Goal: Task Accomplishment & Management: Complete application form

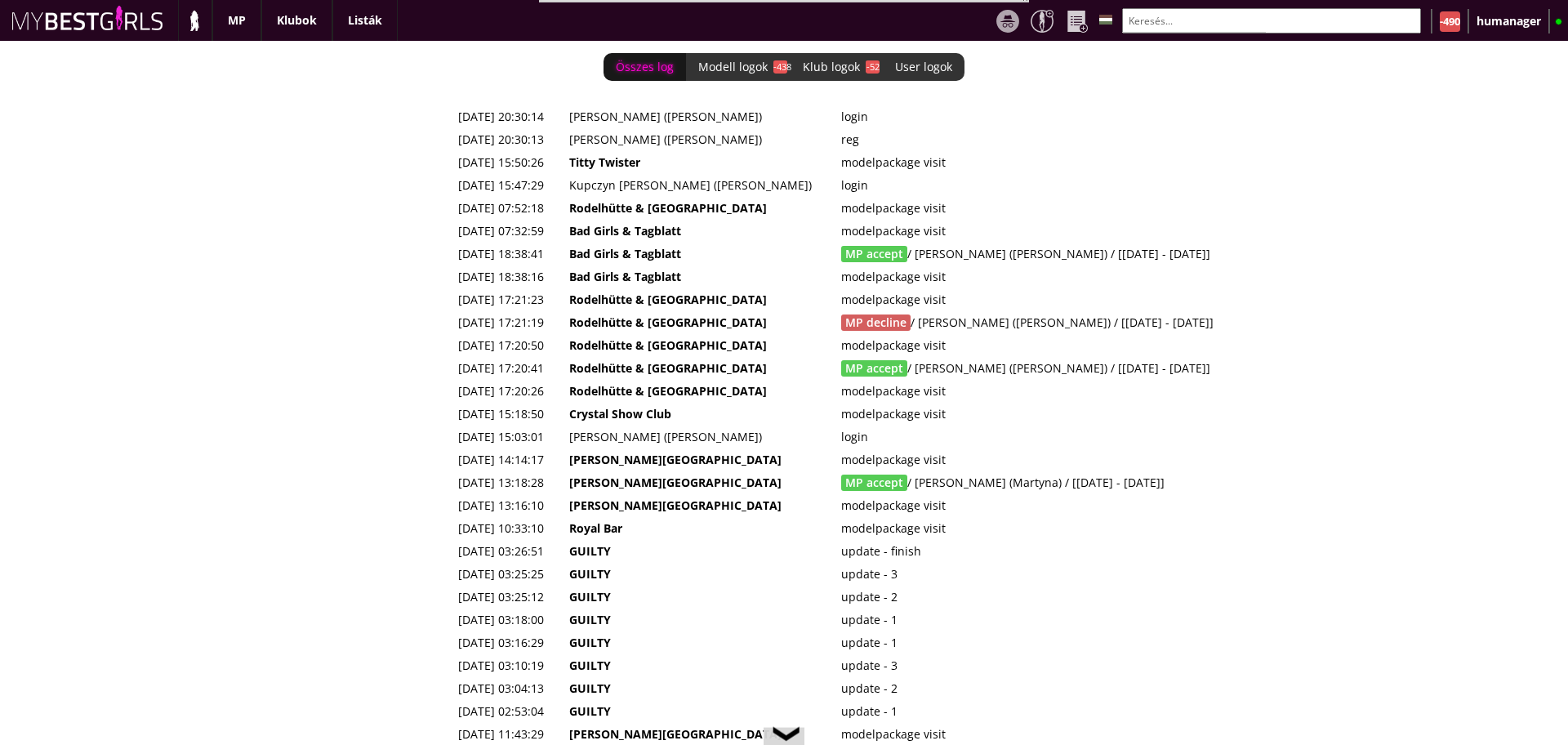
scroll to position [0, 6561]
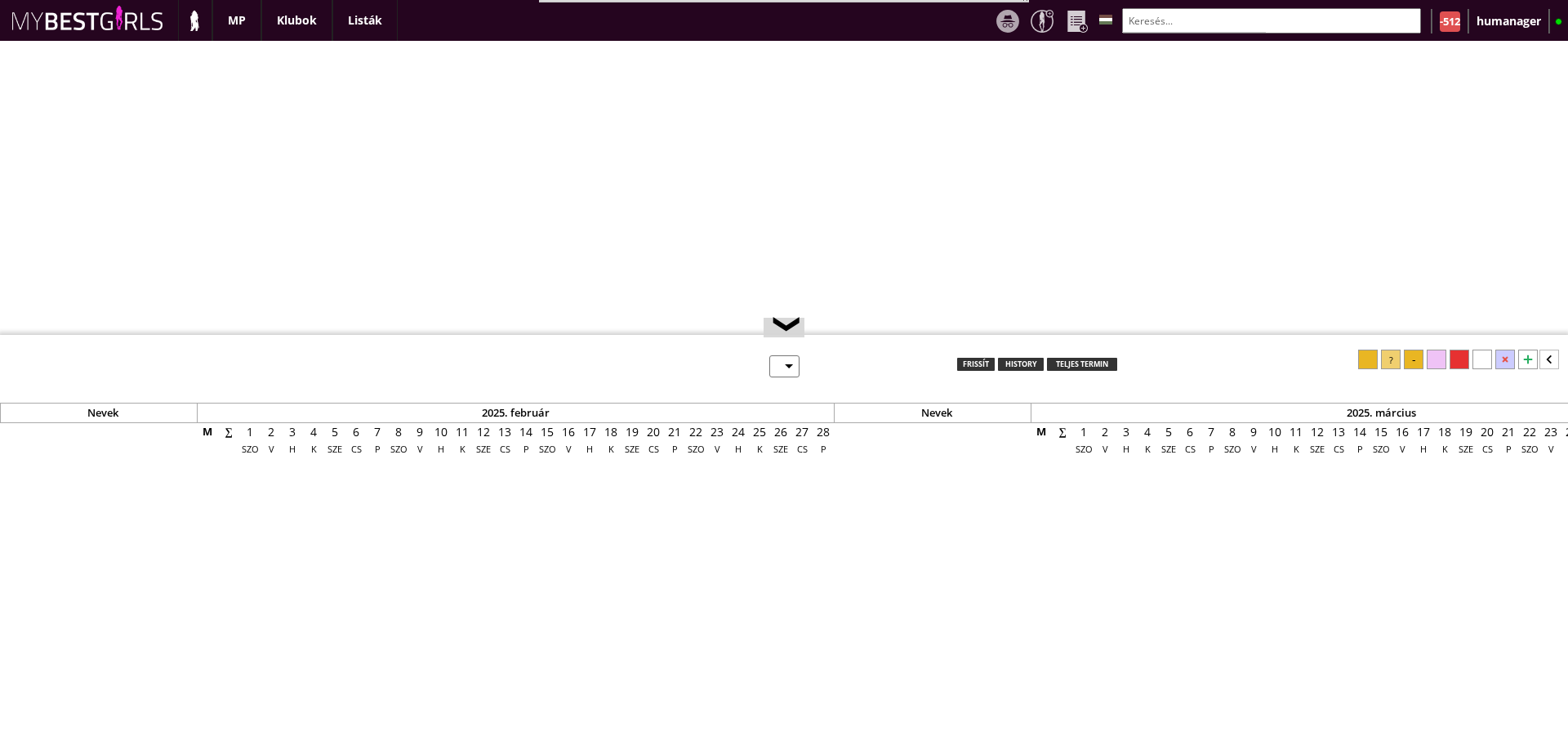
select select "0"
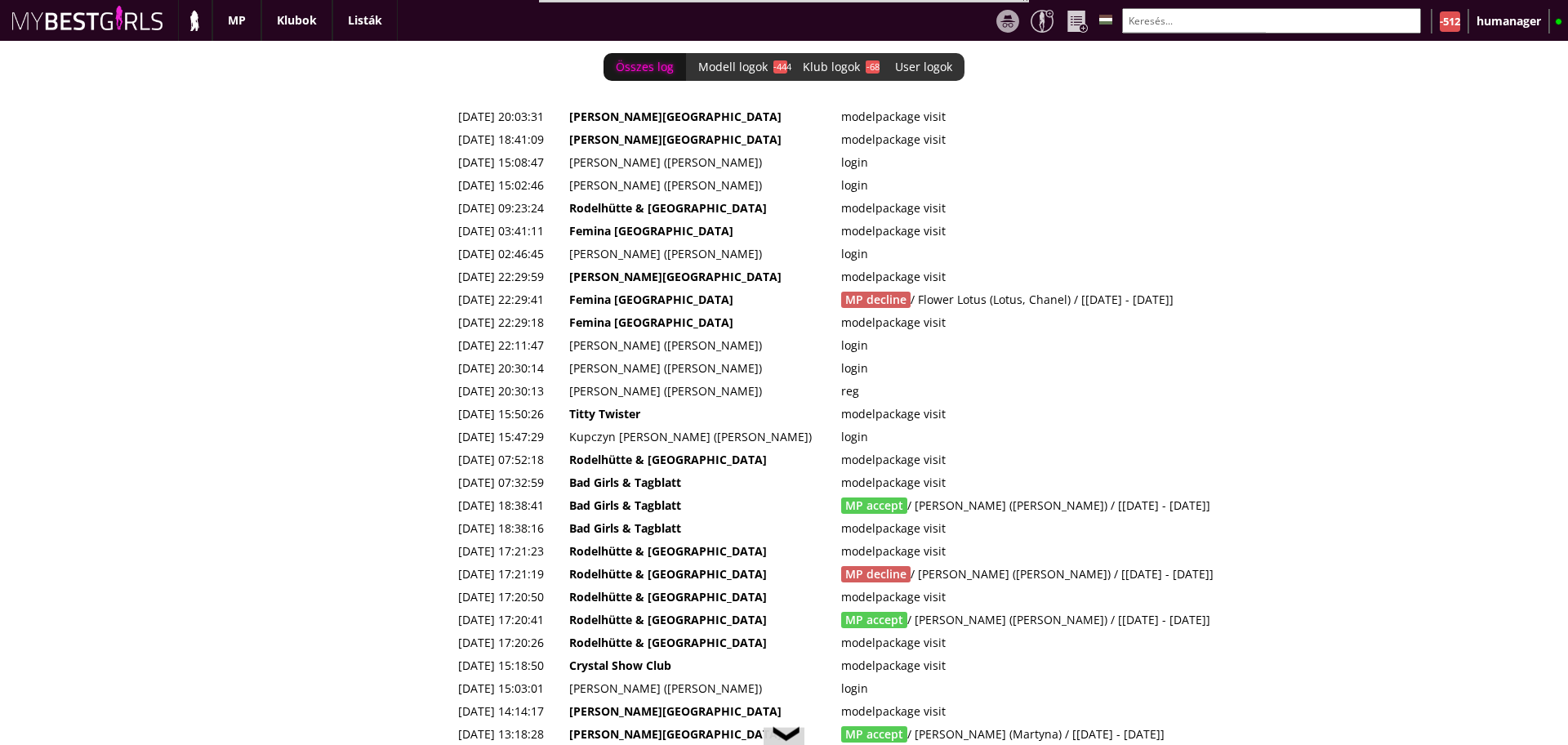
scroll to position [0, 6583]
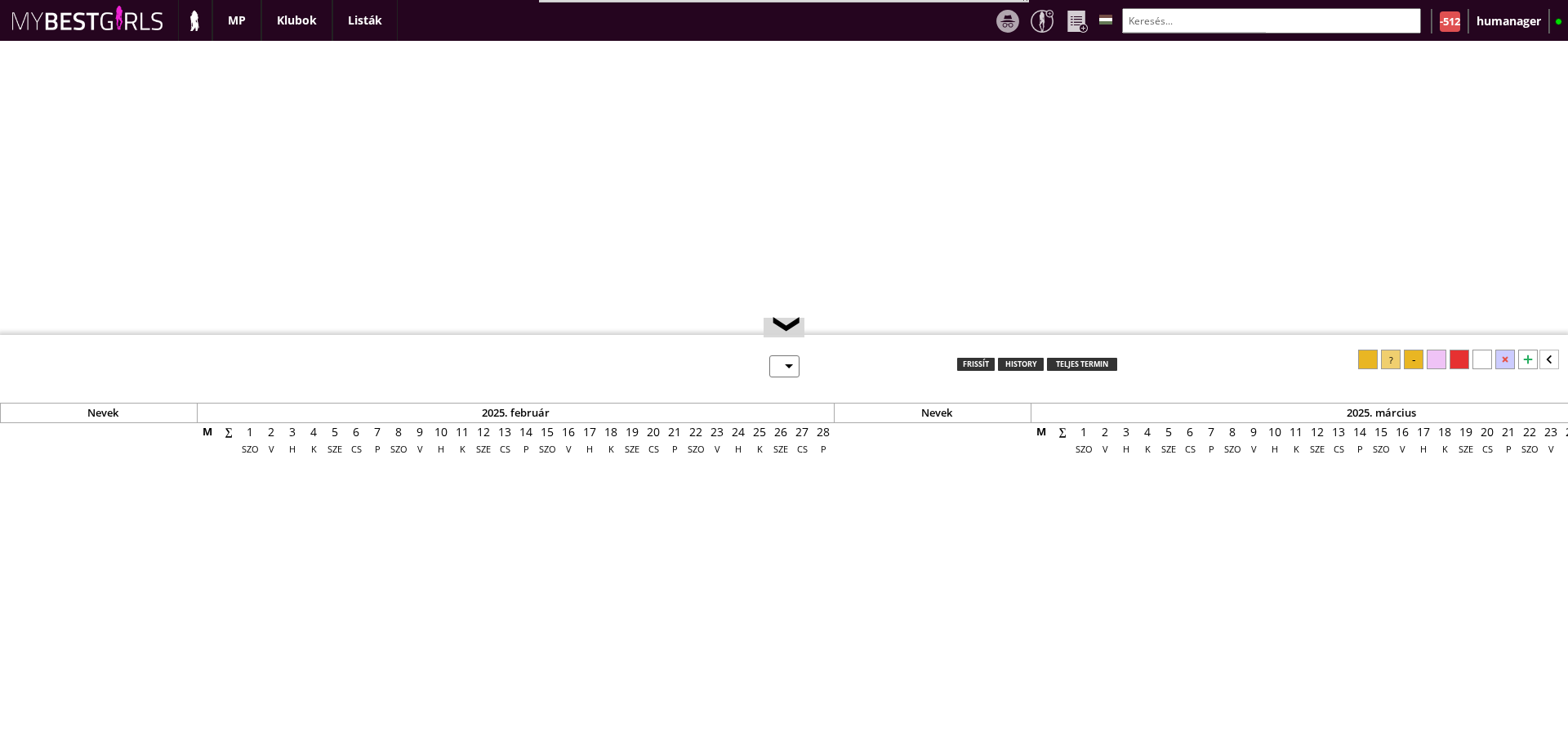
select select "0"
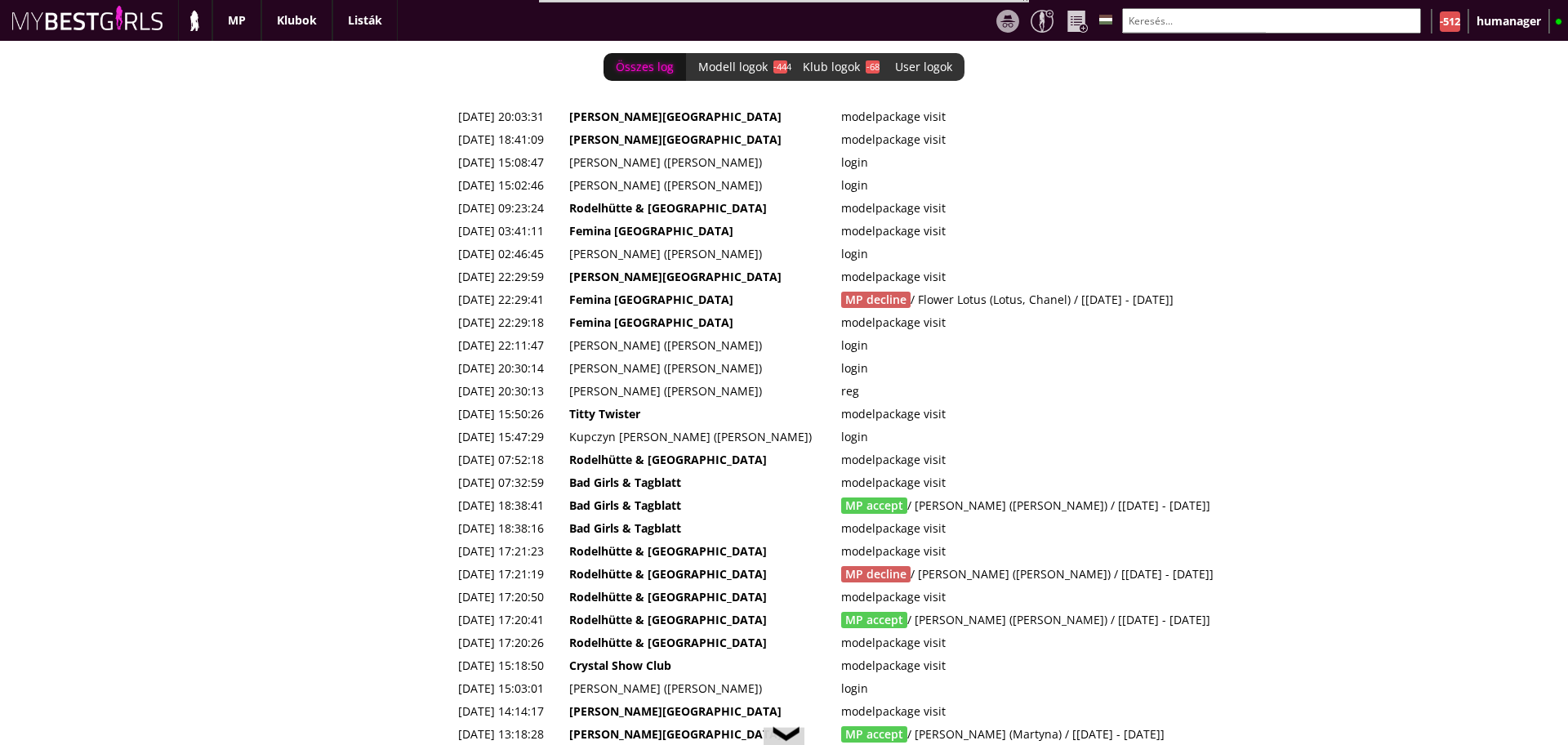
scroll to position [0, 6583]
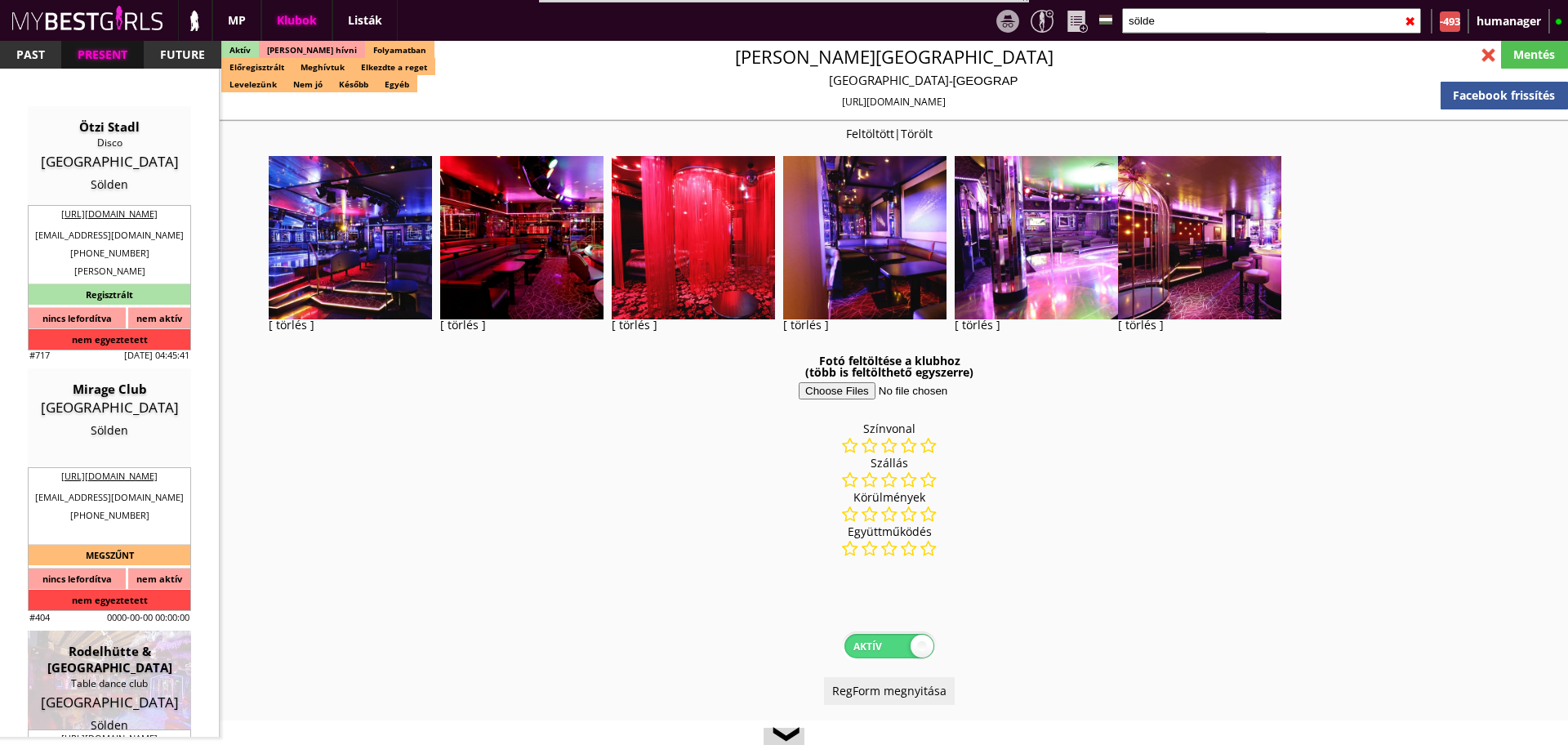
select select "110"
select select "reg"
select select "months"
select select "weeks"
select select "0"
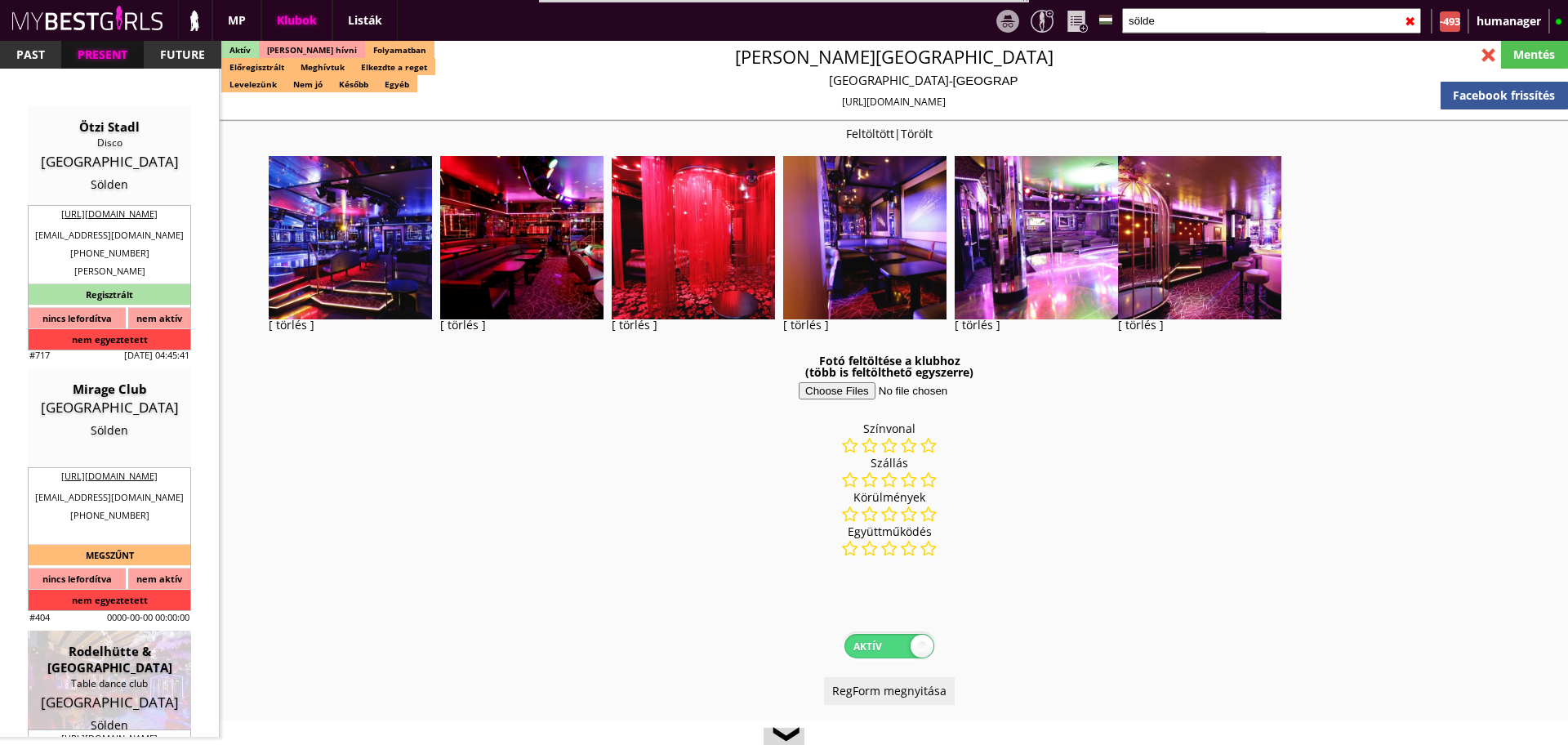
select select "0"
select select "room"
select select "weekly"
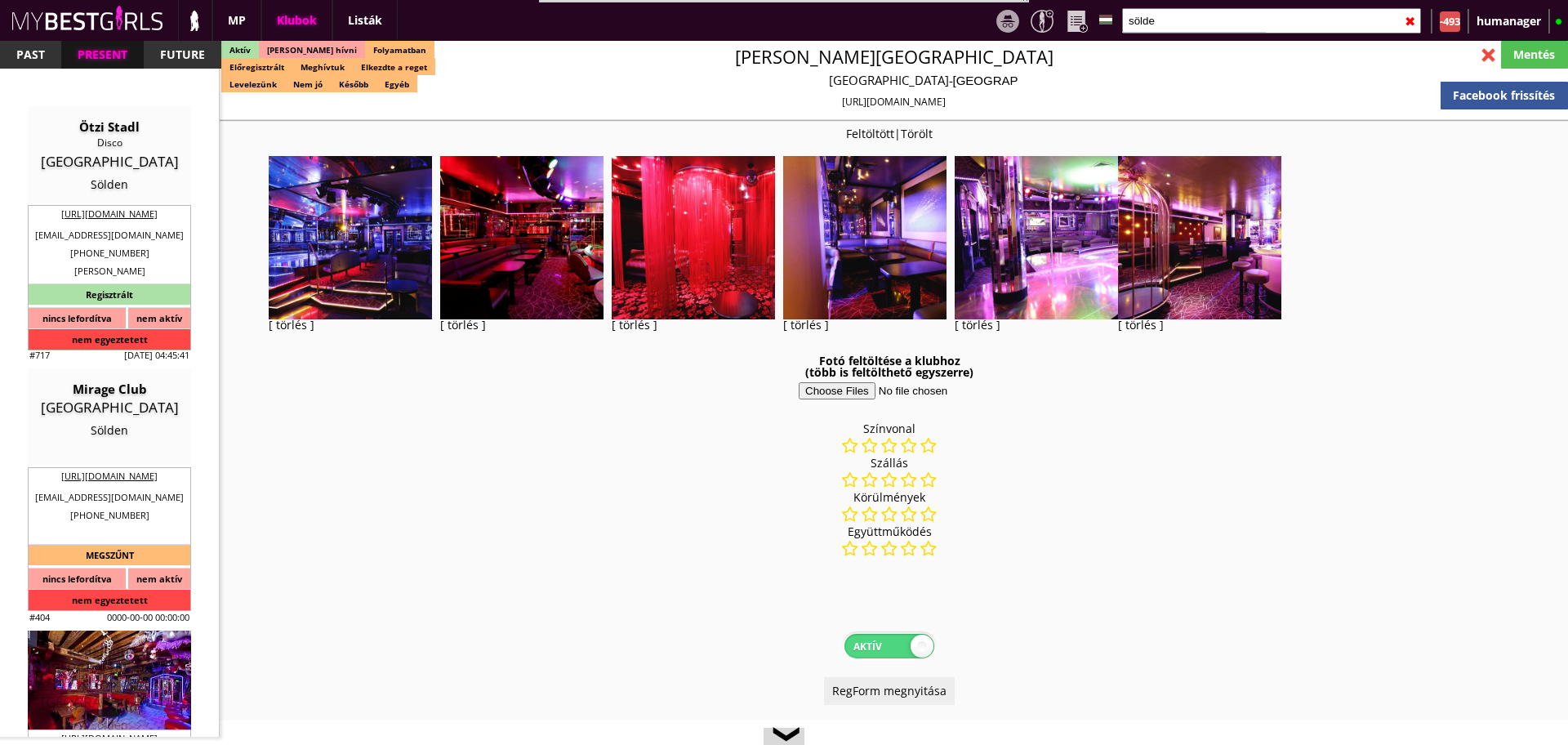
type input "sölde"
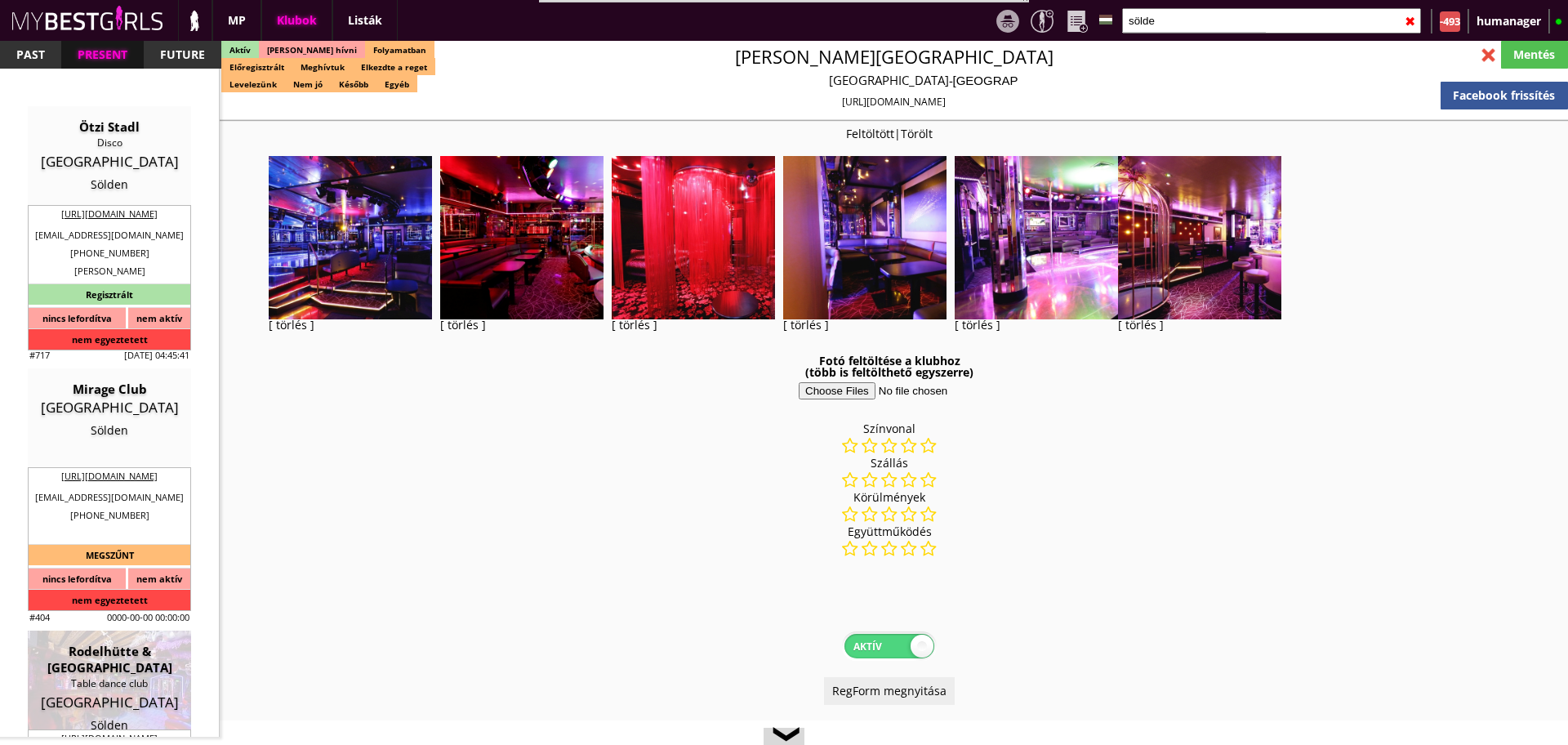
drag, startPoint x: 129, startPoint y: 494, endPoint x: 871, endPoint y: 310, distance: 764.5
click at [129, 643] on div "Rodelhütte & [GEOGRAPHIC_DATA]" at bounding box center [109, 660] width 139 height 33
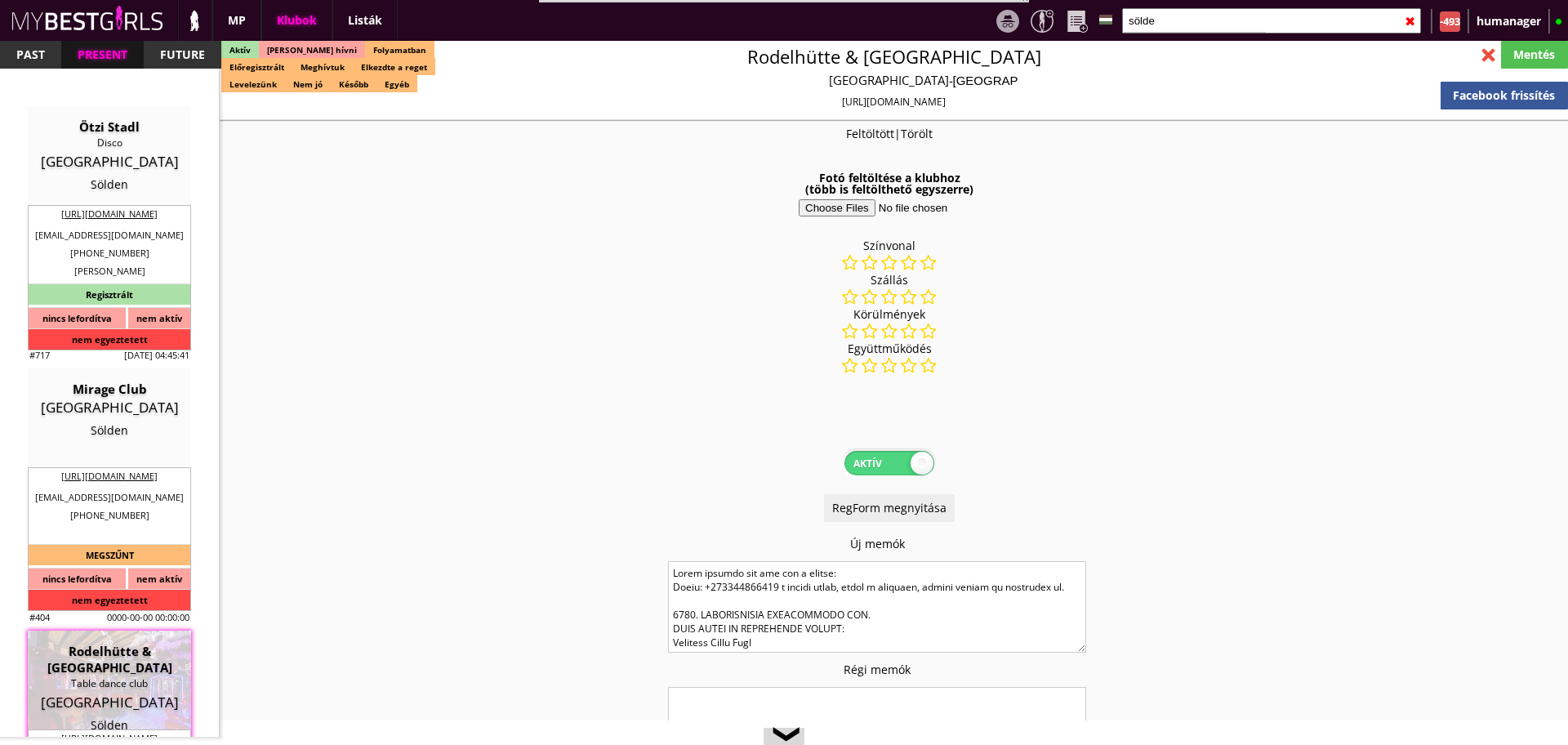
scroll to position [0, 7092]
type input "Sölden"
checkbox input "false"
type textarea "2024. ŐSZI - 2025 TÉLI SZEZON: ANDY: Ist all ok. Only opening is different by t…"
select select "info@sieglinde.at"
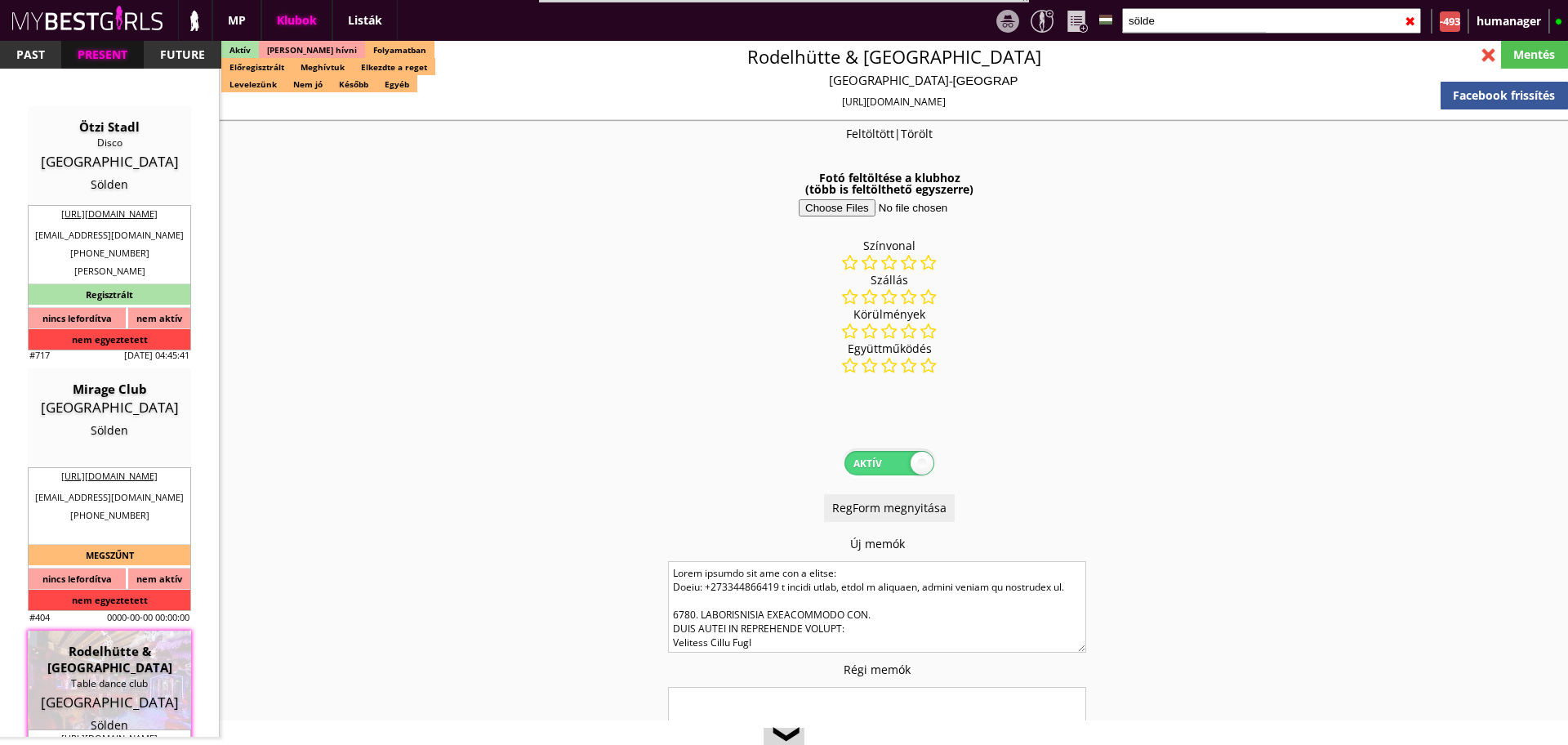
type input "15.00"
type input "EUR"
type input "Rodelhütte & [GEOGRAPHIC_DATA]"
type input "Table dance club"
type input "6450"
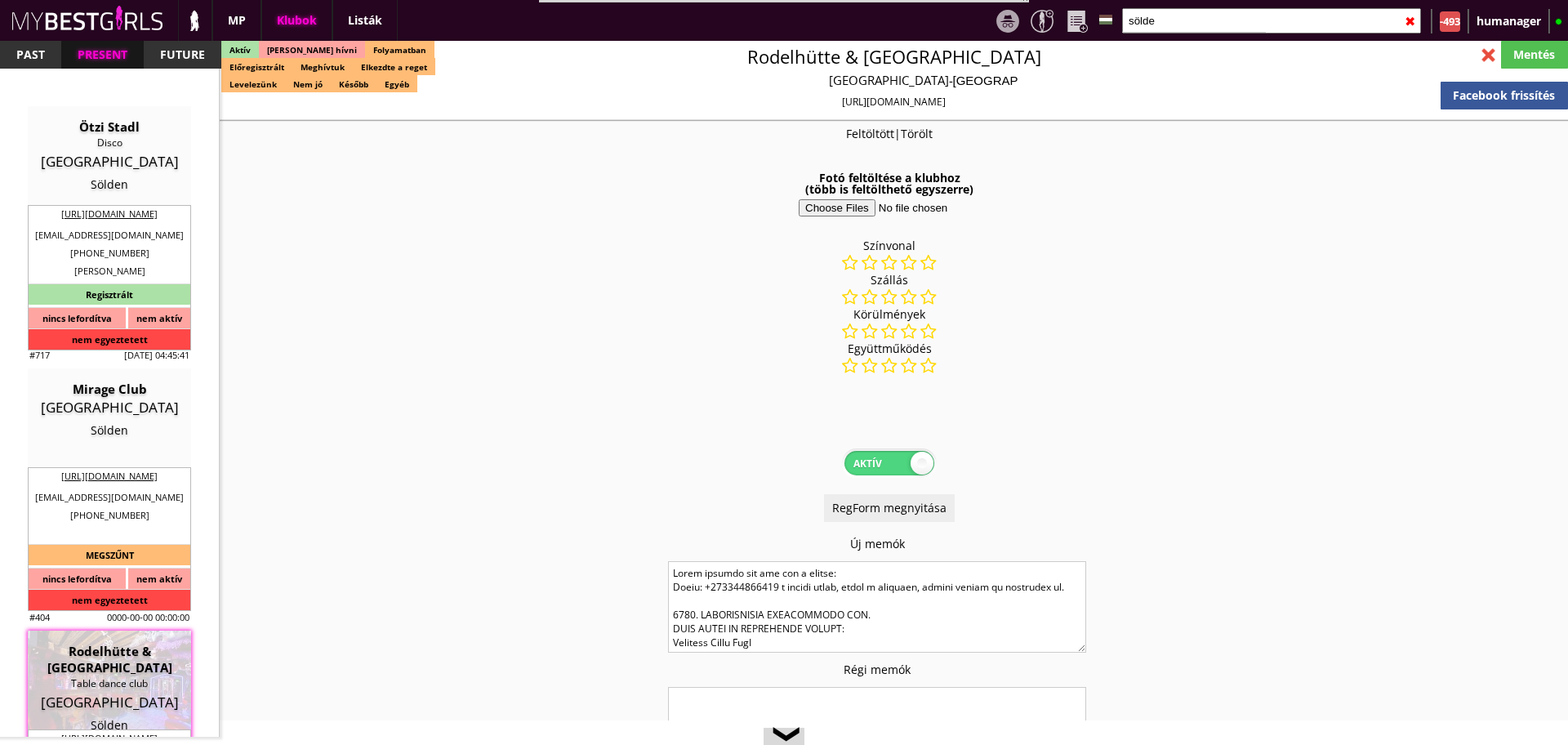
type input "1 and 158 Dorfstraße"
type input "info@sieglinde.at"
type input "http://www.hasenhuette.at/"
type textarea "Brugger Gastro GmbH ATU66055378 6450 Sölden Dorfstrasse 100"
type input "Brugger Gastro GmbH"
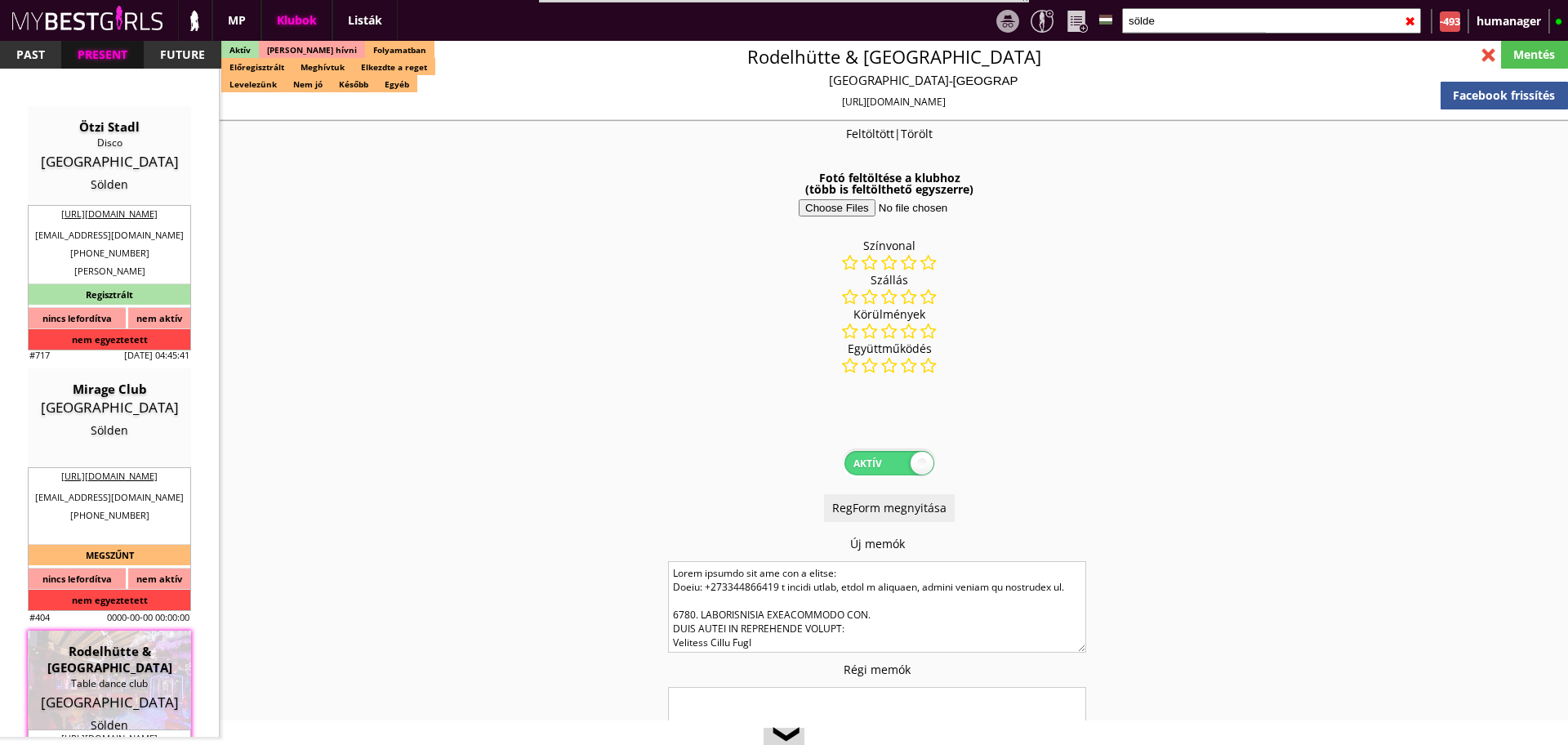
type input "ATU66055378"
type input "6450"
type input "Sölden"
type input "Dorfstrasse 100"
type input "Andreas"
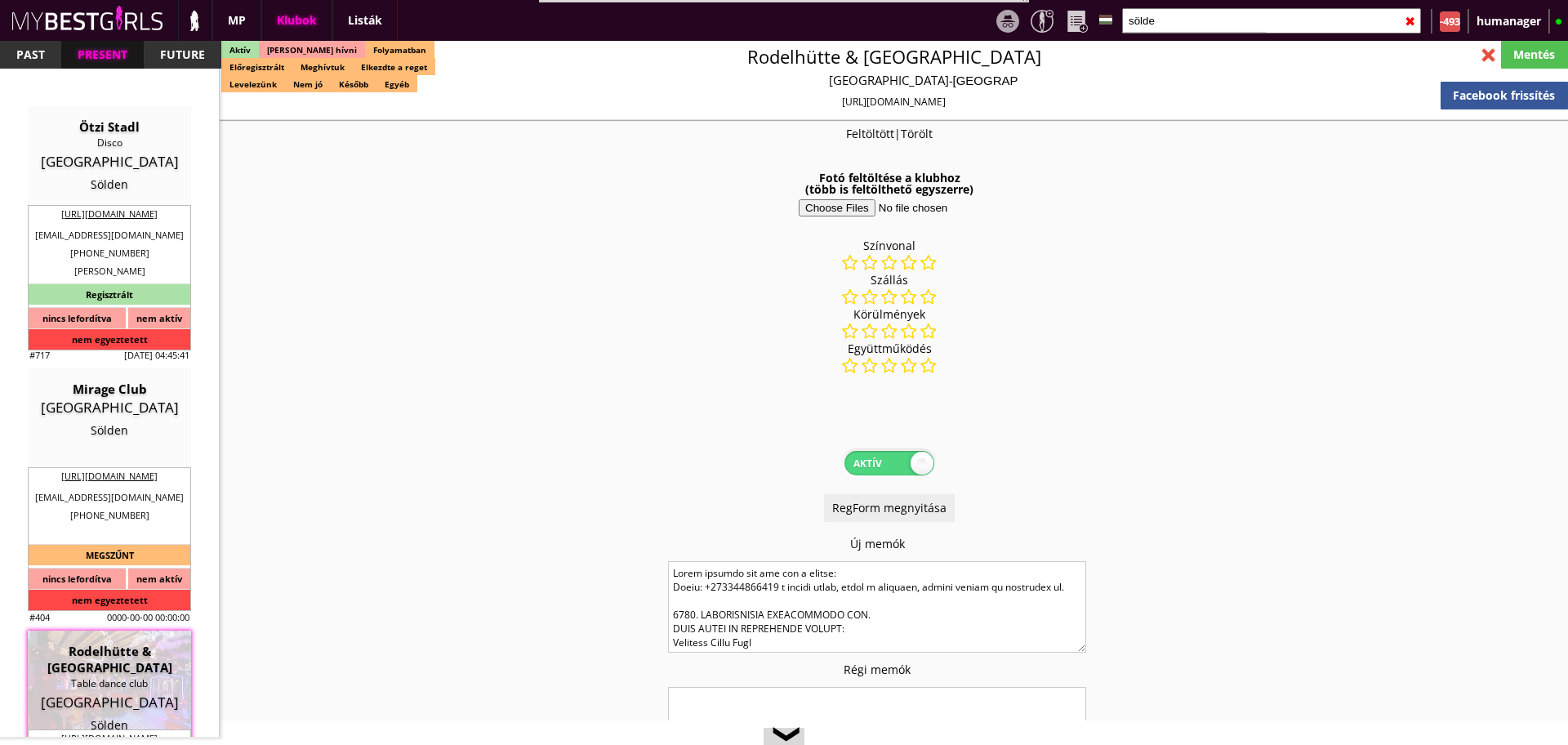
type input "Brugger"
type input "43"
type input "664 1614087"
type input "info@sieglinde.at"
type input "[PERSON_NAME]"
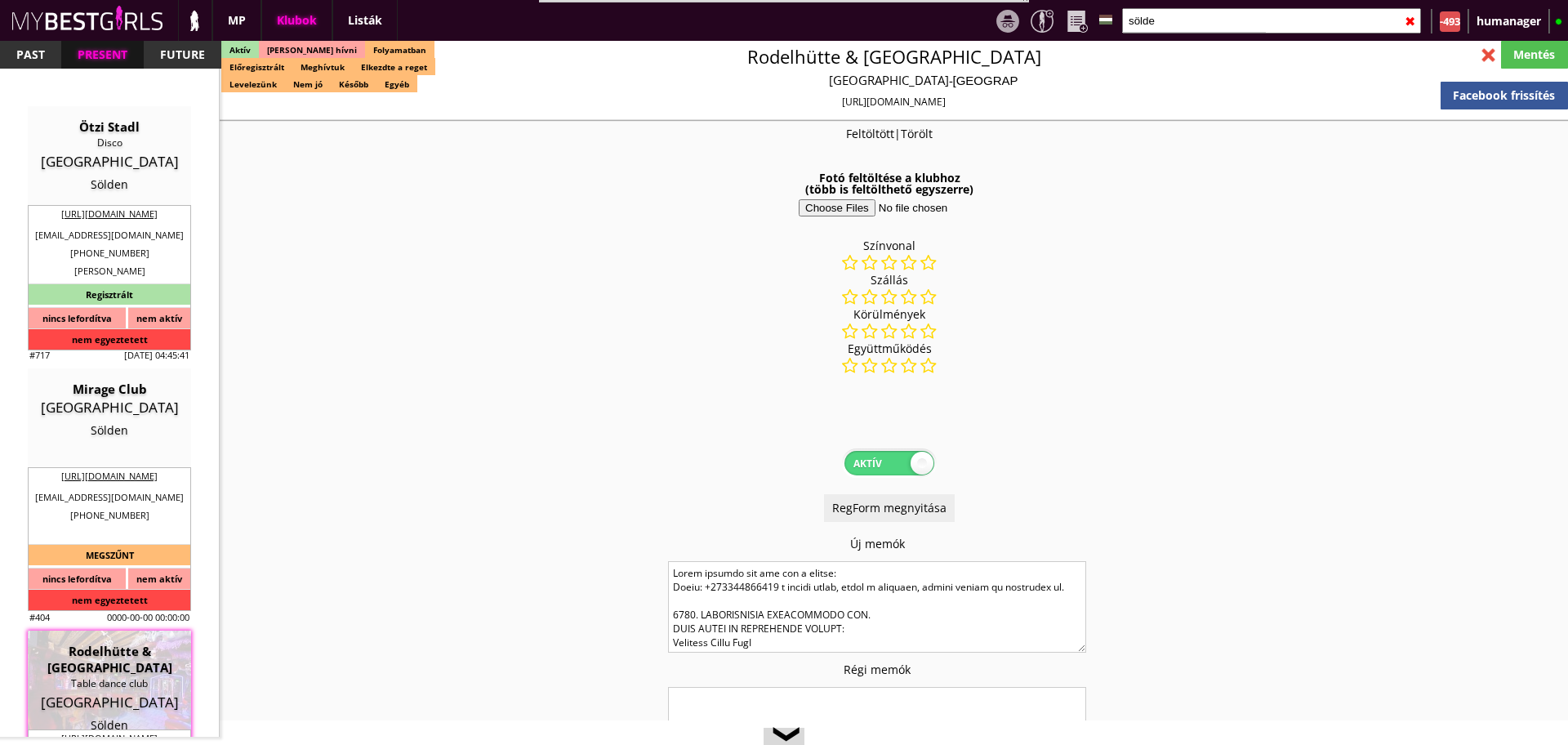
type input "43"
type input "664 1135505"
type input "info@sieglinde.at"
type textarea "Első tennivalód: Küldj ide nekünk fotót az útleveledről vagy a személyidről. Ír…"
type input "10"
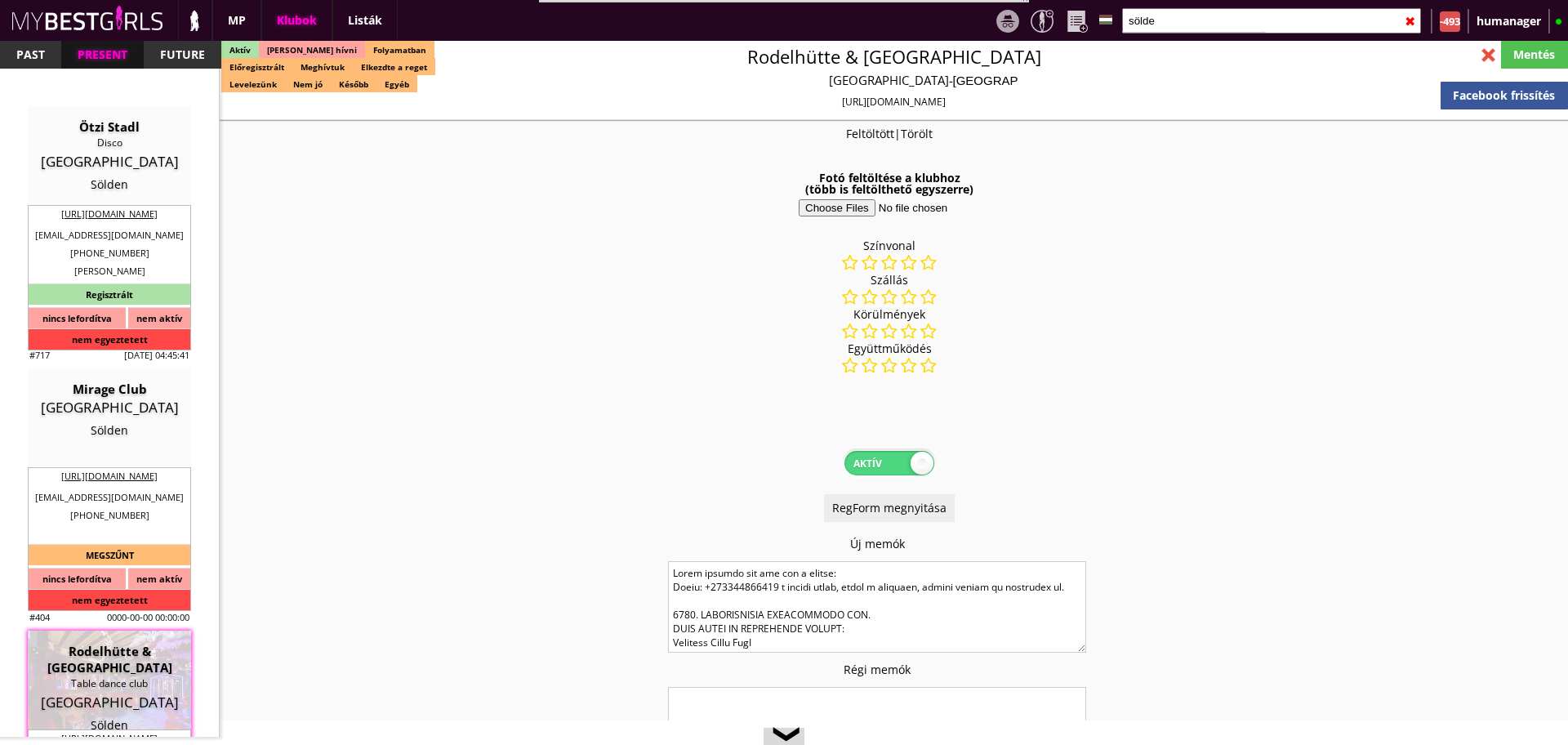
type input "5"
type input "2-3-4"
type input "2"
select select "apartmant"
select select "0"
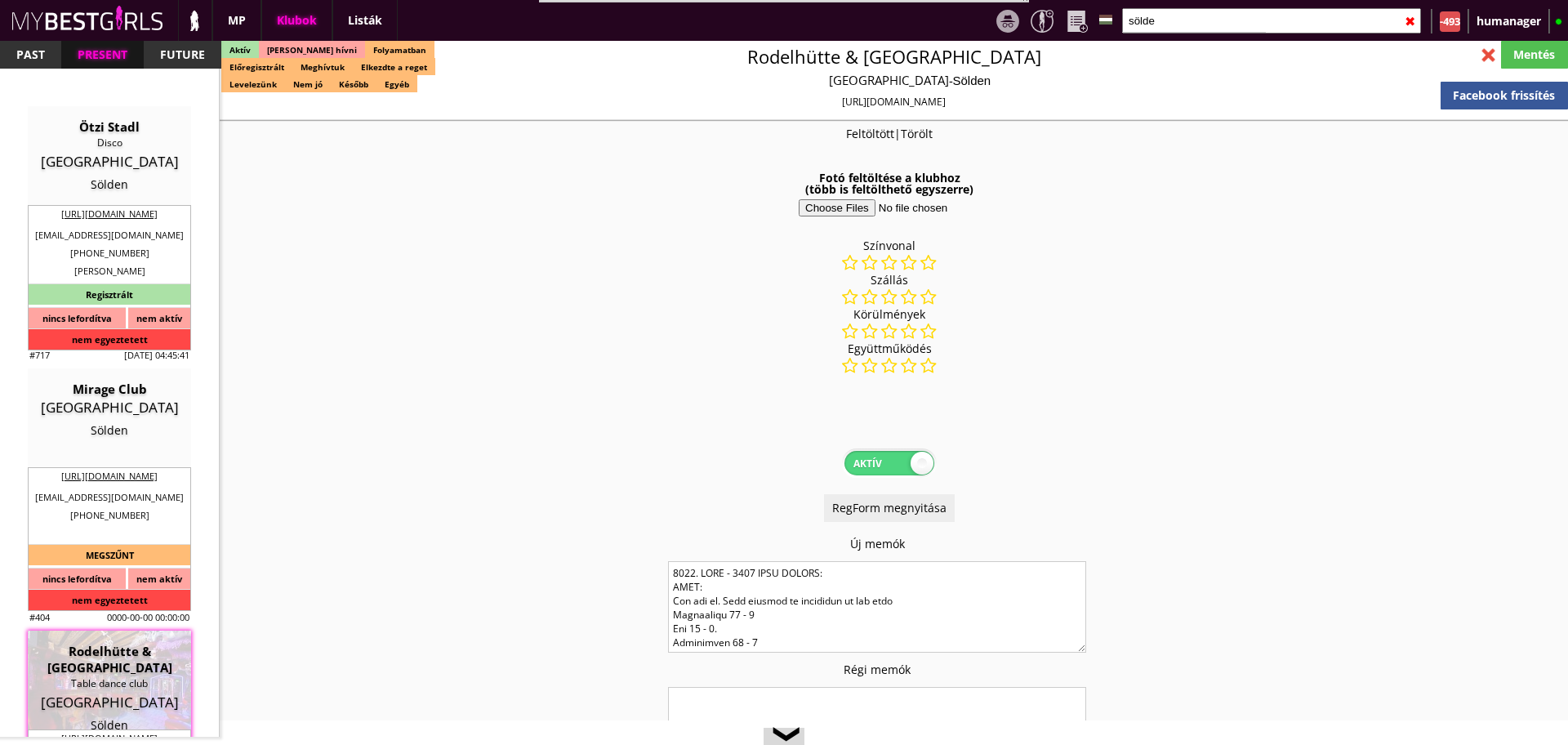
type input "15.00"
type input "2 -3"
checkbox input "true"
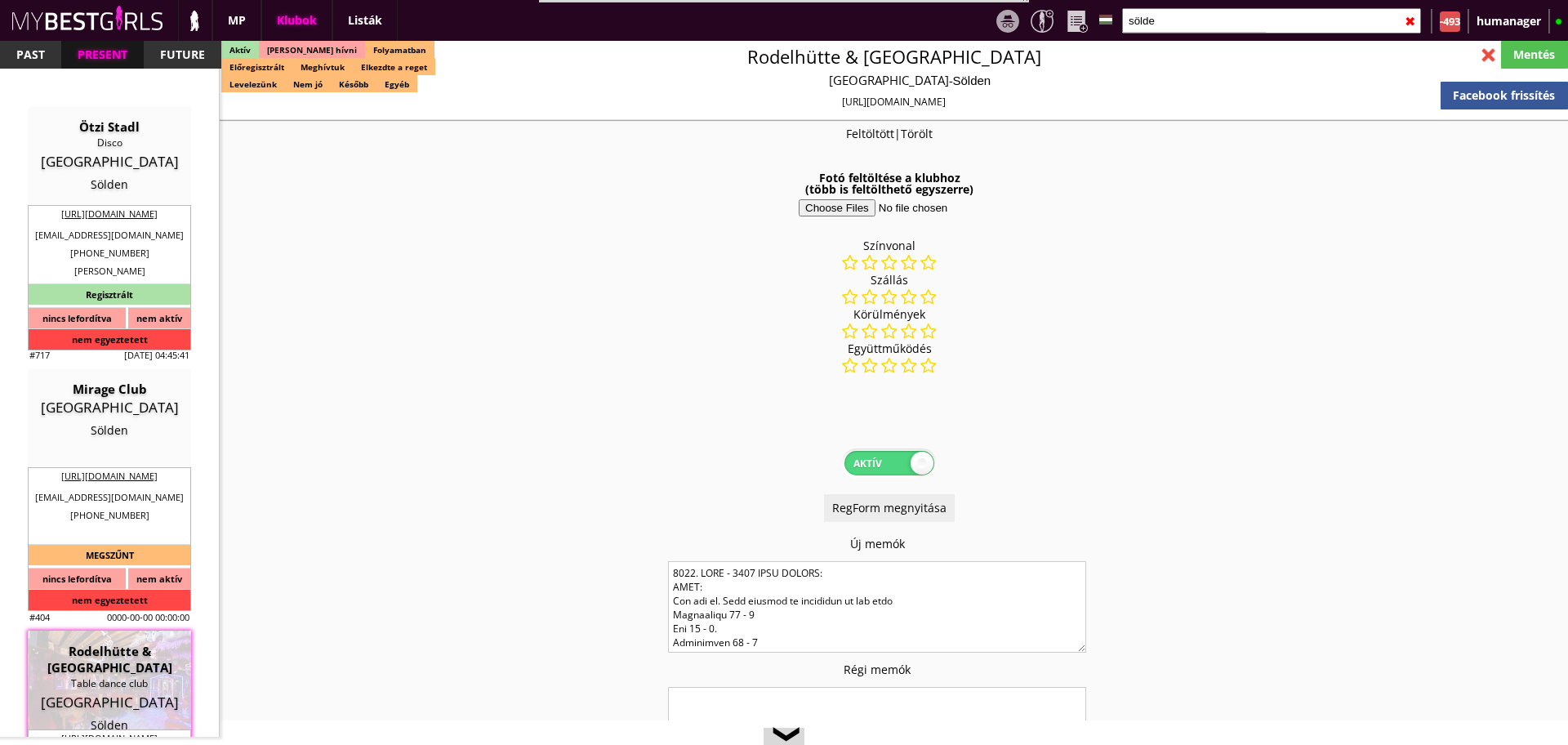
checkbox input "true"
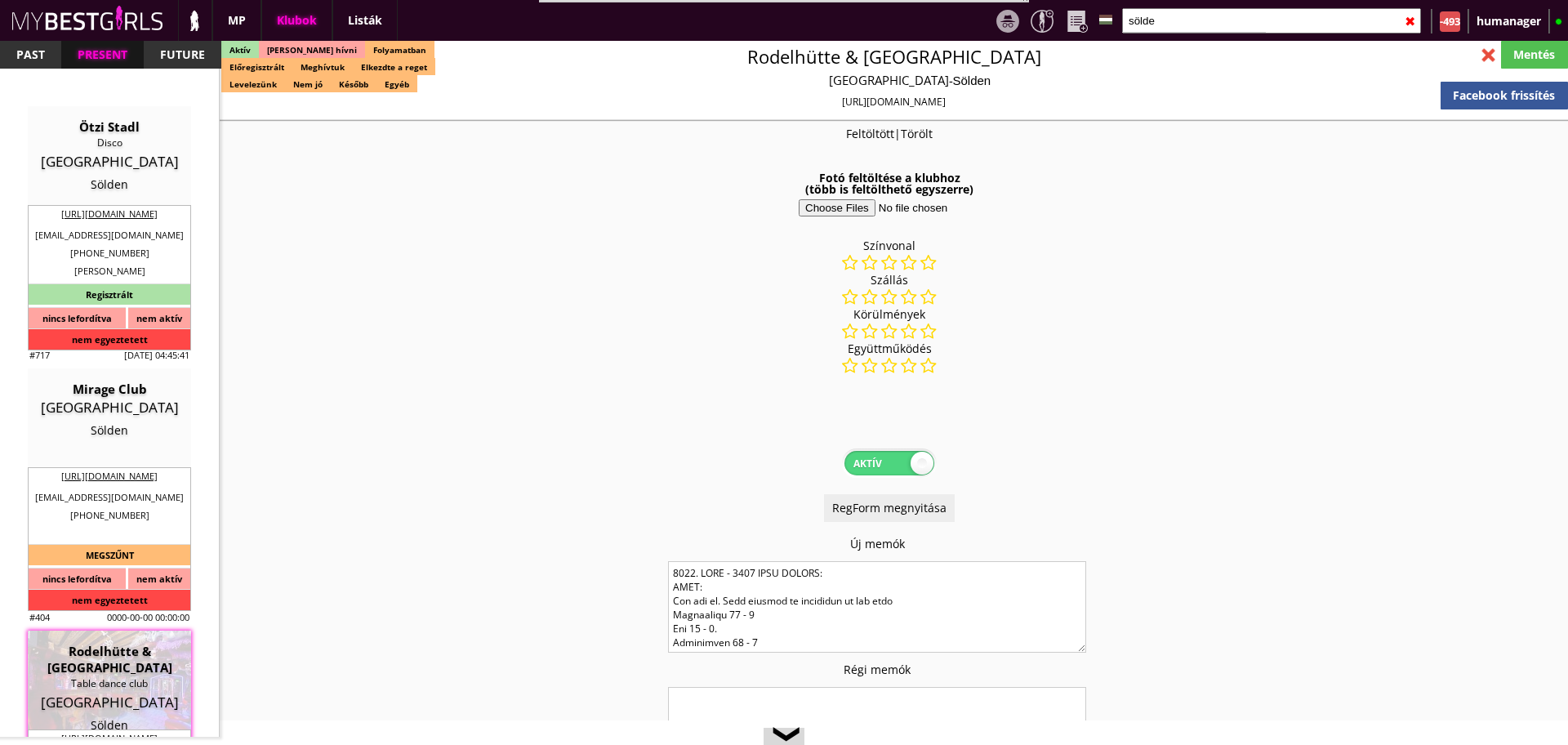
checkbox input "true"
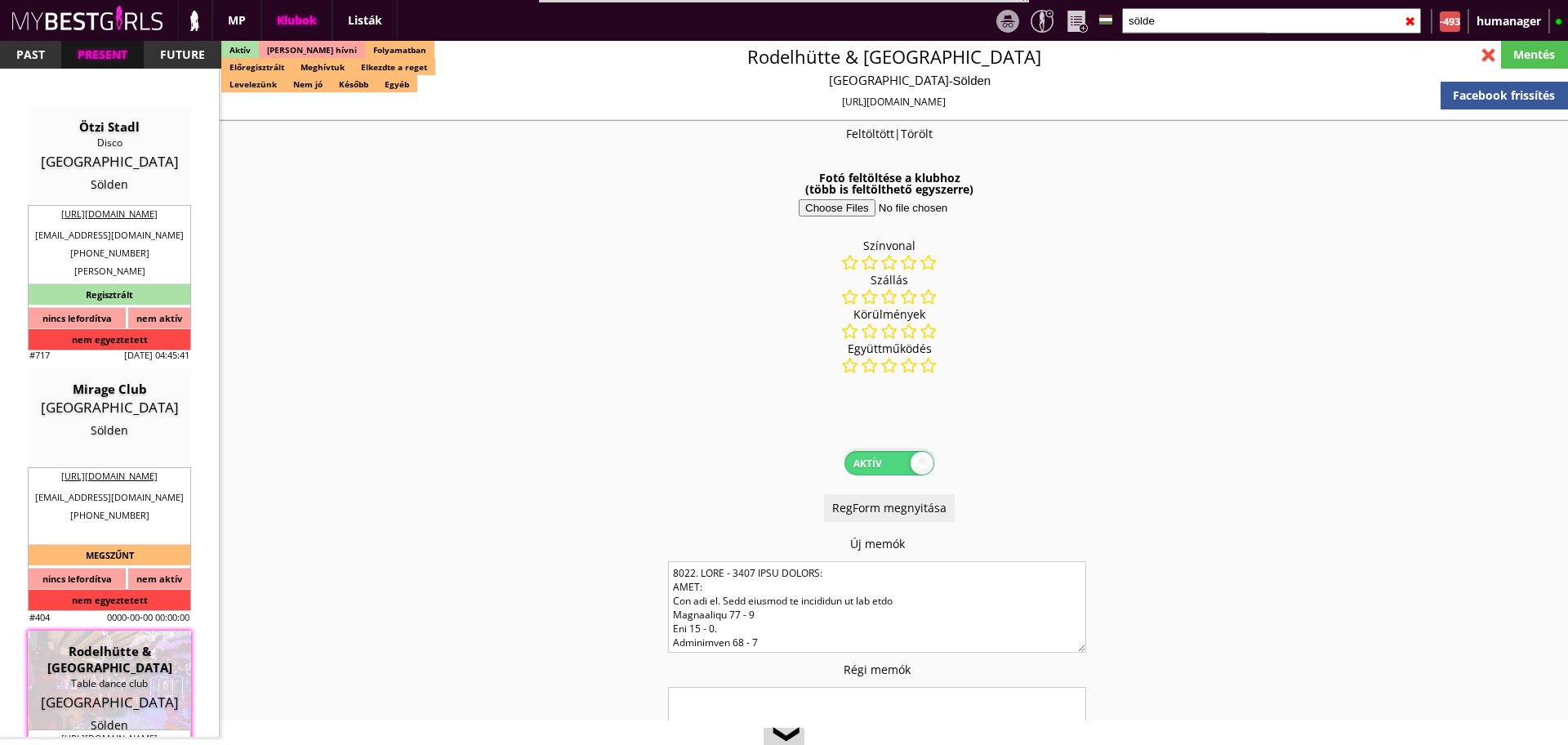
type input "6"
checkbox input "true"
type input "2"
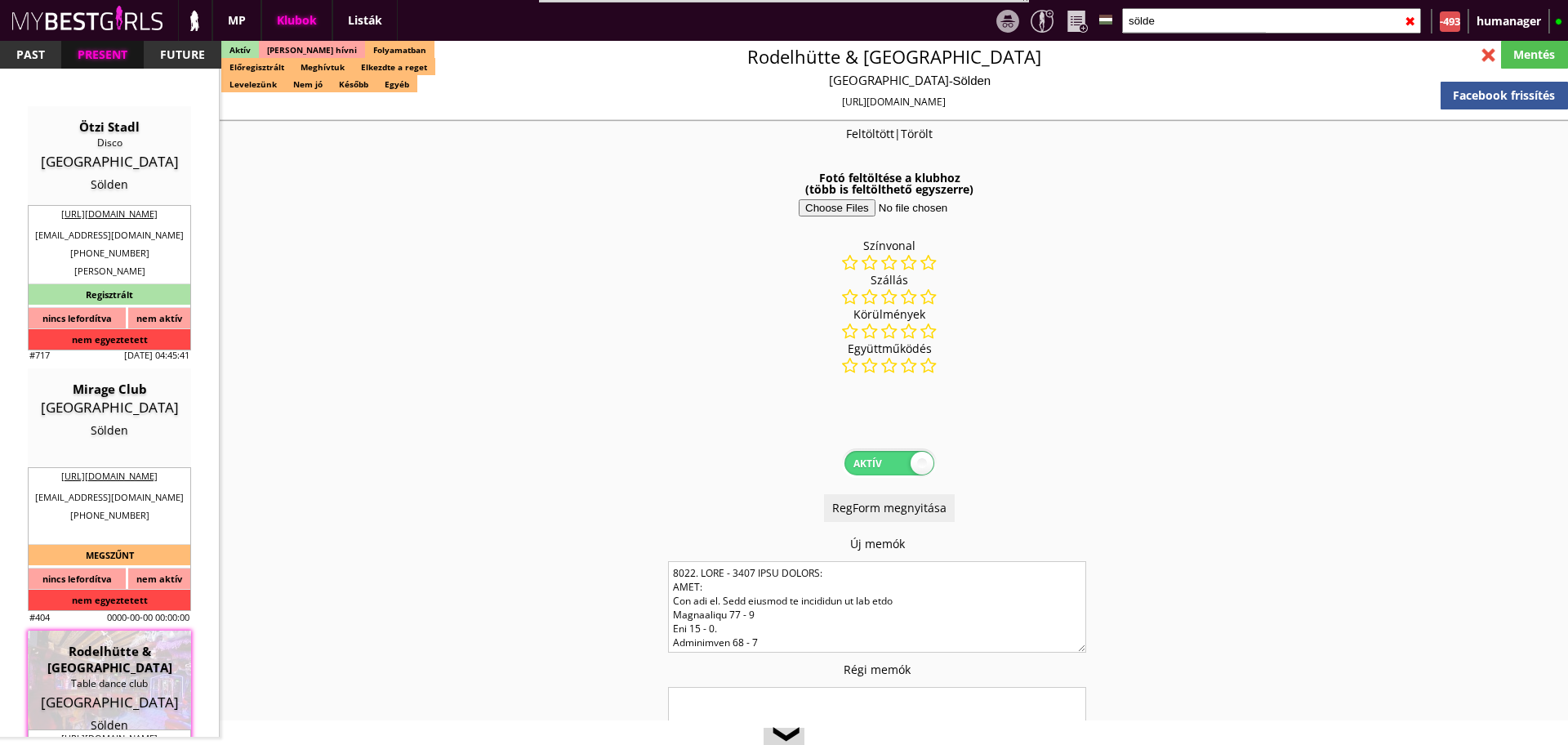
type input "1"
type input "500"
type input "0.00"
select select "daily"
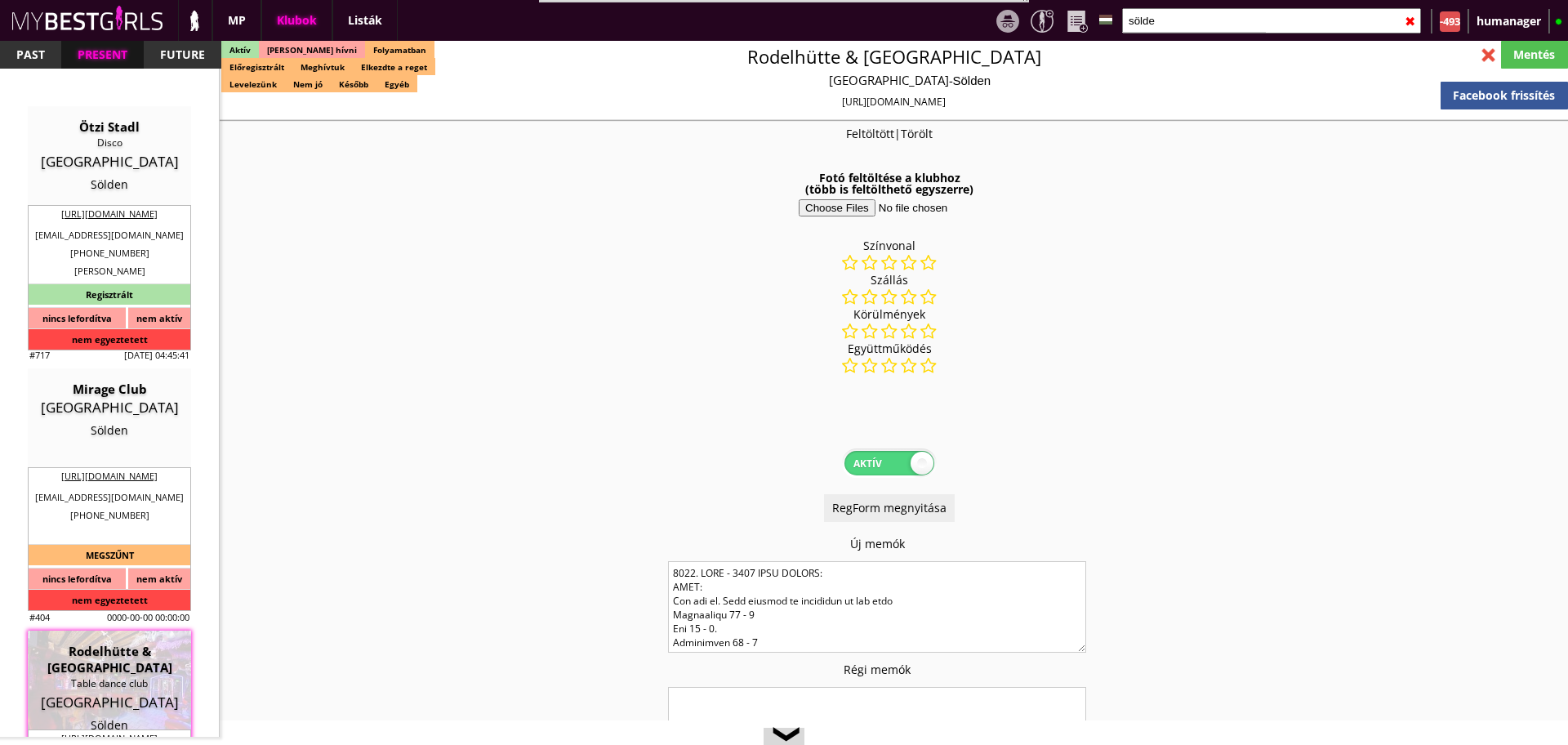
select select "daily"
checkbox input "true"
type input "100%"
checkbox input "false"
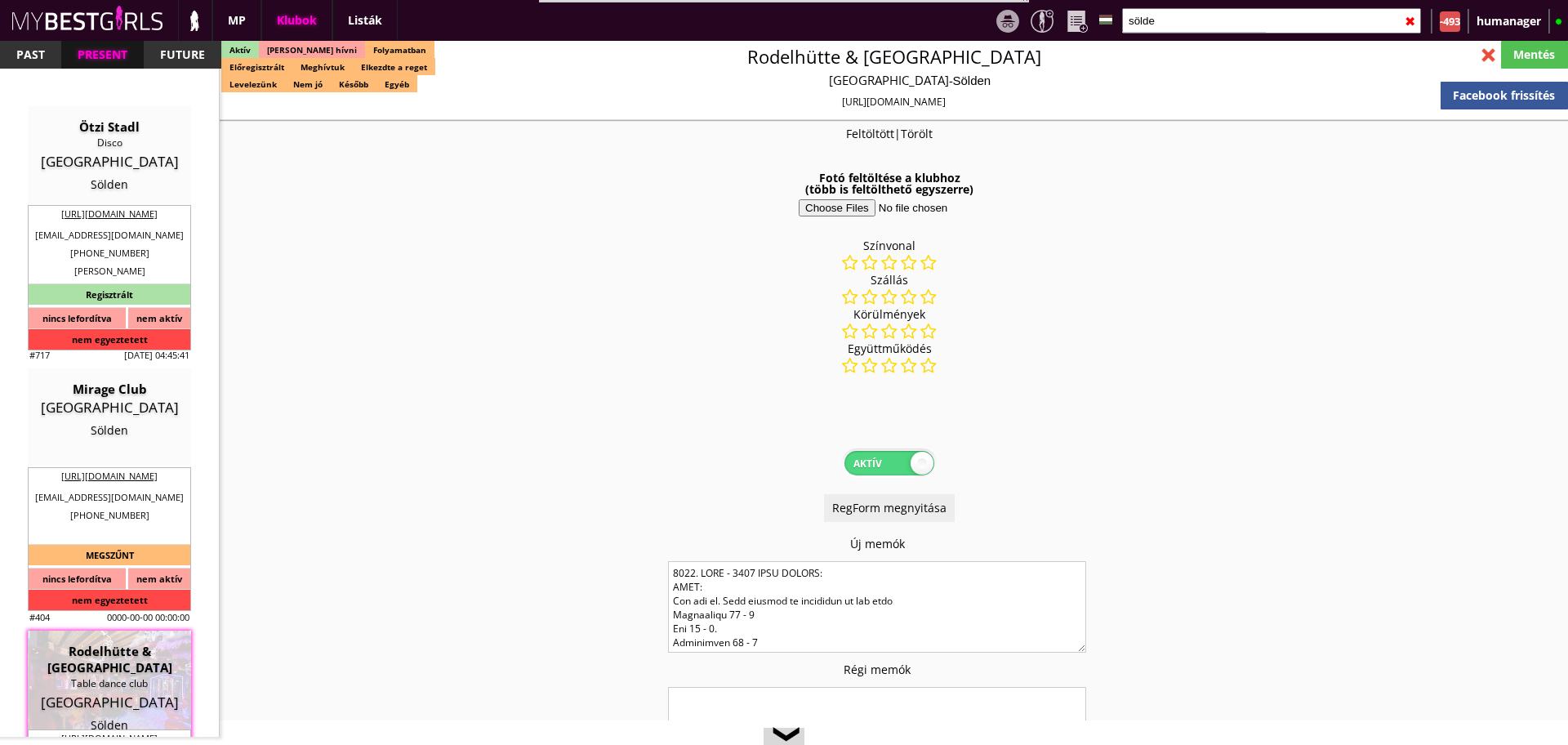
checkbox input "true"
type input "40"
type input "20"
checkbox input "true"
type input "60"
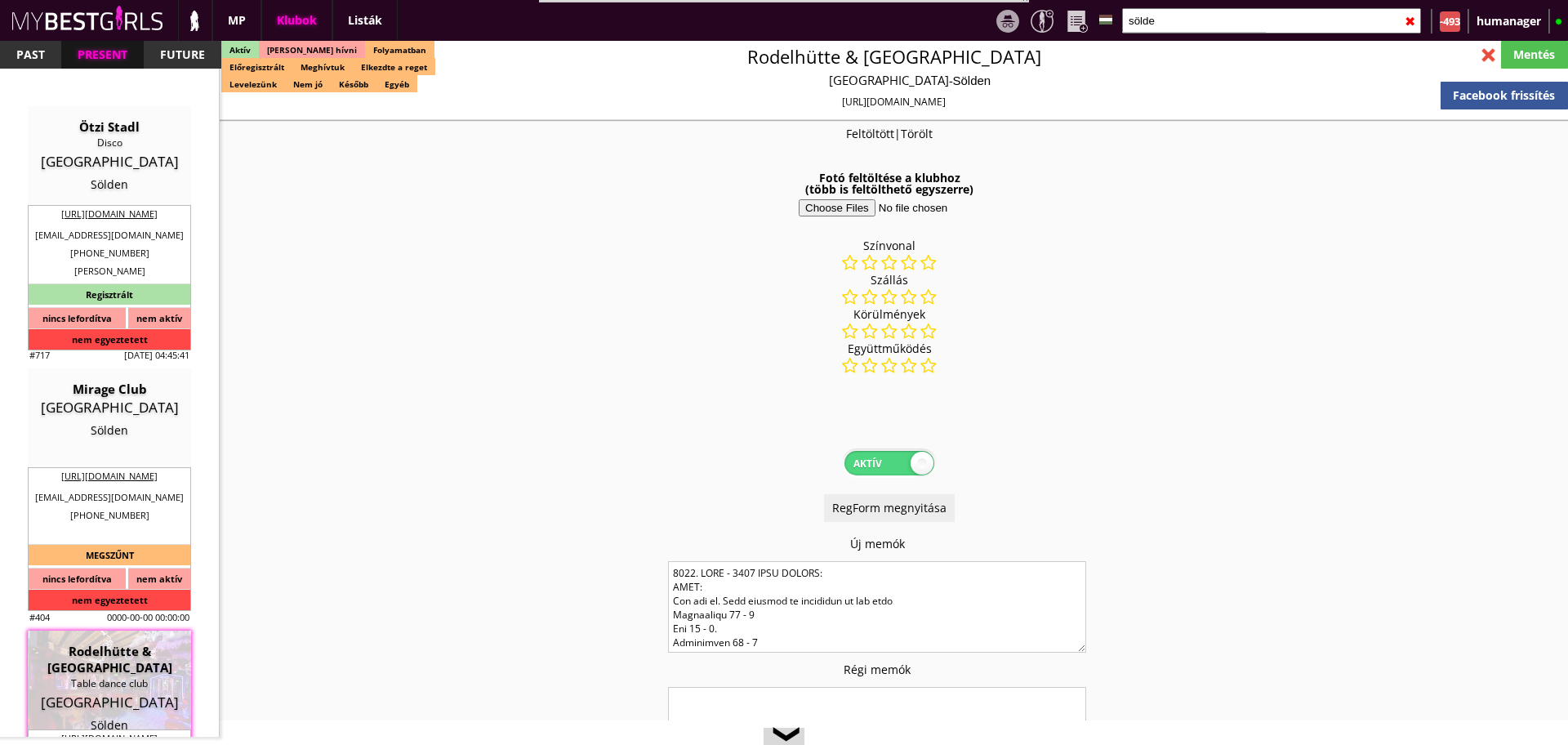
type input "30"
checkbox input "true"
type input "10"
type input "15"
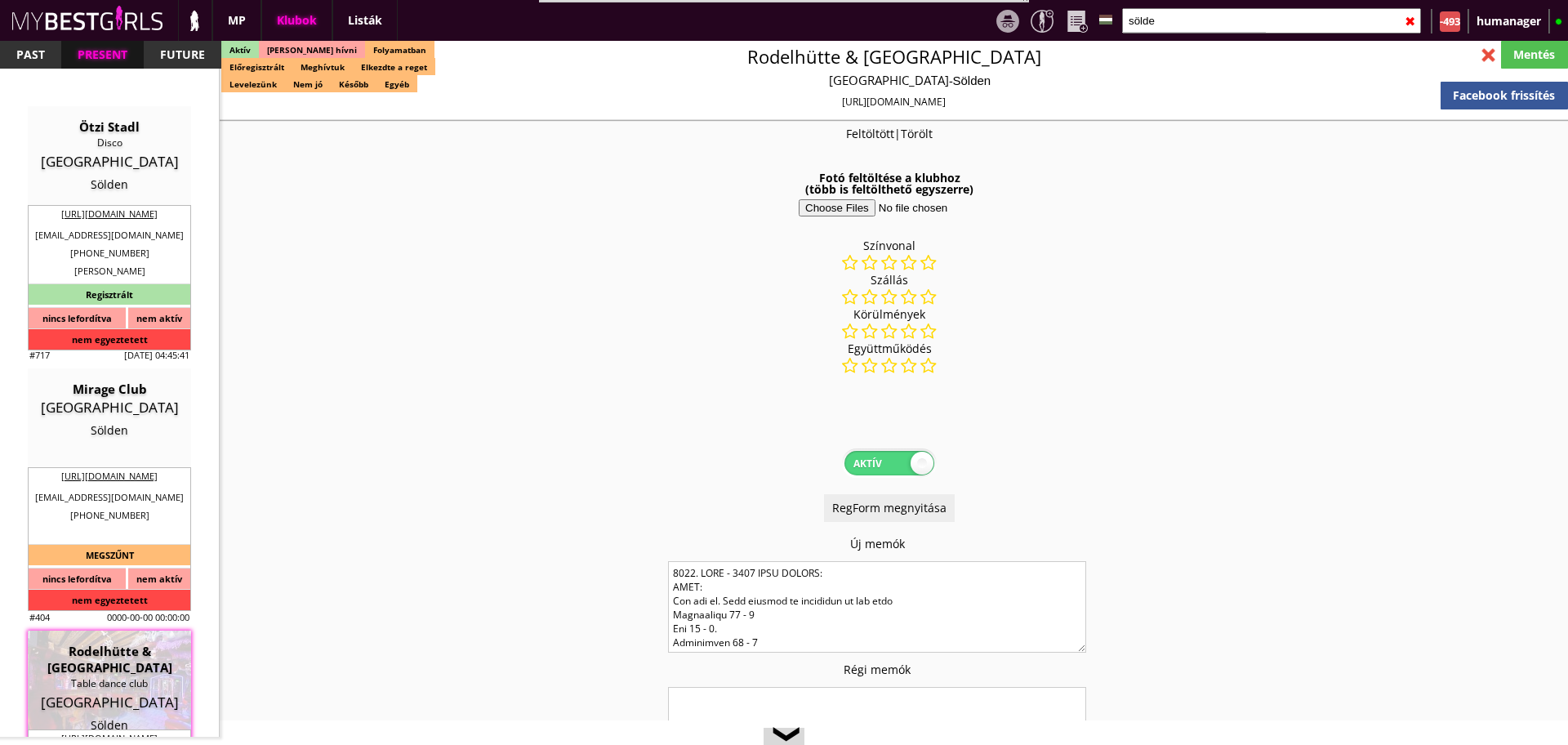
checkbox input "true"
type input "250"
type input "1500"
type input "15"
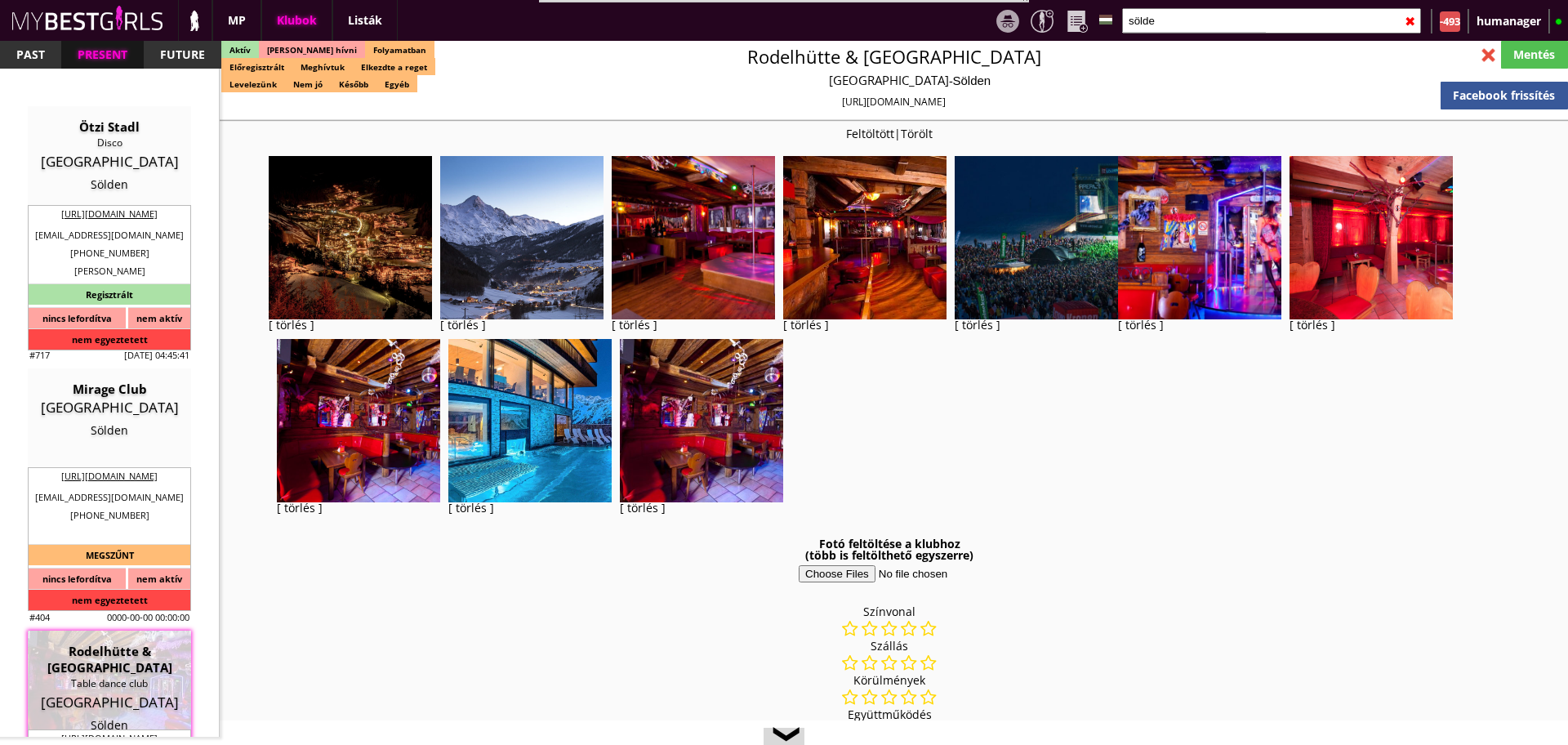
checkbox input "true"
type input "Táncosmunka a Tiroli Alpokban"
type input "Top Táncosmunka Gleccser Síparadicsomban"
type input "Stage dance, table dance, private dance, italkonzumálás"
type textarea "Every year in Sölden the end of October organize the Grand Opening of the Ski W…"
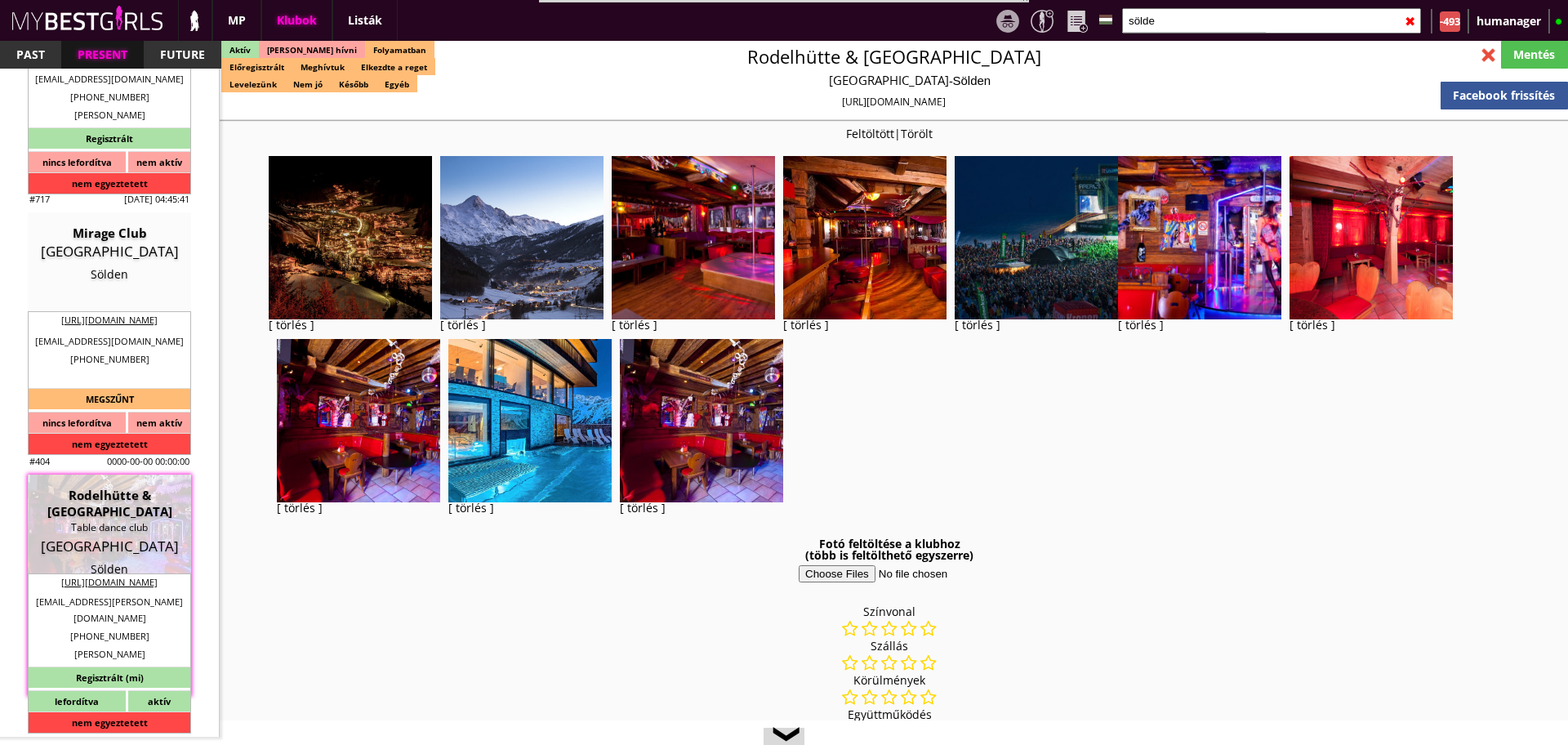
scroll to position [3313, 0]
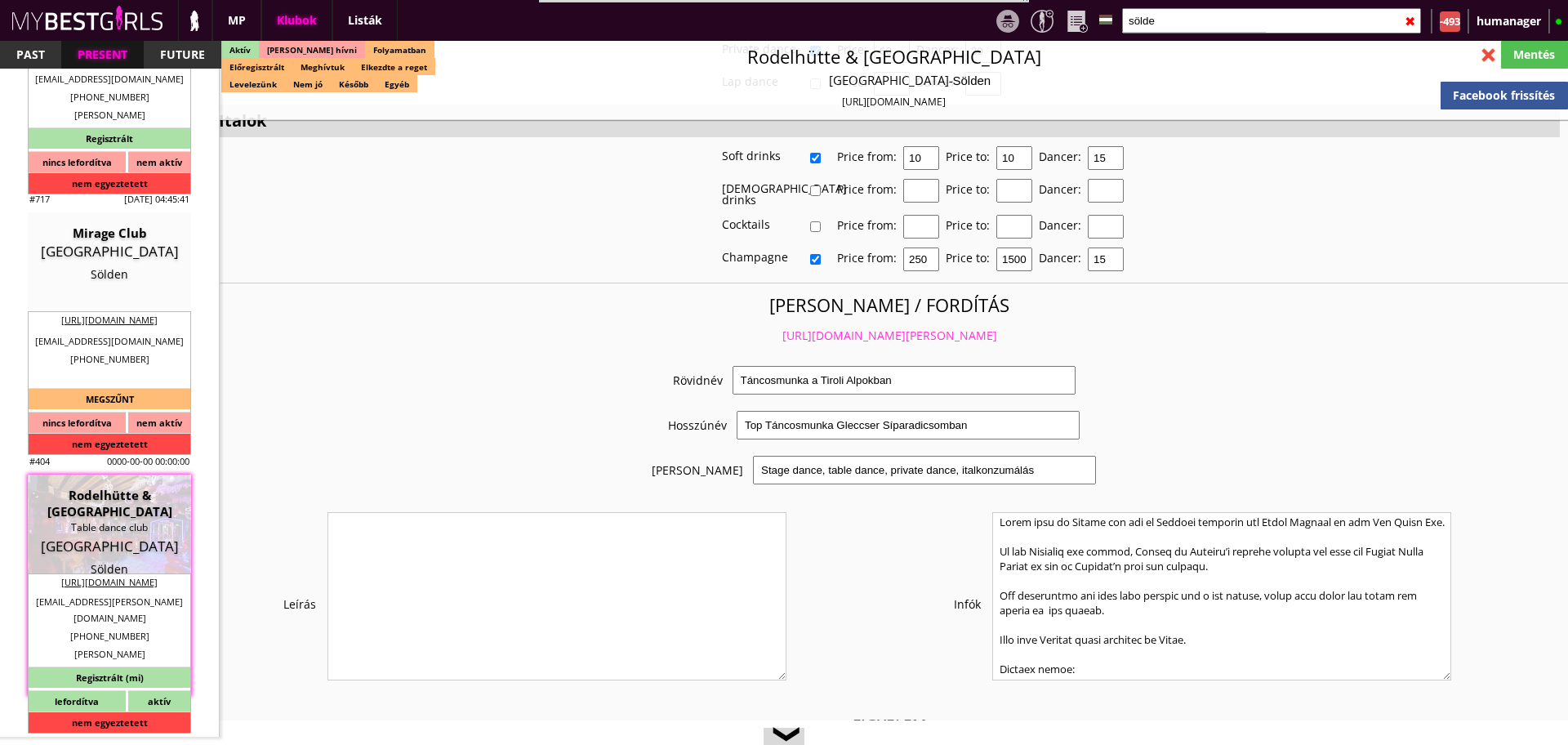
click at [832, 328] on link "https://mybestgirls.com/tancosmunka-a-tiroli-alpokban" at bounding box center [890, 335] width 215 height 16
click at [1156, 26] on input "sölde" at bounding box center [1272, 21] width 299 height 26
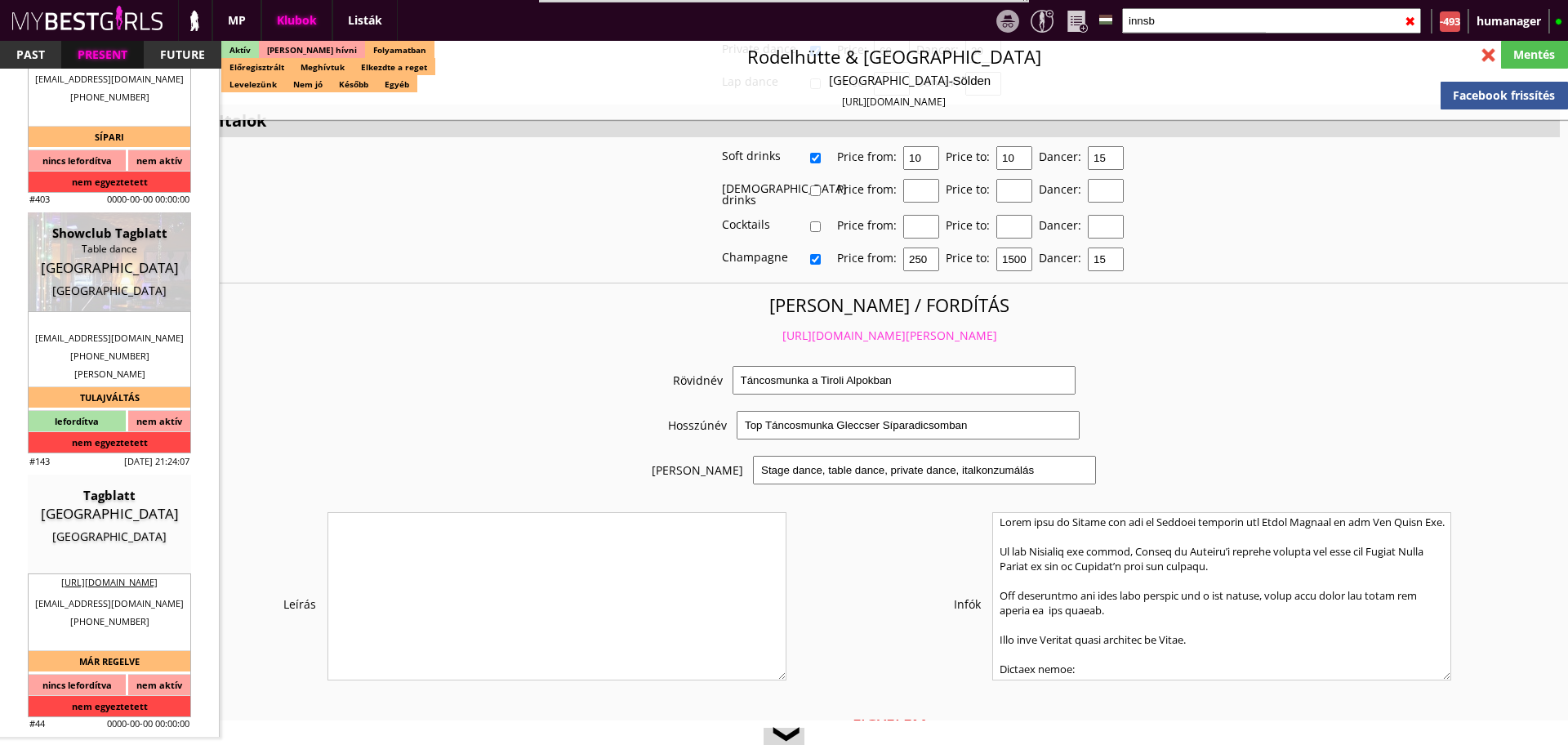
scroll to position [1205, 0]
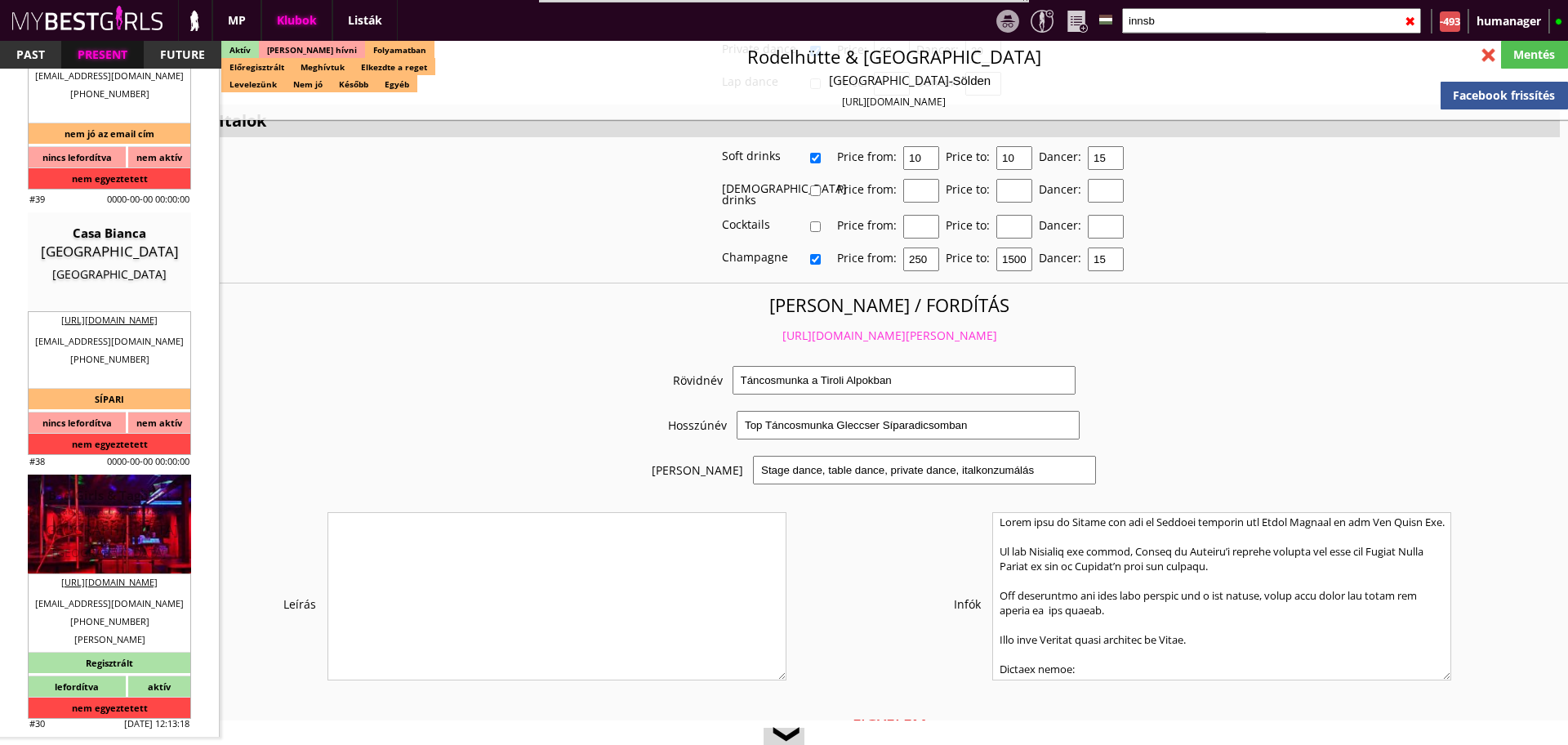
type input "innsb"
click at [108, 537] on div "Austria" at bounding box center [109, 530] width 139 height 17
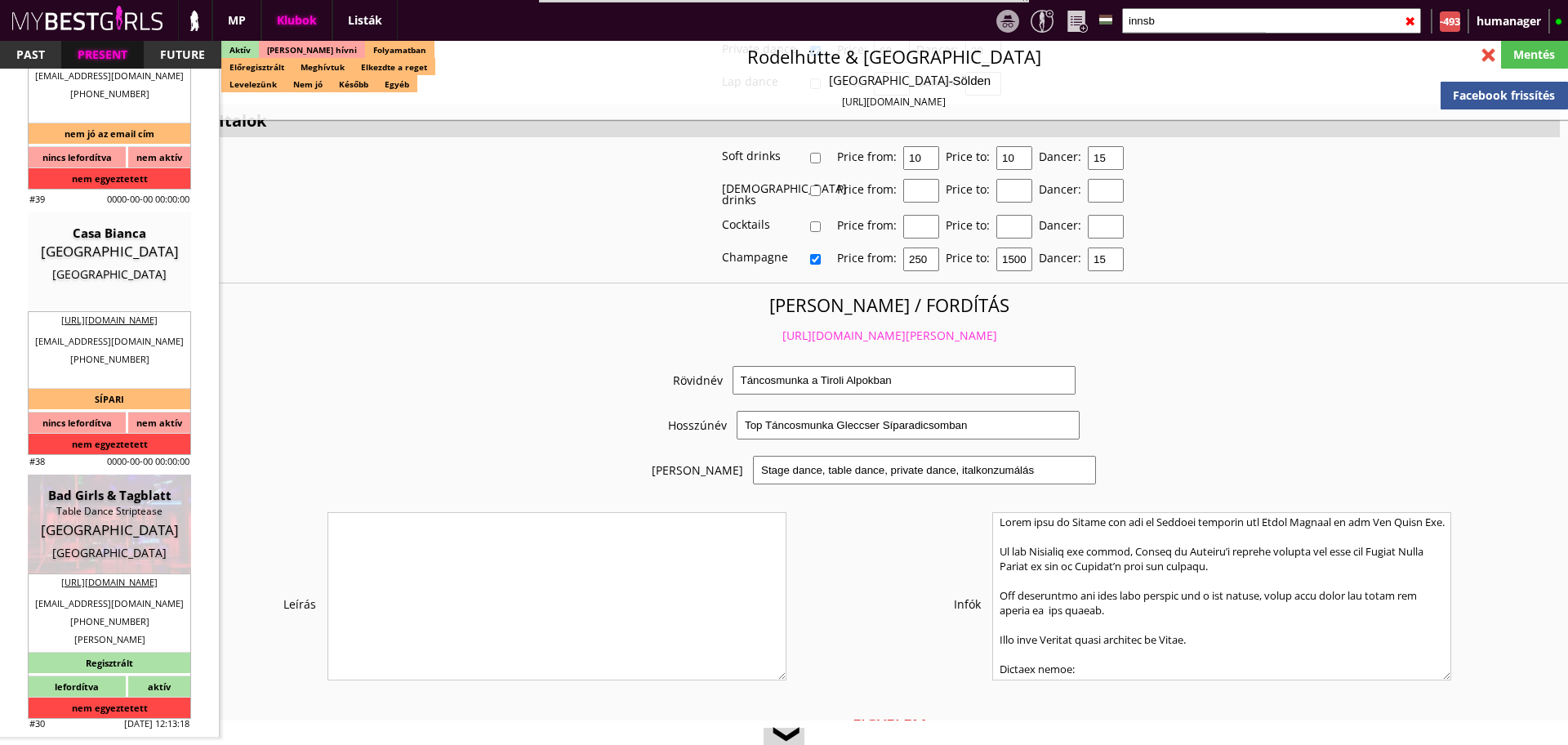
type input "Innsbruck"
checkbox input "false"
type textarea "Klub neve: Tagblatt Klub címe: Salurner Str. 15, 6020 Innsbruck, Ausztria Száll…"
type input "15.00"
type input "EUR"
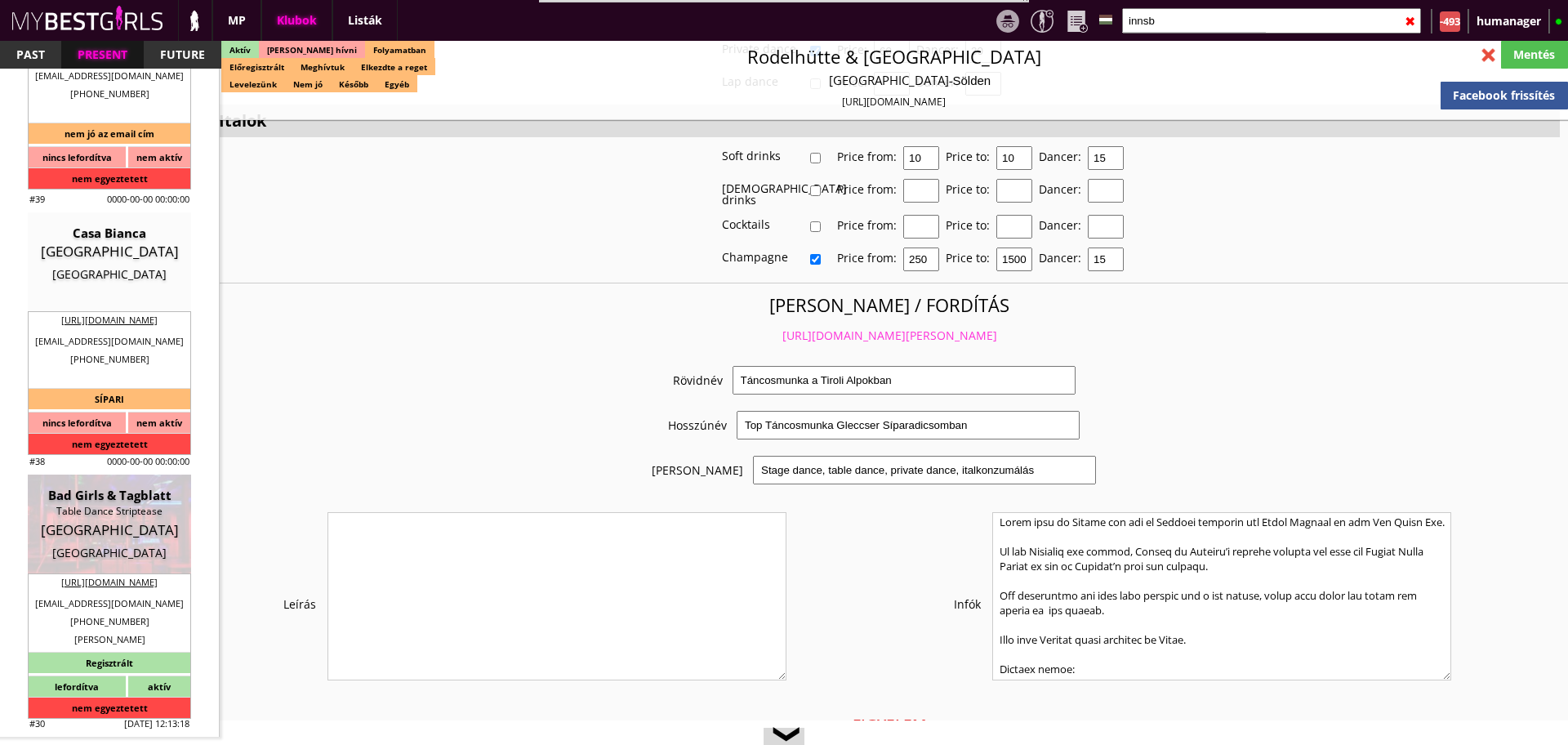
type input "Bad Girls & Tagblatt"
type input "Table Dance Striptease"
type input "6020"
type input "Viaduktbogen 41"
type input "43"
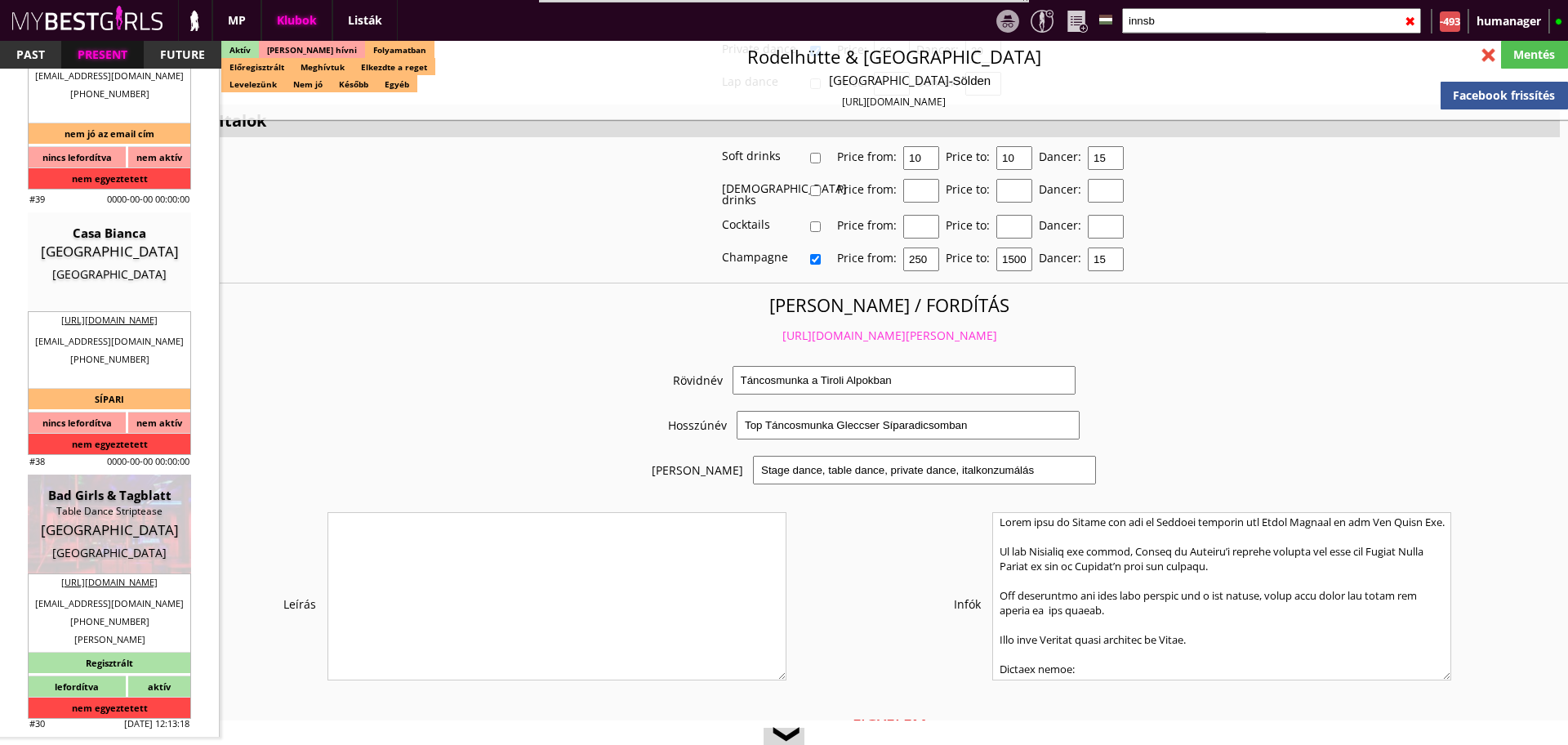
type input "69917077580"
type input "badgirlsibk@gmail.com"
type input "http://tabledance.tirol/wordpress/"
type textarea "Grießer Daniel Erwin ATU65940039 6020 Innsbruck Reichenauer Straße 88/11"
type input "Grießer Daniel Erwin"
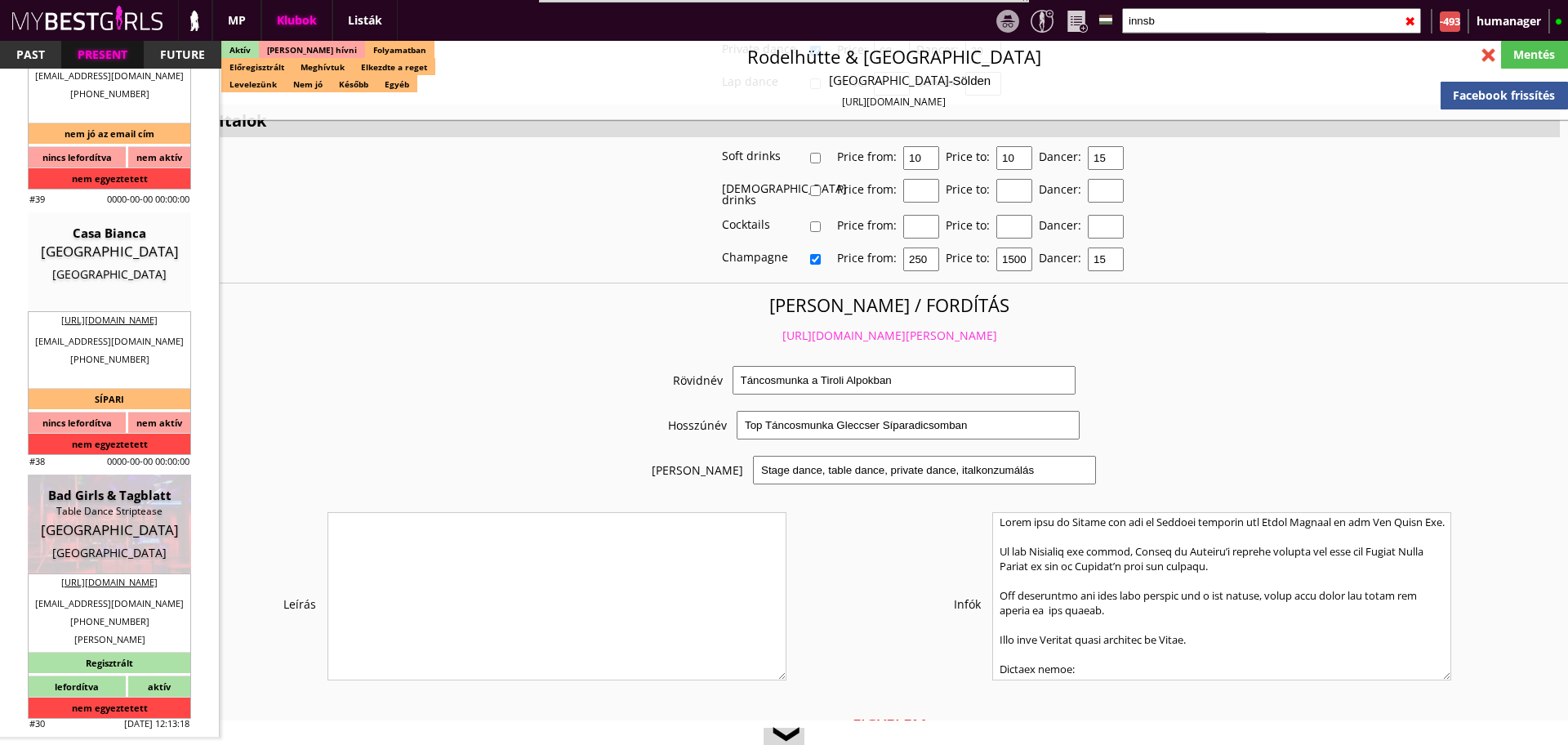
type input "ATU65940039"
type input "6020"
type input "Innsbruck"
type input "Reichenauer Straße 88/11"
type input "Daniel"
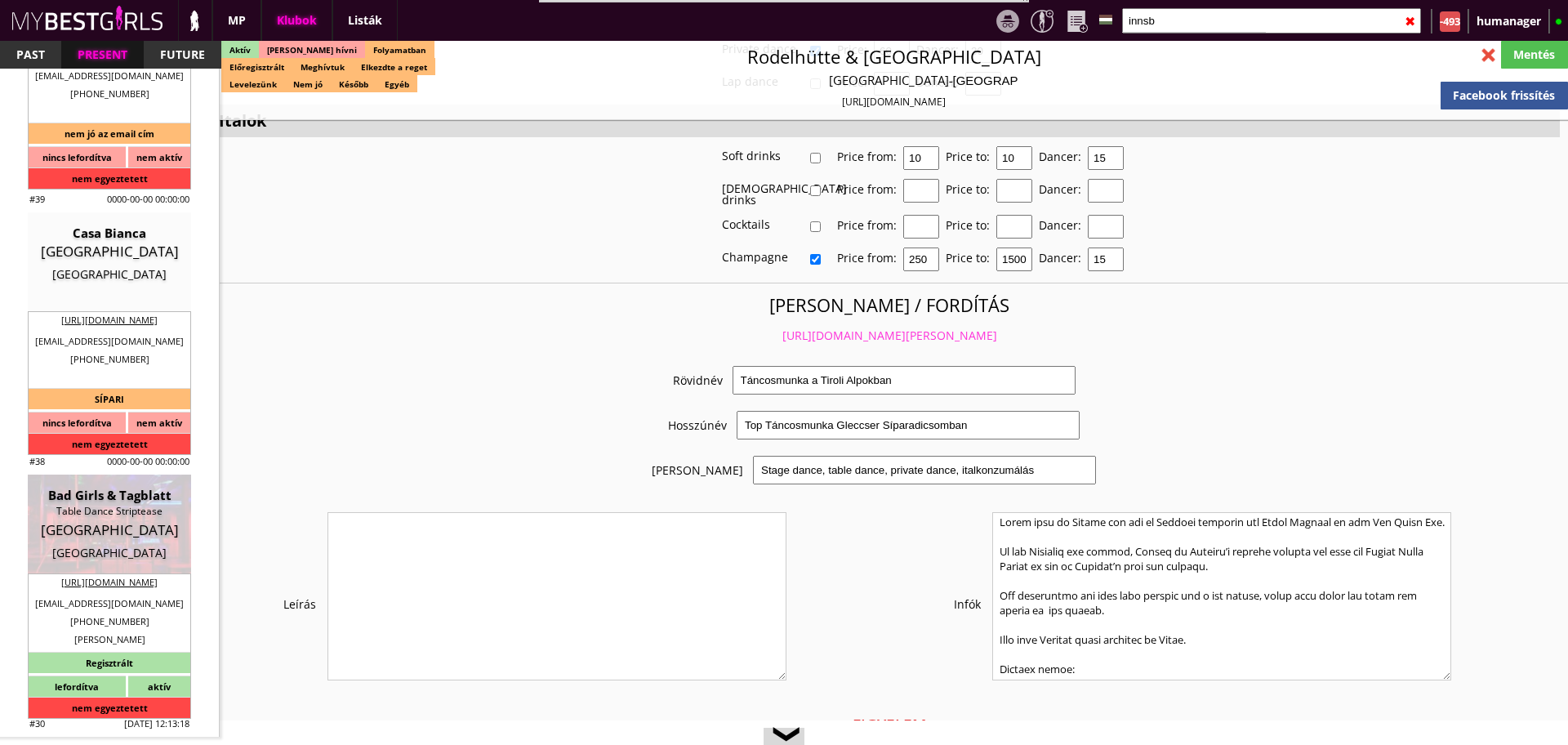
type input "Griesser"
type input "43"
type input "69917077580"
type input "griesserdaniel@yahoo.com"
type input "badgirlsibk@gmail.com"
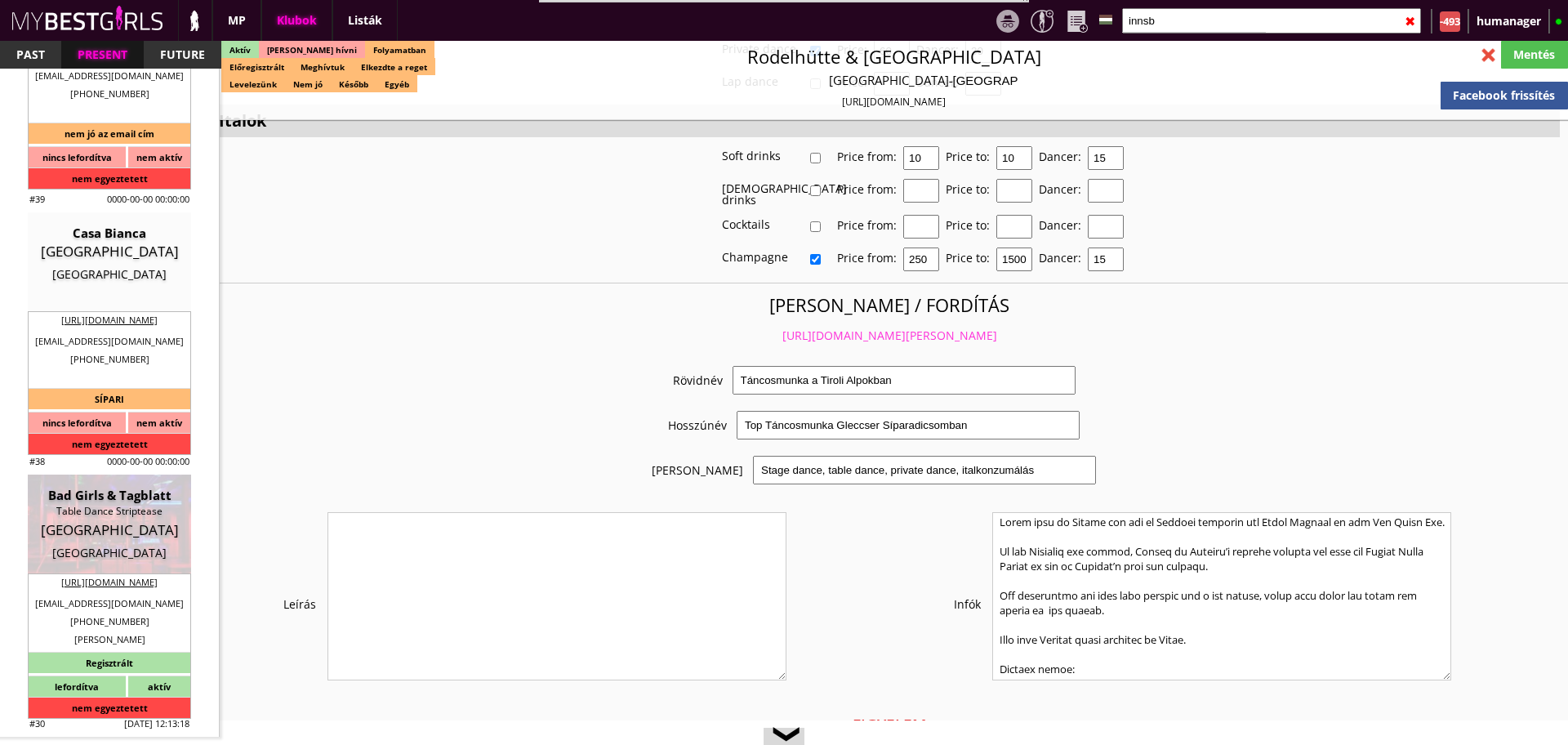
type input "5"
type input "2"
select select "flat"
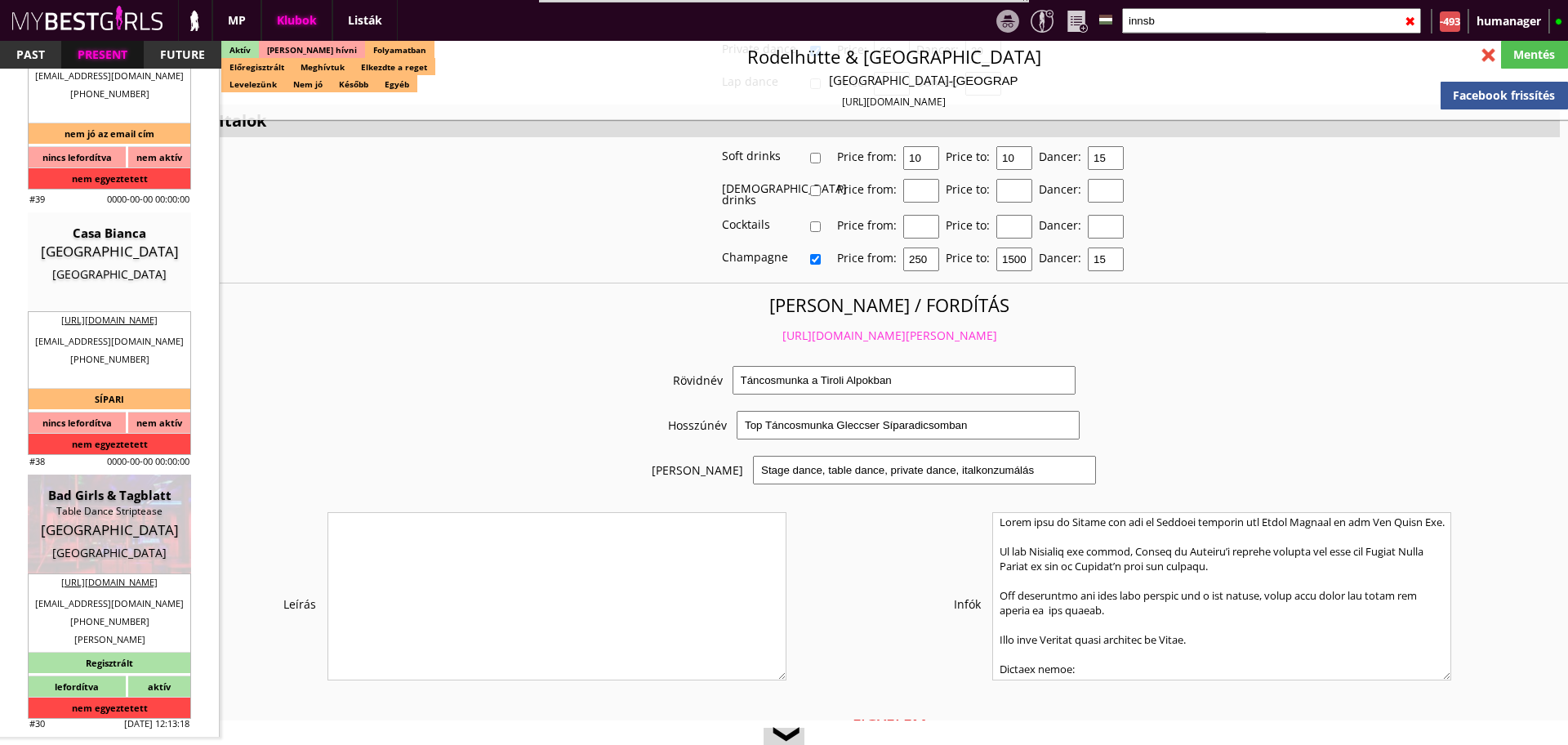
select select "1"
type input "0.00"
type input "3-4"
checkbox input "true"
checkbox input "false"
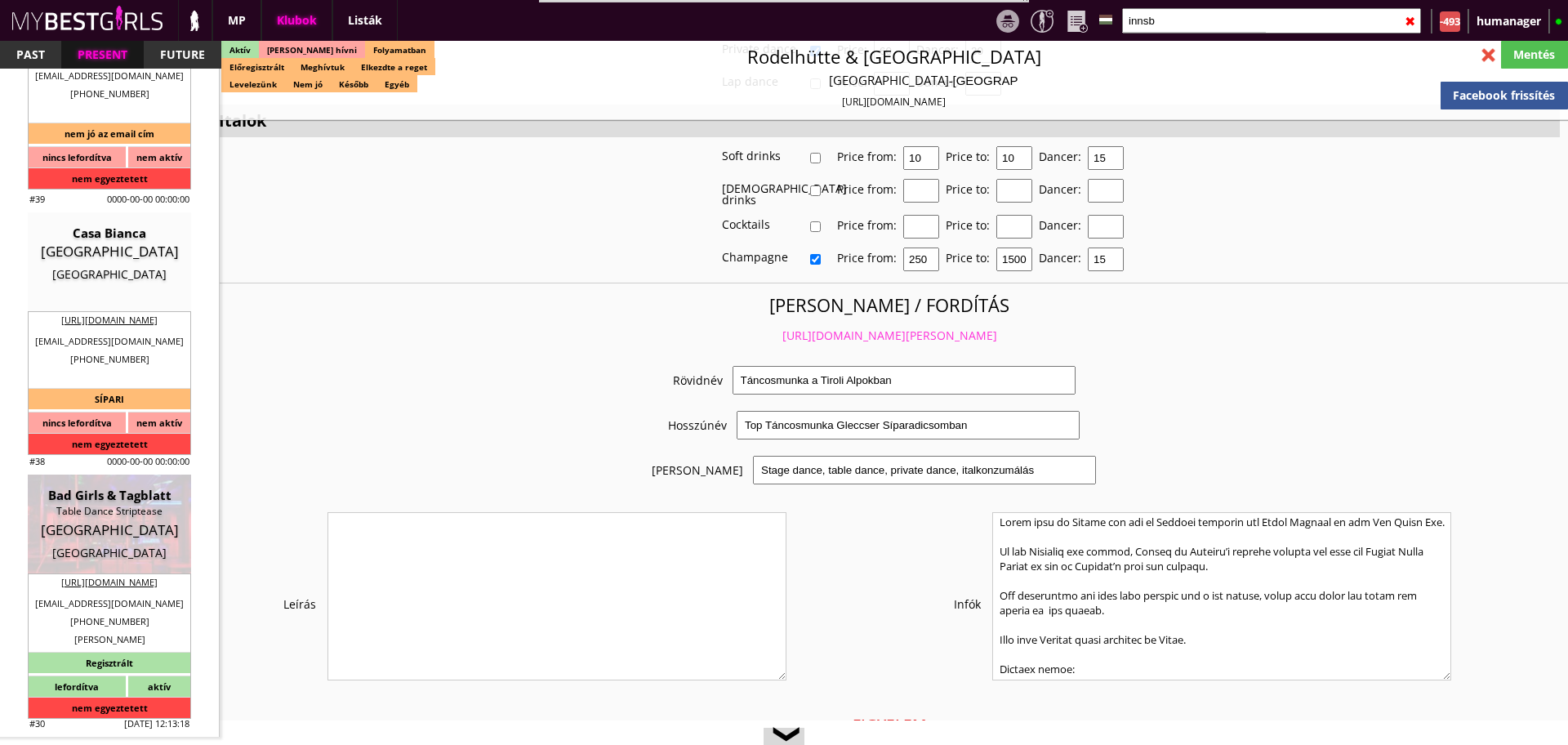
checkbox input "true"
checkbox input "false"
checkbox input "true"
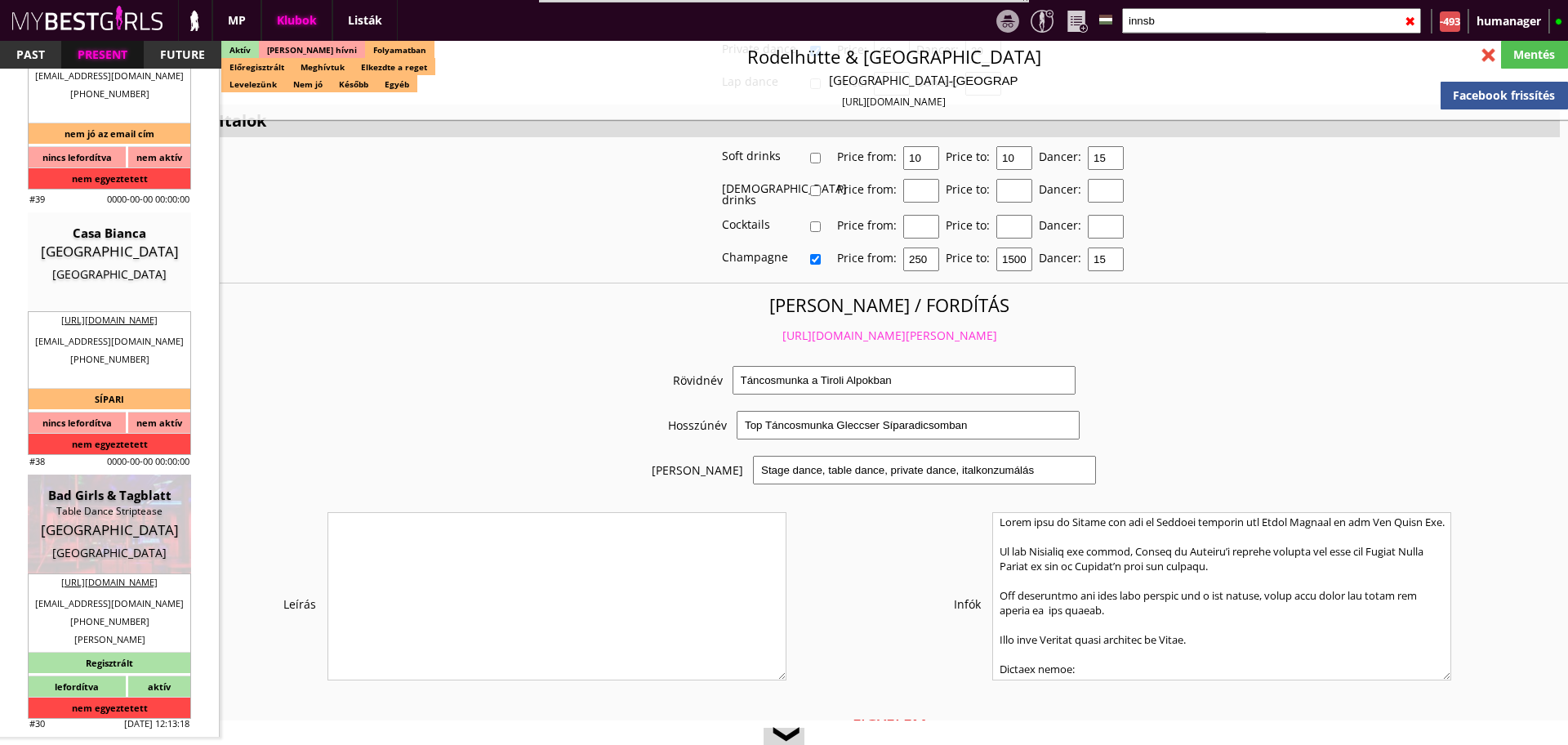
checkbox input "true"
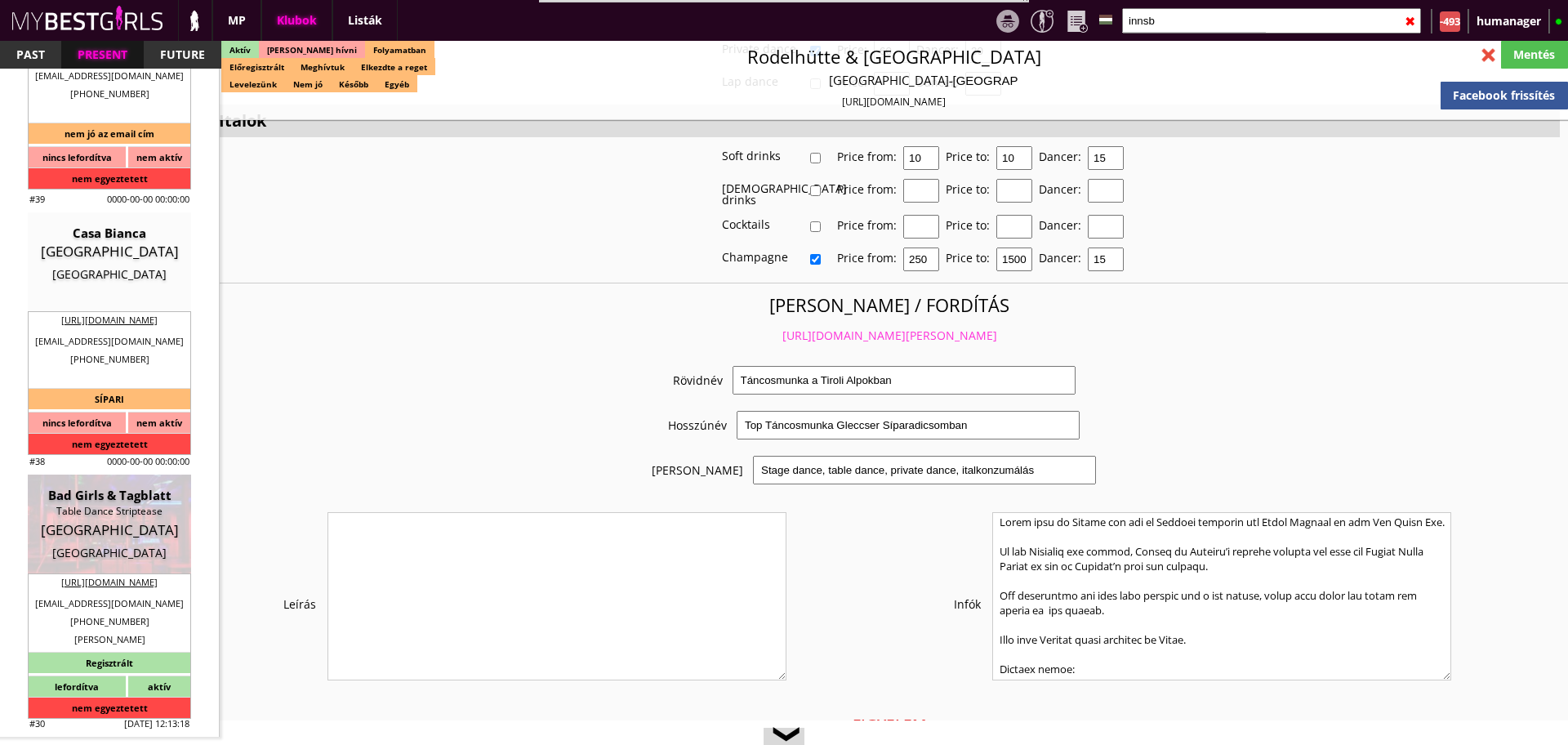
checkbox input "false"
type input "6"
checkbox input "false"
checkbox input "true"
checkbox input "false"
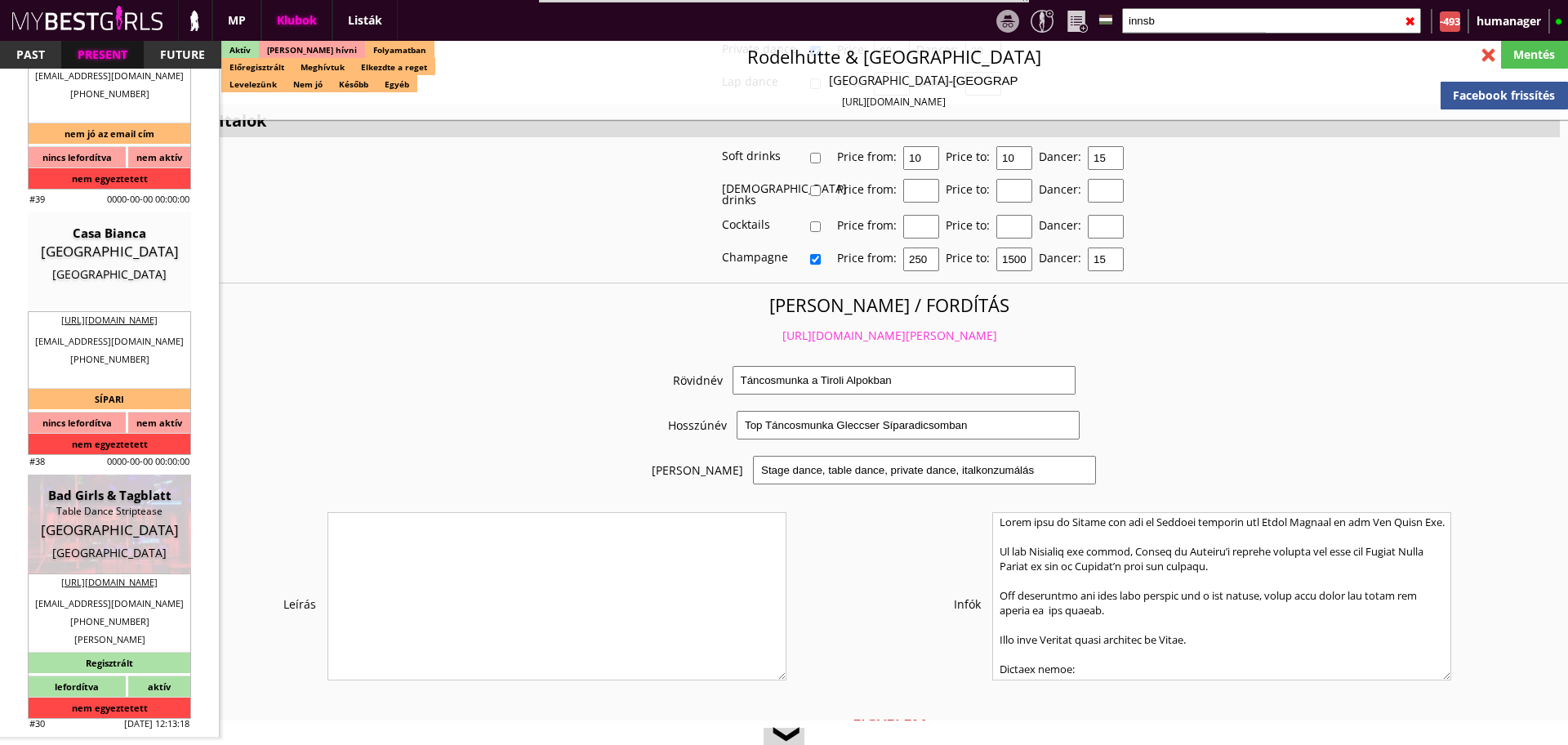
type input "6"
type input "2"
type input "400"
type input "30.00"
type input "0.00"
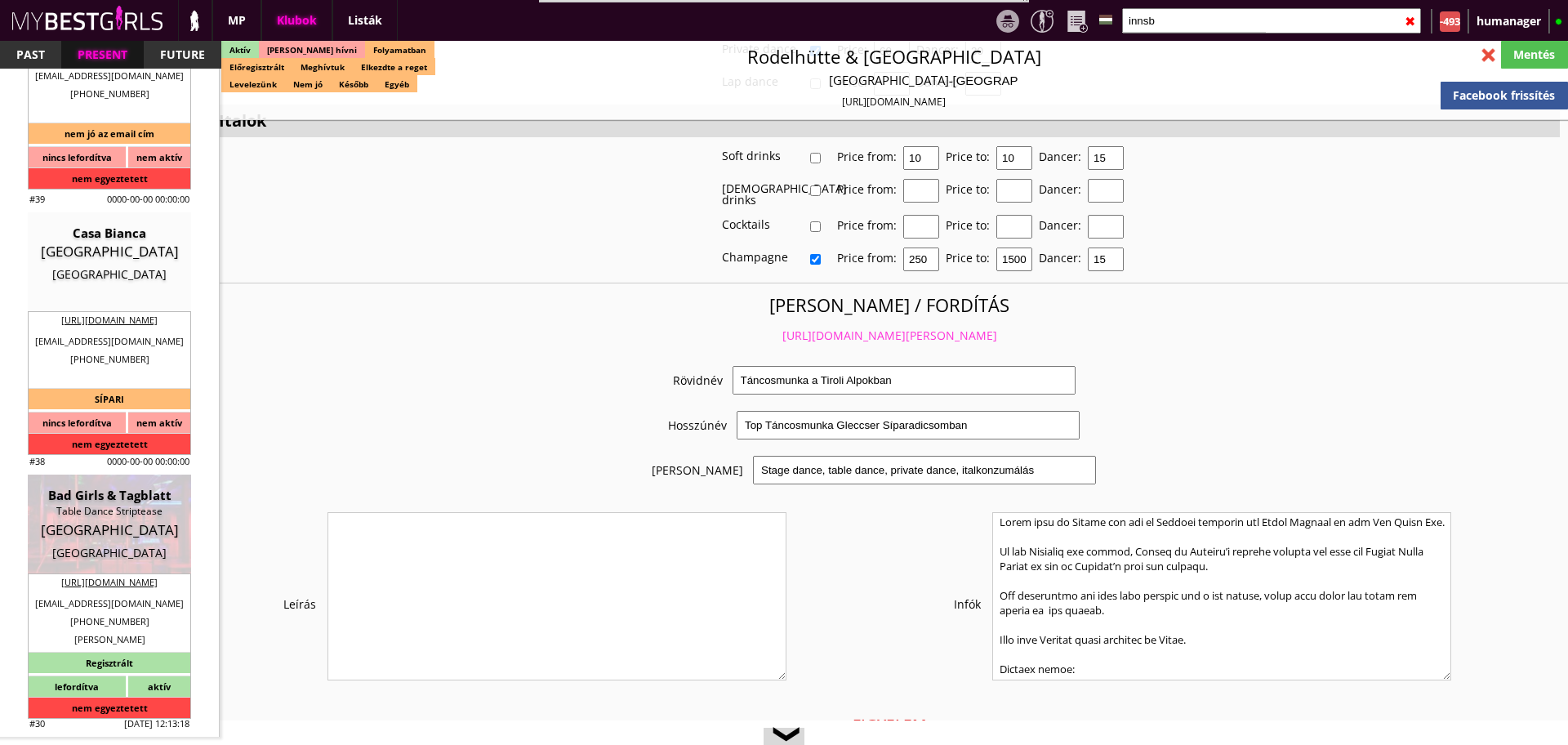
checkbox input "true"
type input "100%"
type input "2 Euro: 1 báré 1 a táncosé"
checkbox input "true"
type input "50%"
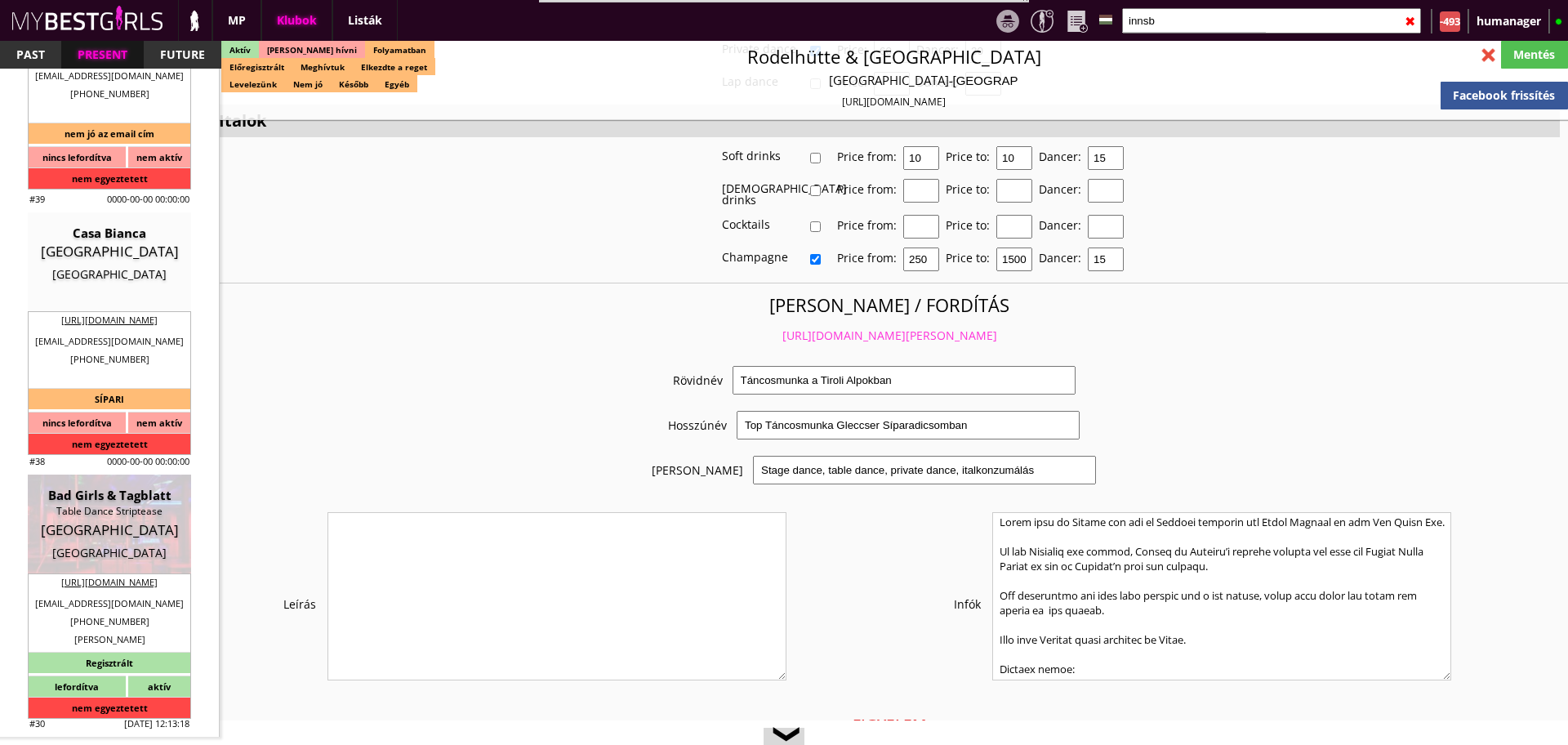
checkbox input "false"
checkbox input "true"
type input "50"
checkbox input "false"
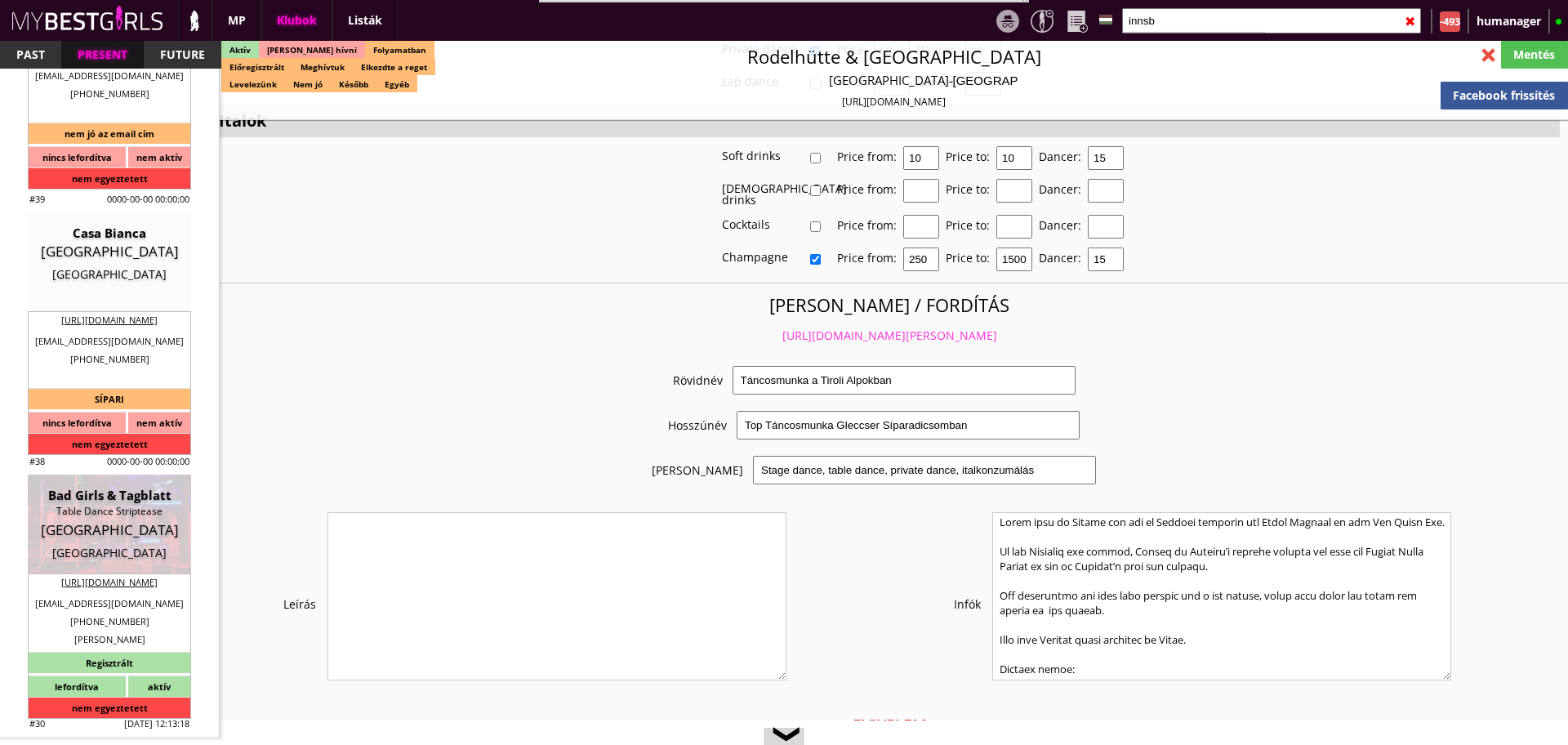
checkbox input "true"
type input "20"
type input "620"
type input "17"
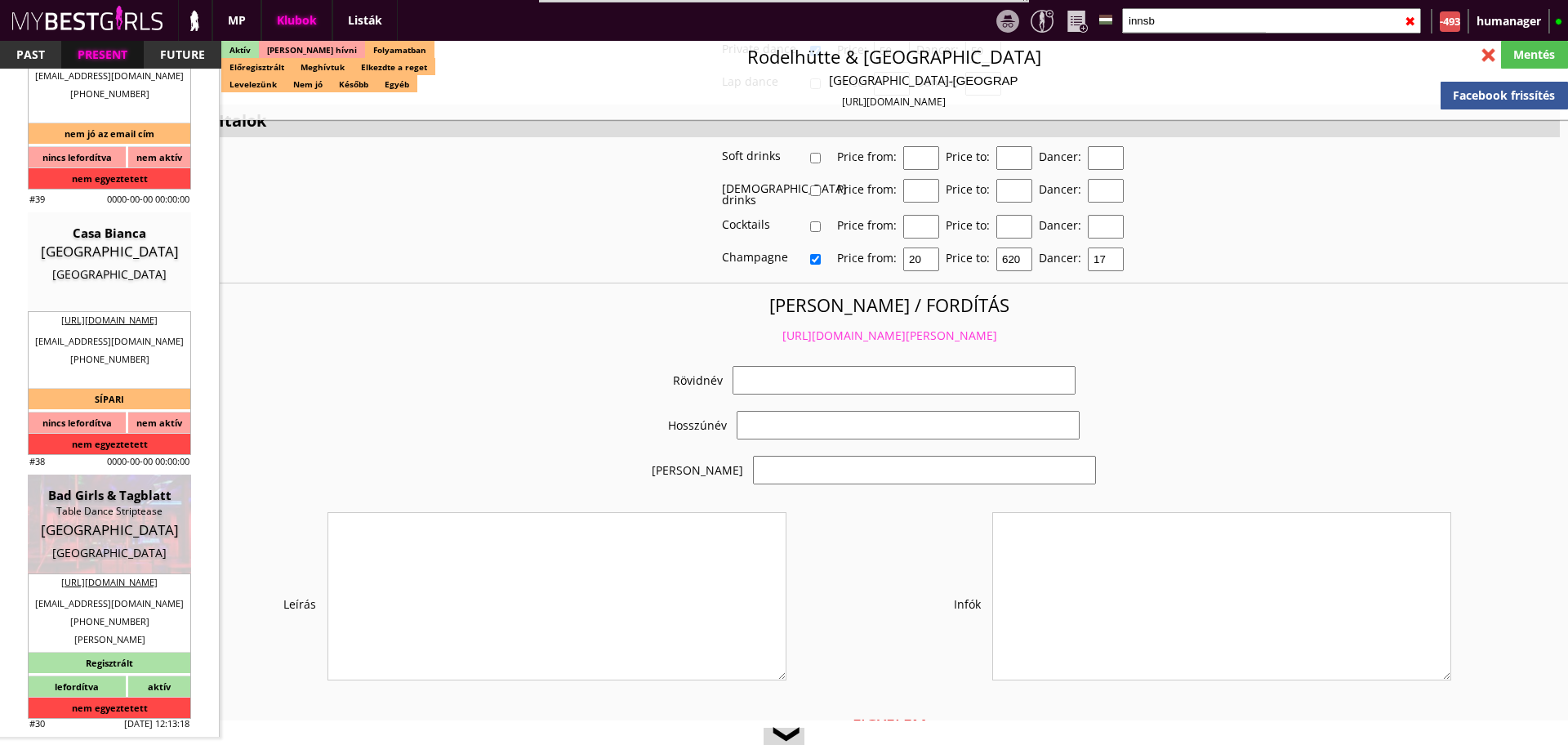
select select "griesserdaniel@yahoo.com"
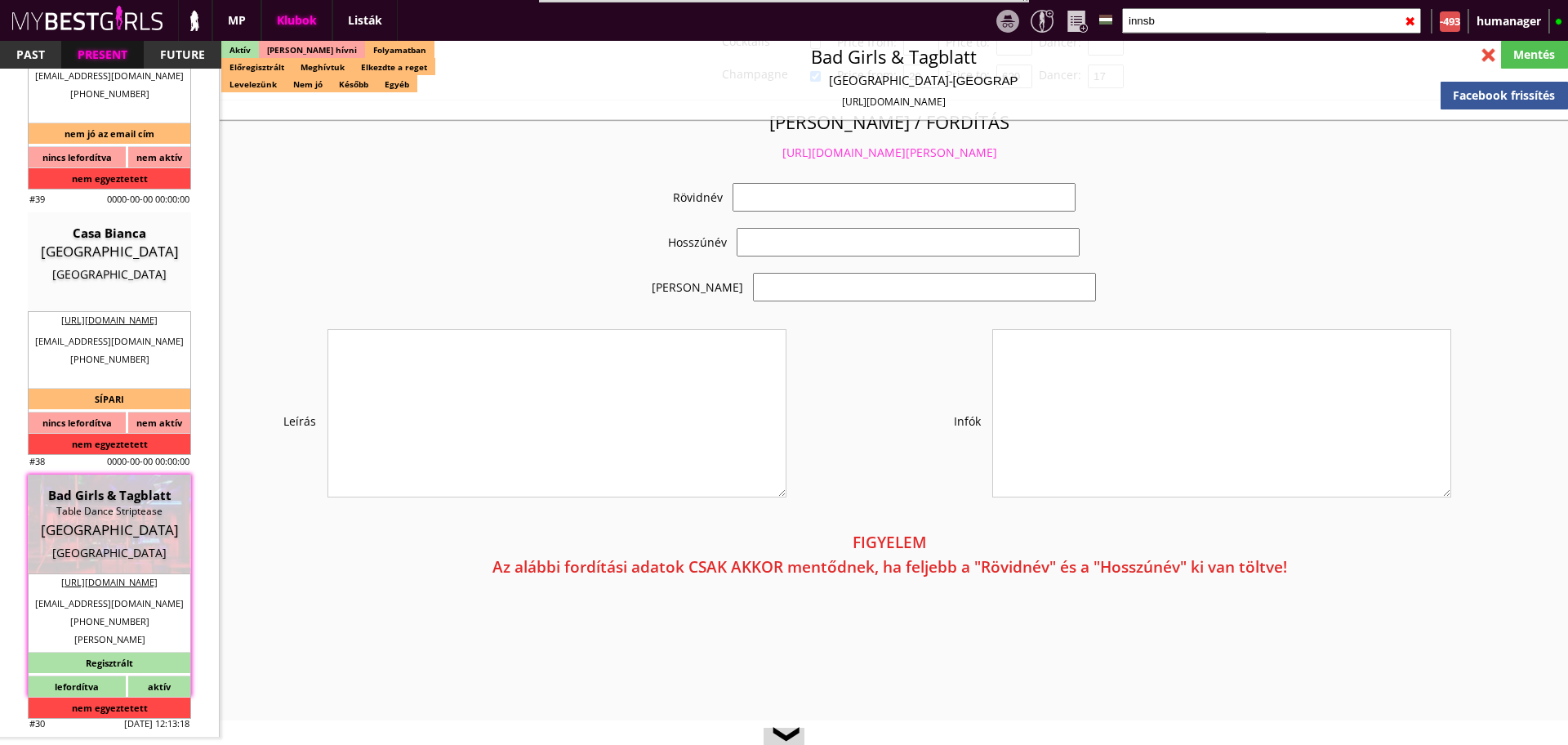
scroll to position [3130, 0]
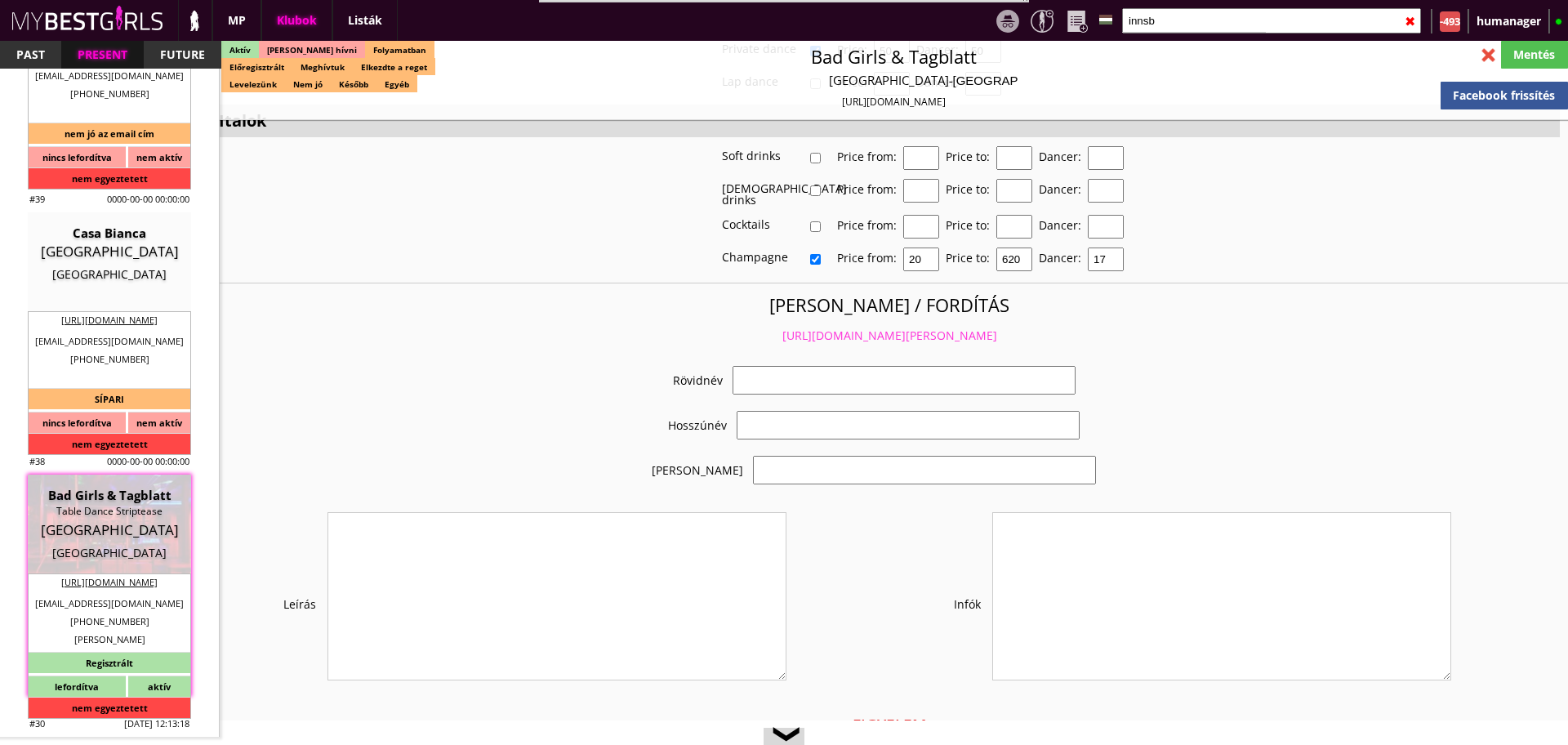
checkbox input "true"
type input "Táncosmunka Ausztriában"
type input "Táncosmunka Ausztriában - első 2 tánc 100%-ban a Tiéd - 100 EUR"
type input "Stage dance, private dance, italkonzumálás"
type textarea "Normal conditions: Country: Austria Club type: Table Dance Striptease Travel: O…"
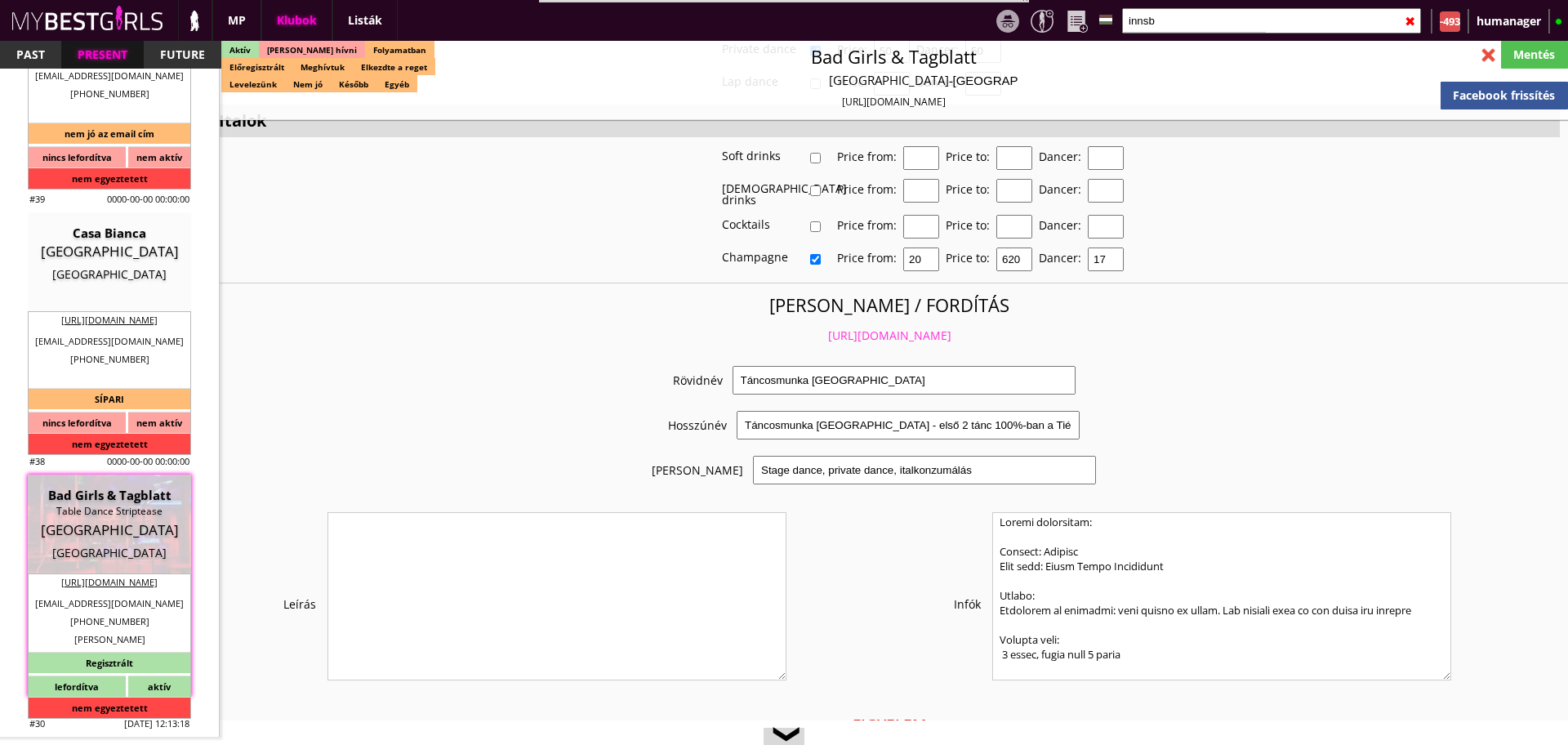
click at [884, 328] on link "https://mybestgirls.com/tancosmunka-ausztriaban--------" at bounding box center [890, 335] width 123 height 16
click at [1210, 11] on input "innsb" at bounding box center [1272, 21] width 299 height 26
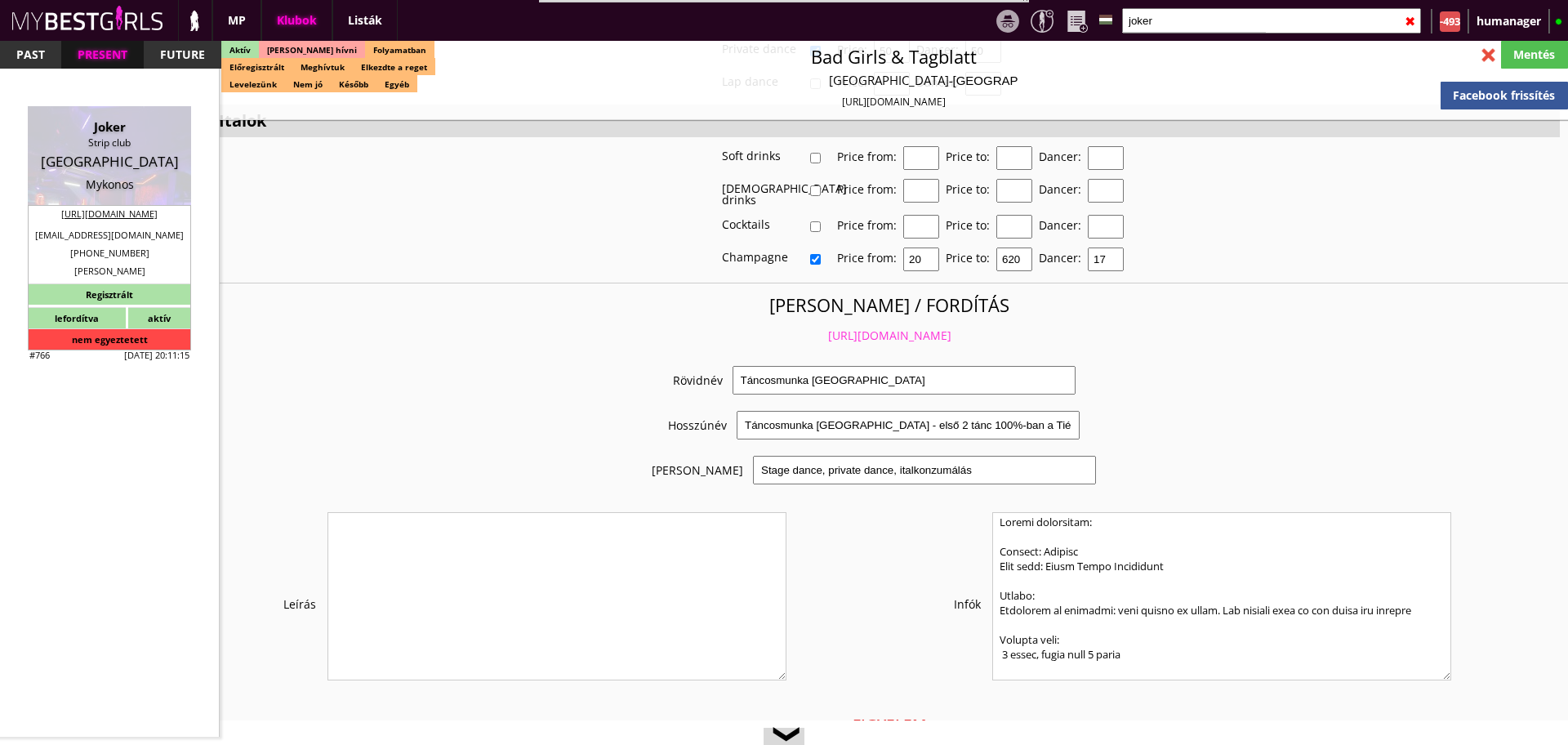
scroll to position [0, 0]
type input "joker"
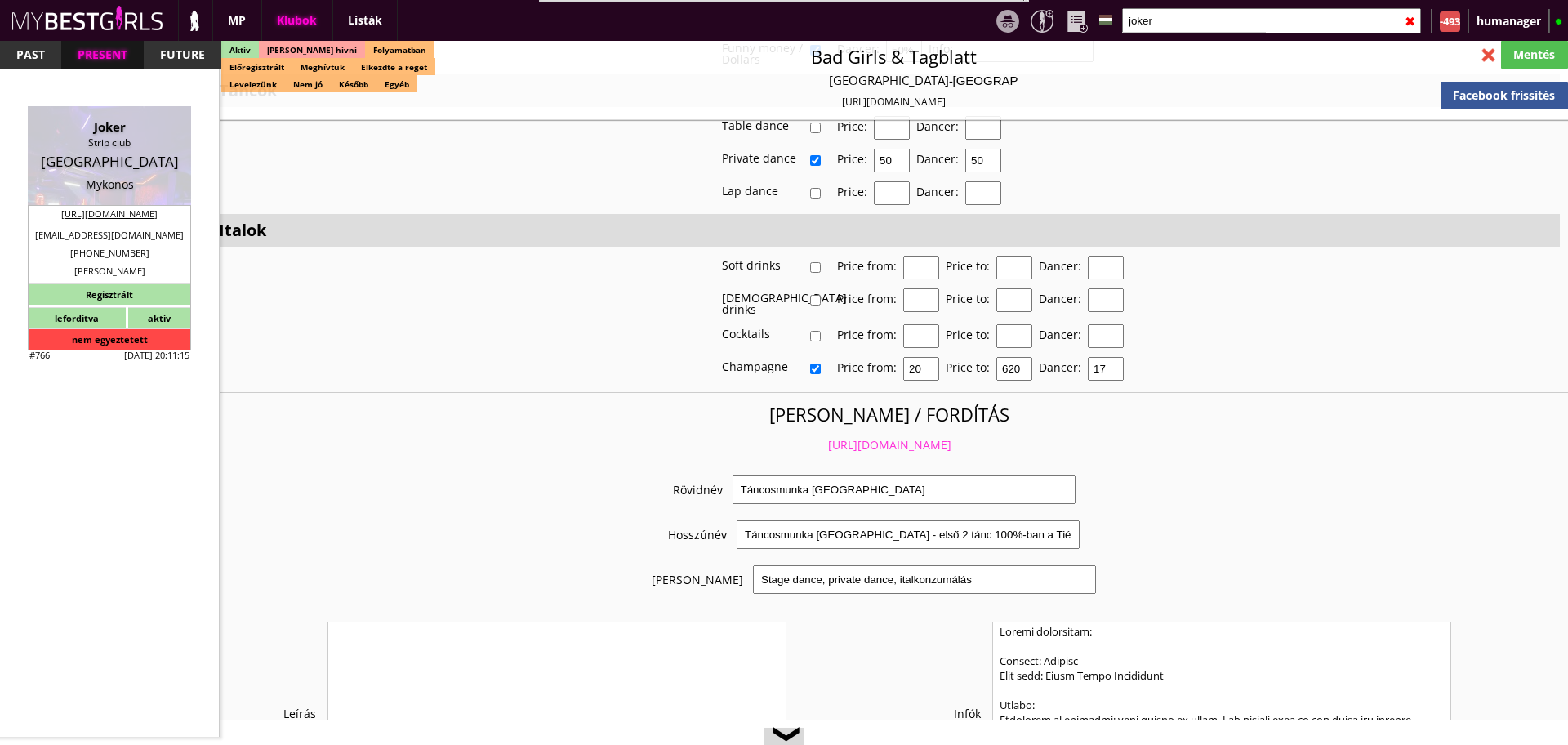
scroll to position [3004, 0]
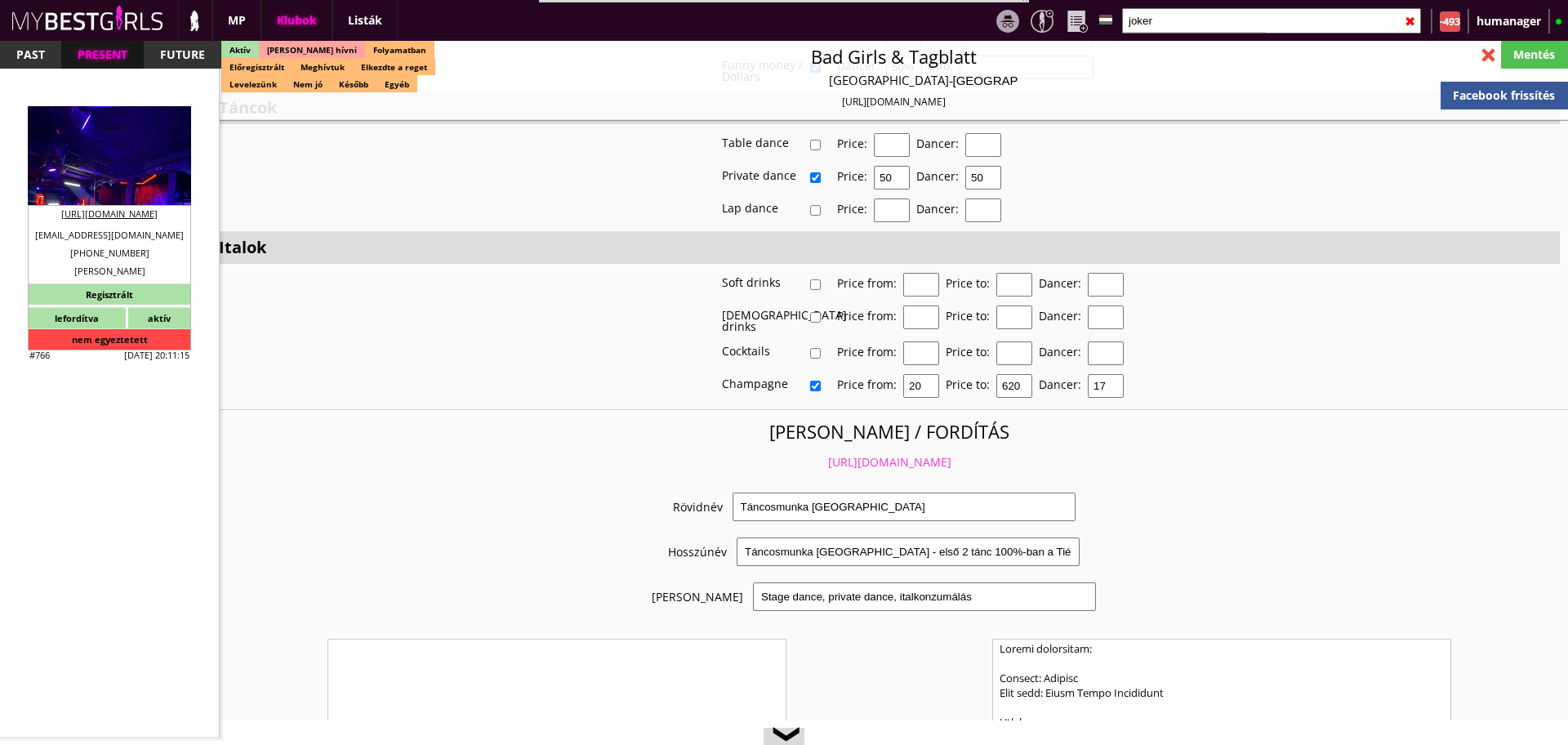
click at [109, 160] on div "Greece" at bounding box center [109, 161] width 139 height 17
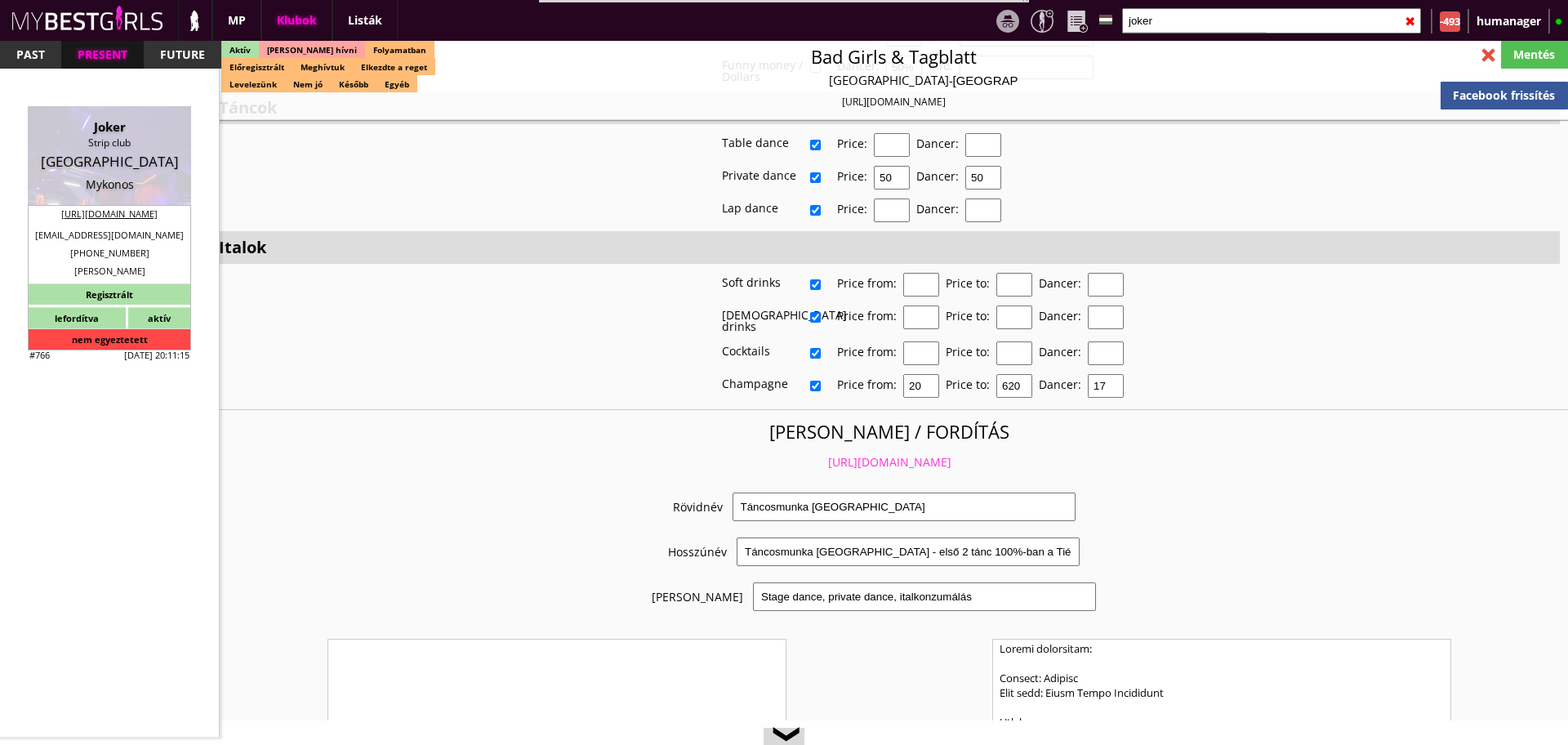
type input "Mykonos"
checkbox input "false"
type input "20.00"
type input "EUR"
type input "Joker"
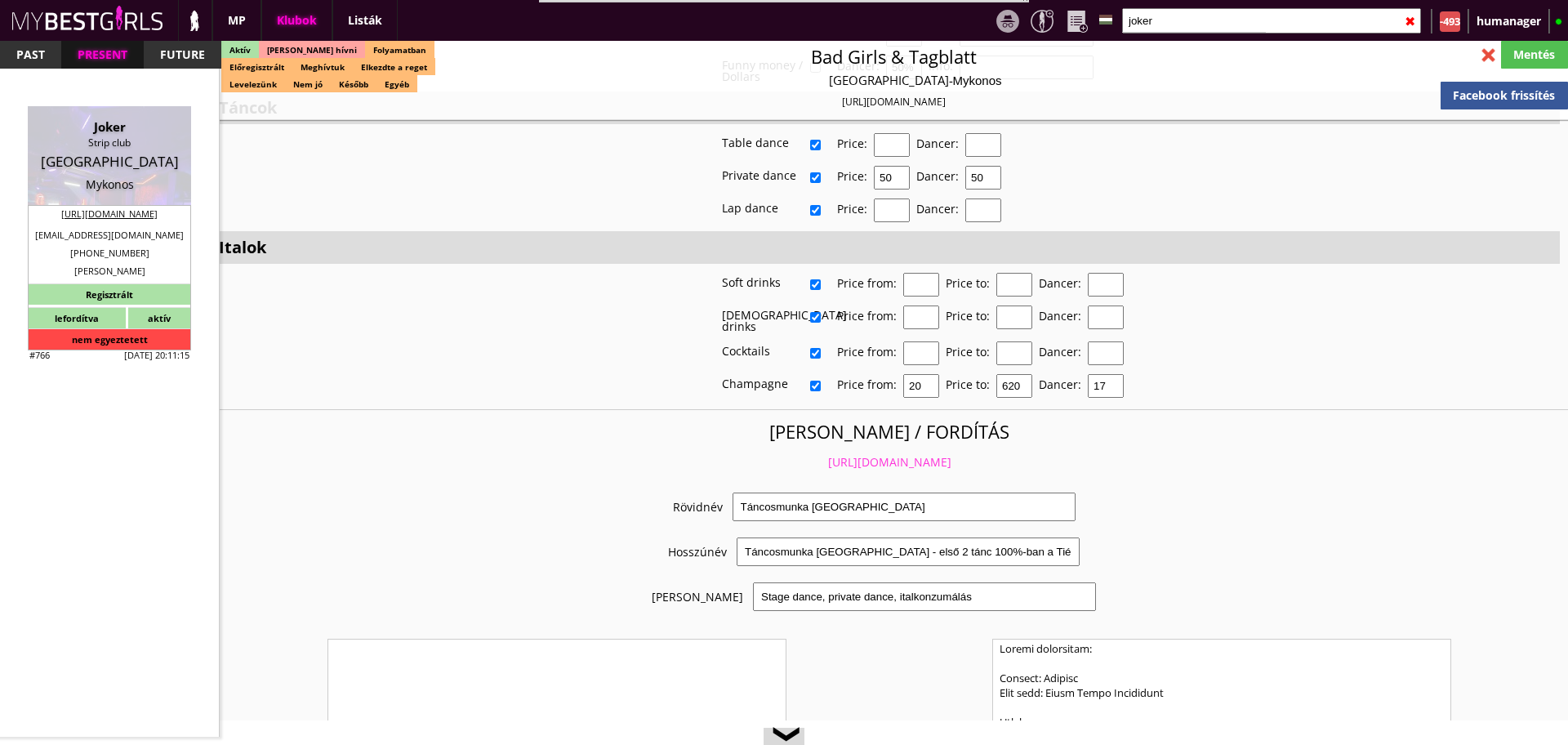
type input "Strip club"
type input "84600"
type input "F928+H8, Κλούβας 846 00"
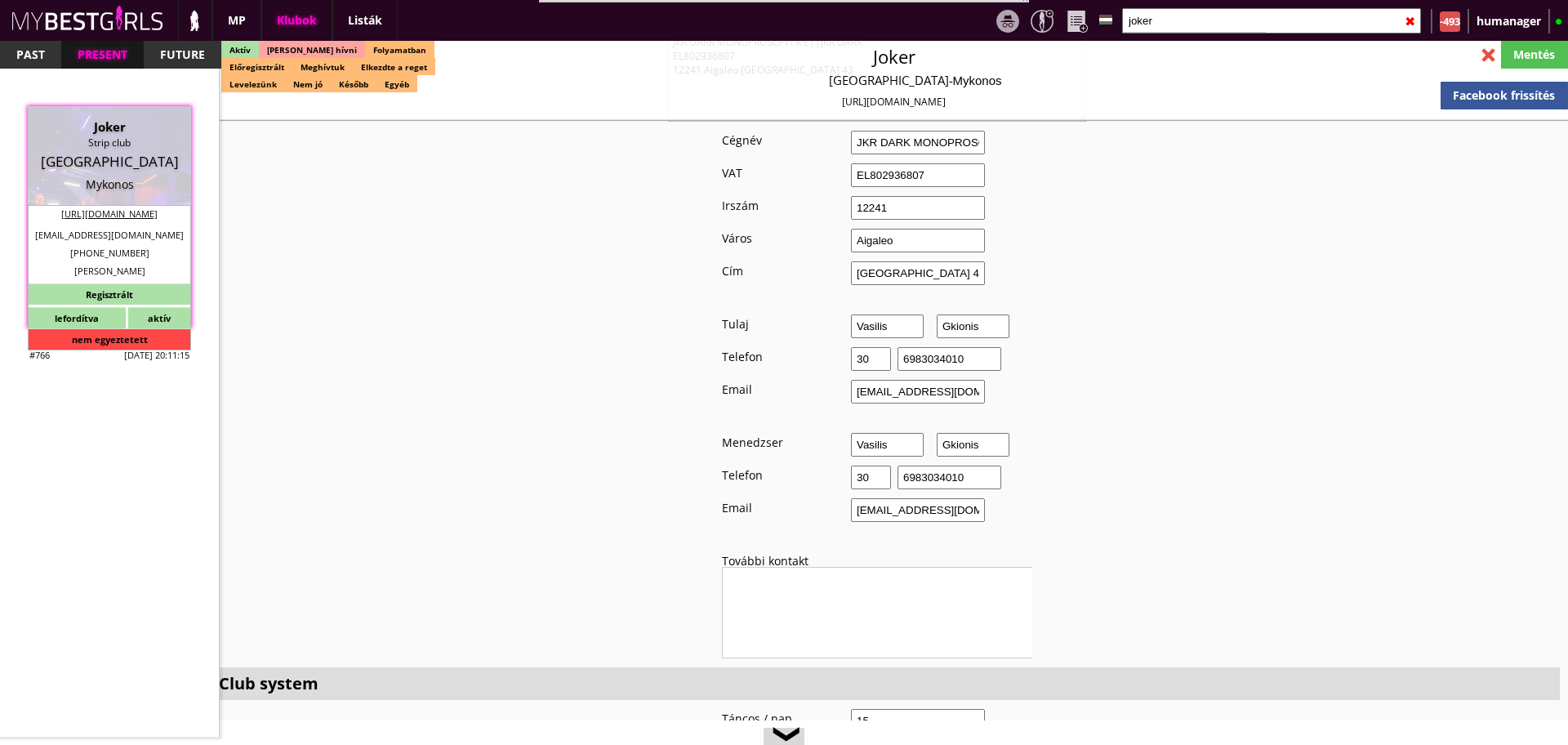
scroll to position [1329, 0]
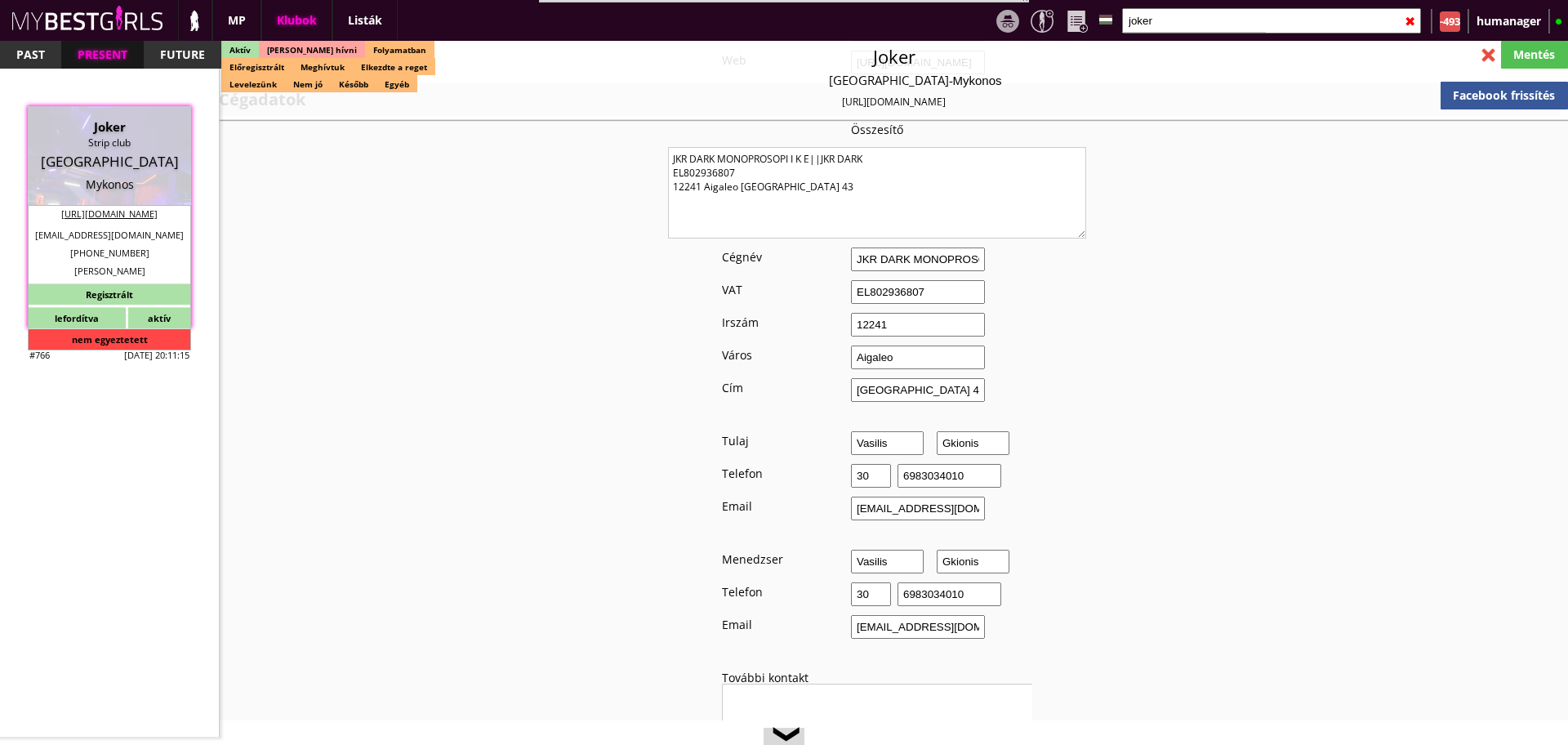
click at [915, 496] on input "bill_gio90@hotmail.com" at bounding box center [918, 508] width 134 height 24
click at [1101, 560] on div "Új memók Régi memók Fő email cím bill_gio90@hotmail.com Státusz Meg kell hívni …" at bounding box center [877, 732] width 1333 height 2680
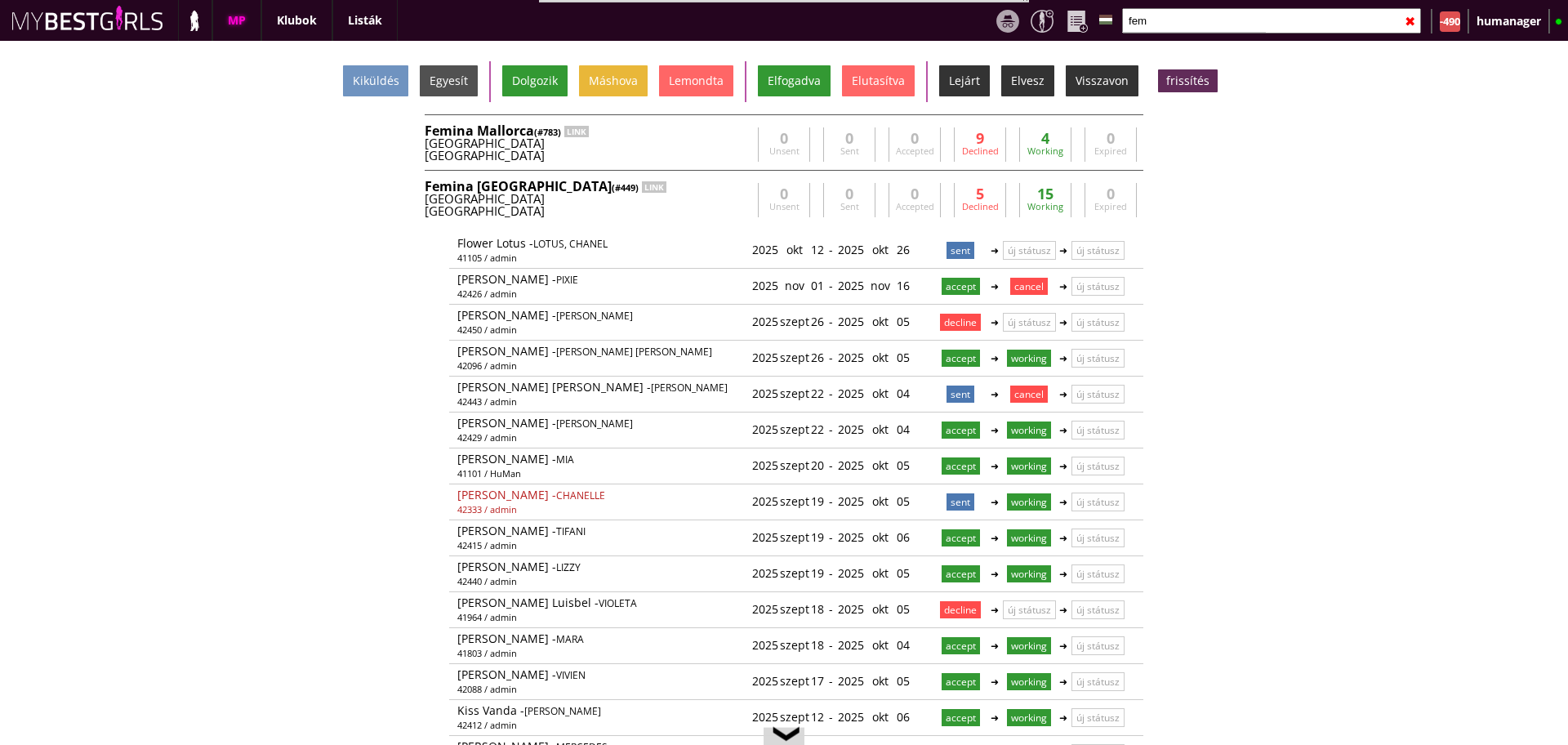
click at [1176, 25] on input "fem" at bounding box center [1272, 21] width 299 height 26
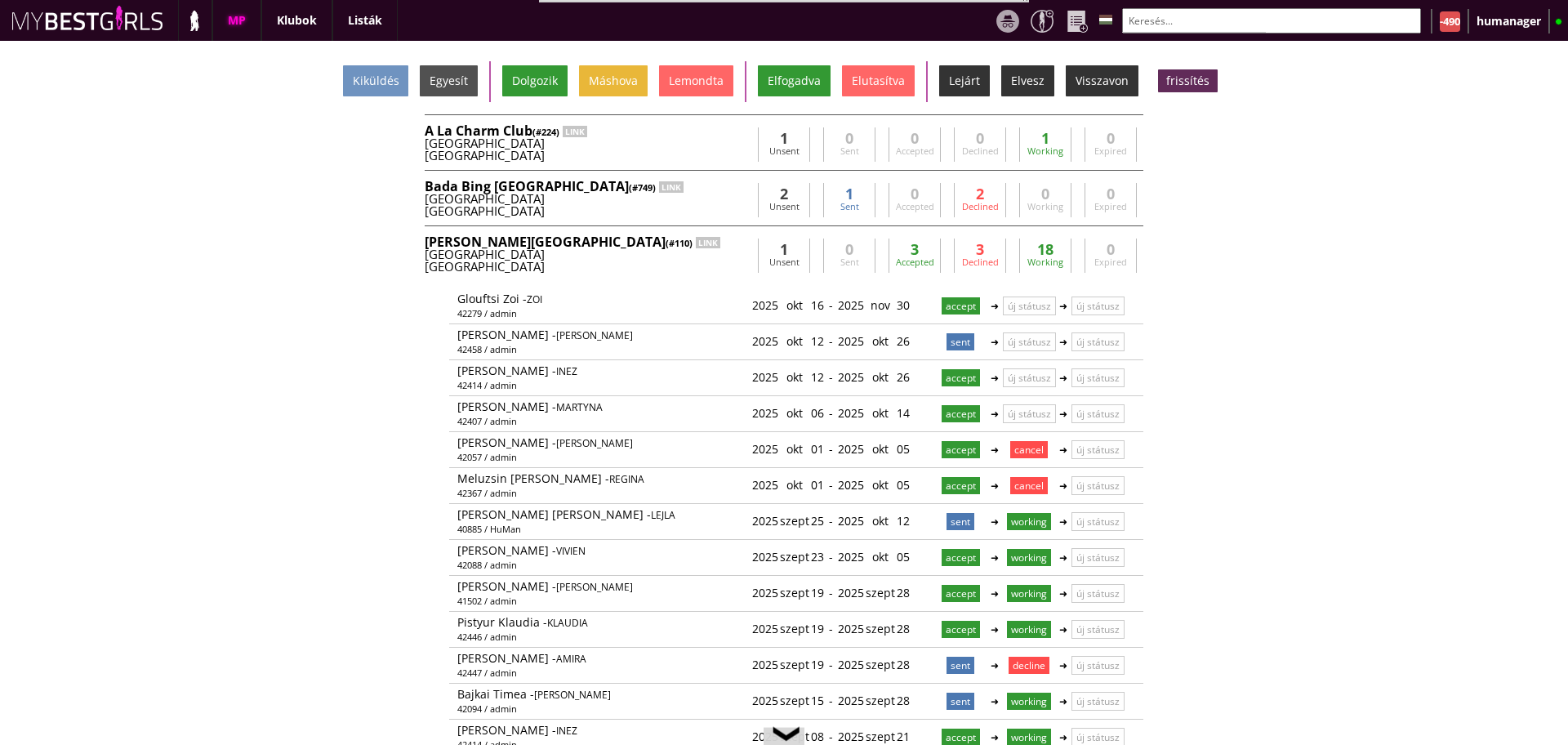
scroll to position [0, 6561]
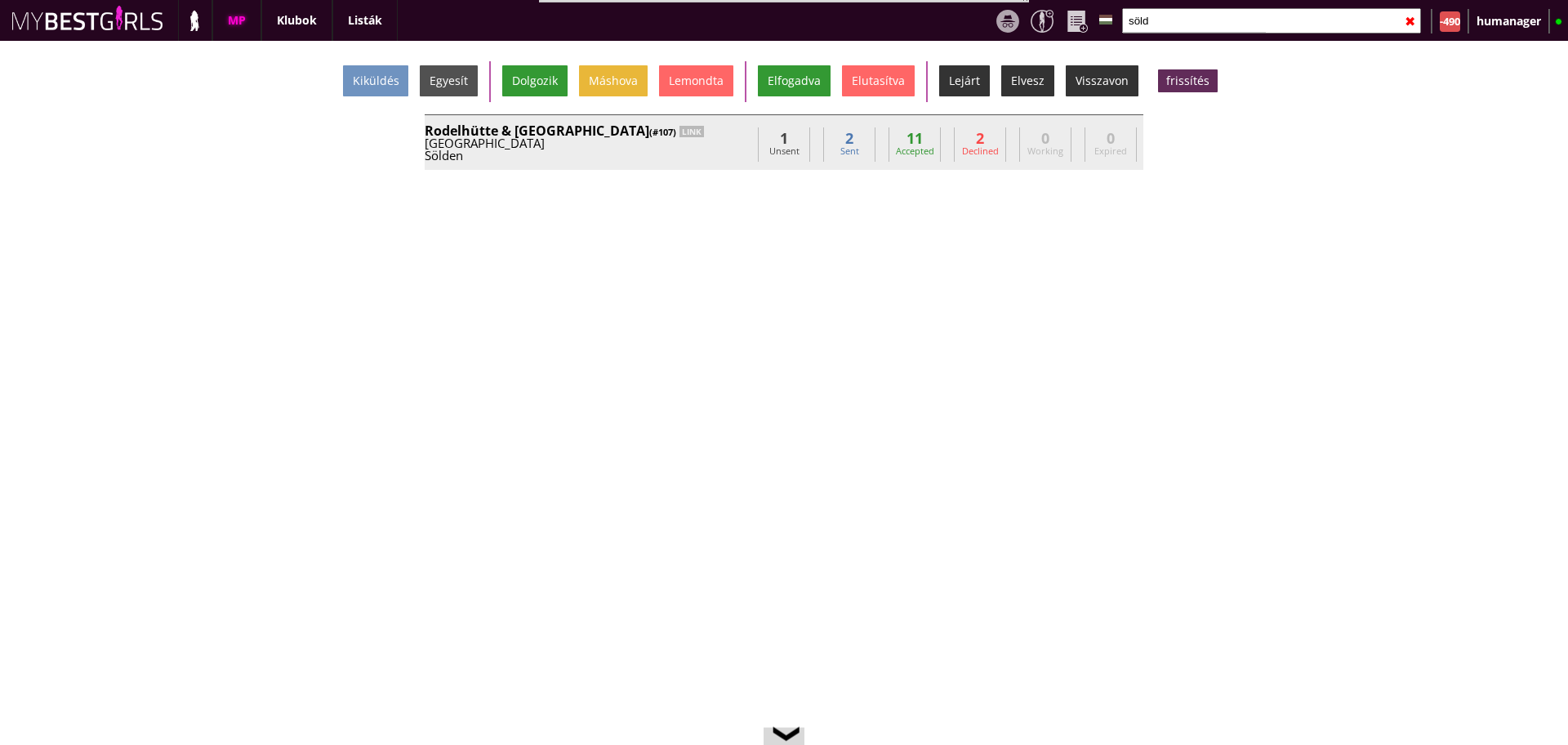
type input "söld"
click at [661, 140] on div "Austria" at bounding box center [588, 143] width 327 height 12
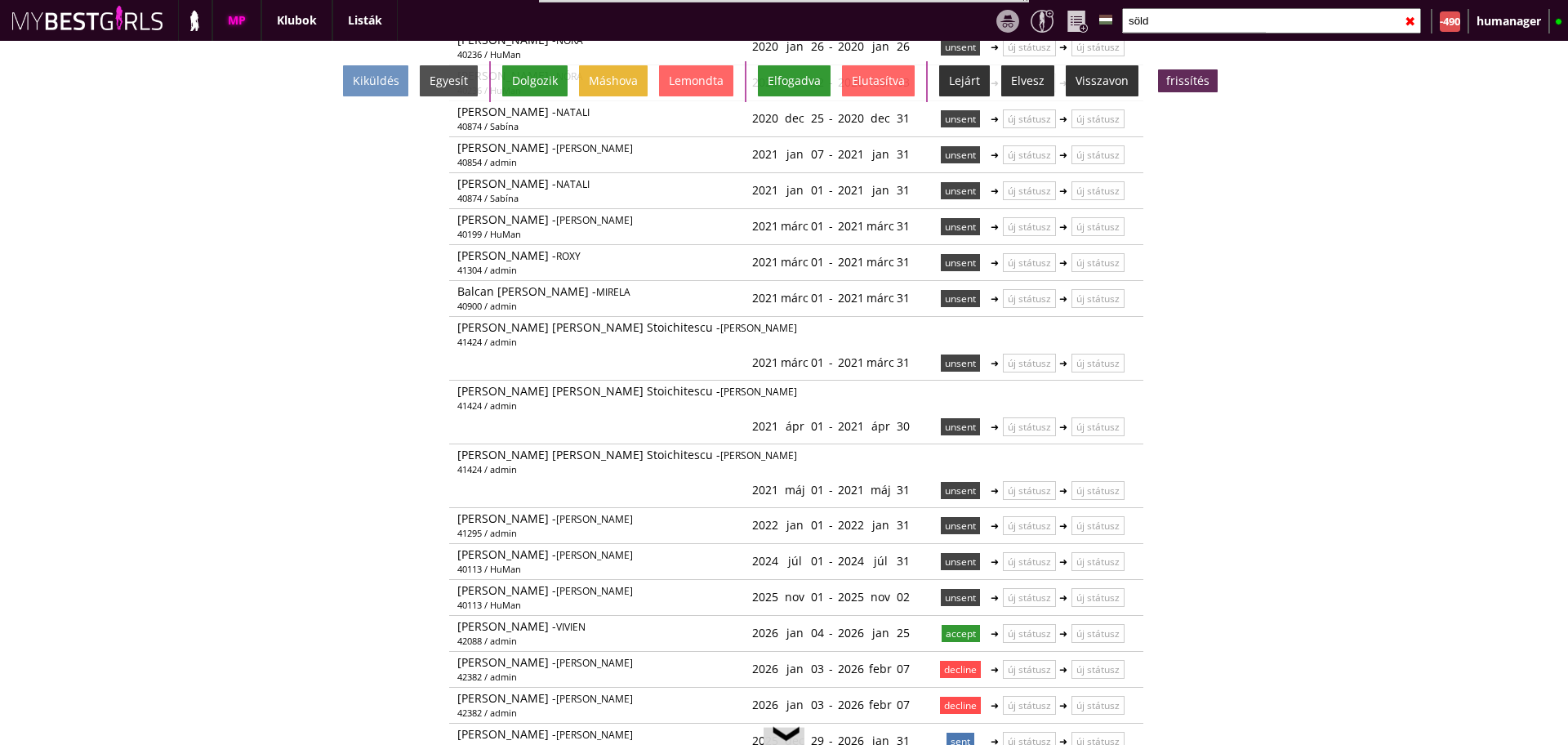
scroll to position [0, 0]
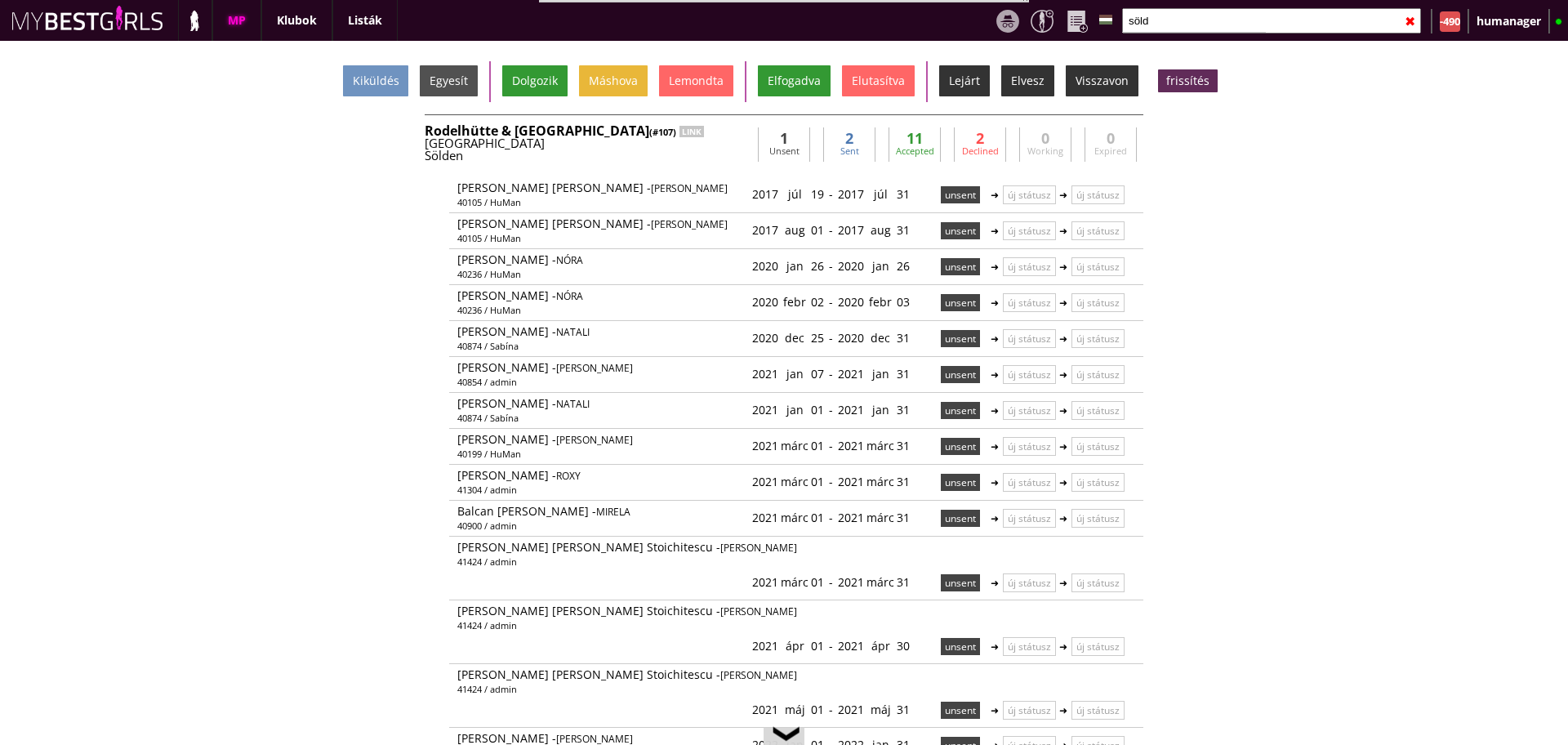
click at [710, 145] on div "Austria" at bounding box center [588, 143] width 327 height 12
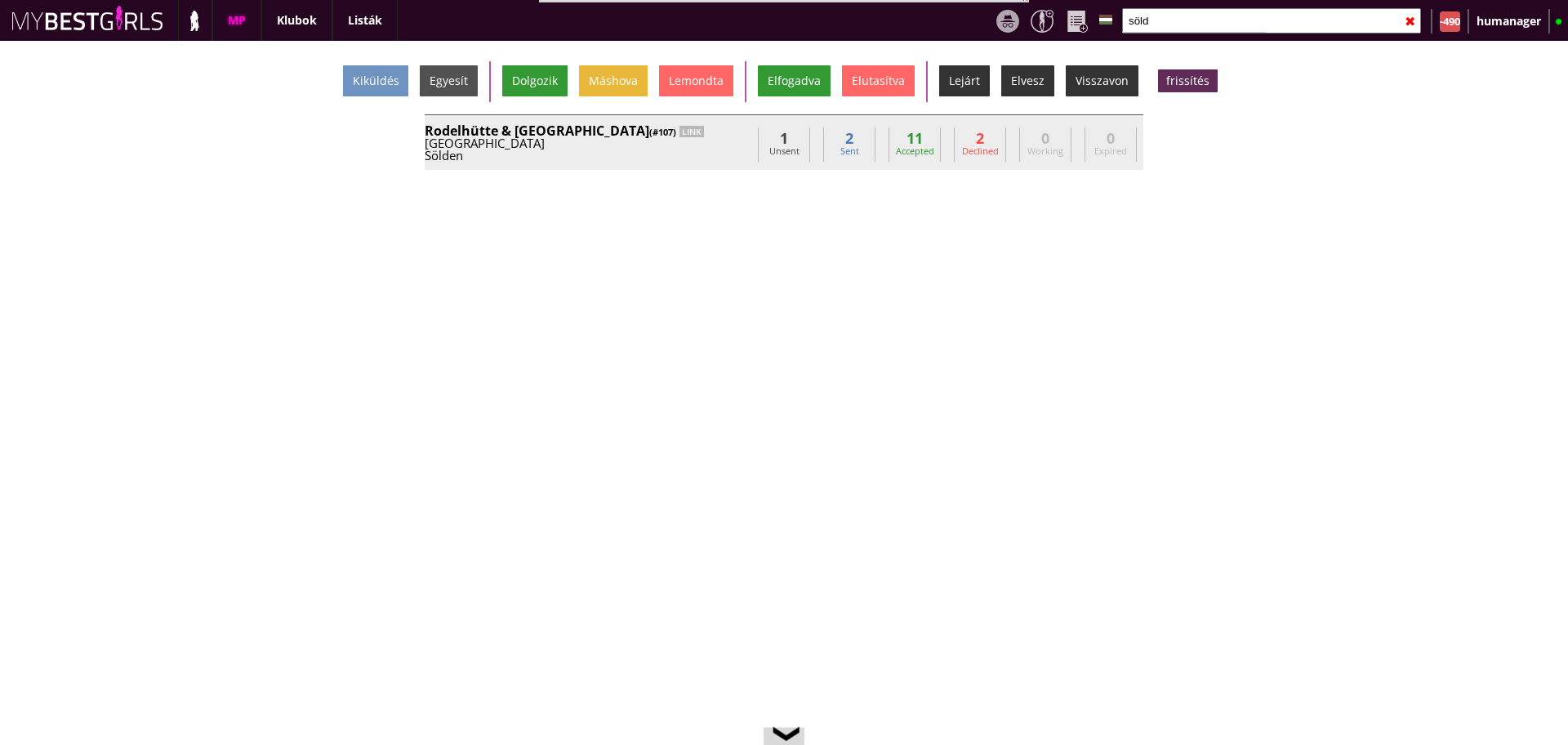
click at [710, 145] on div "Austria" at bounding box center [588, 143] width 327 height 12
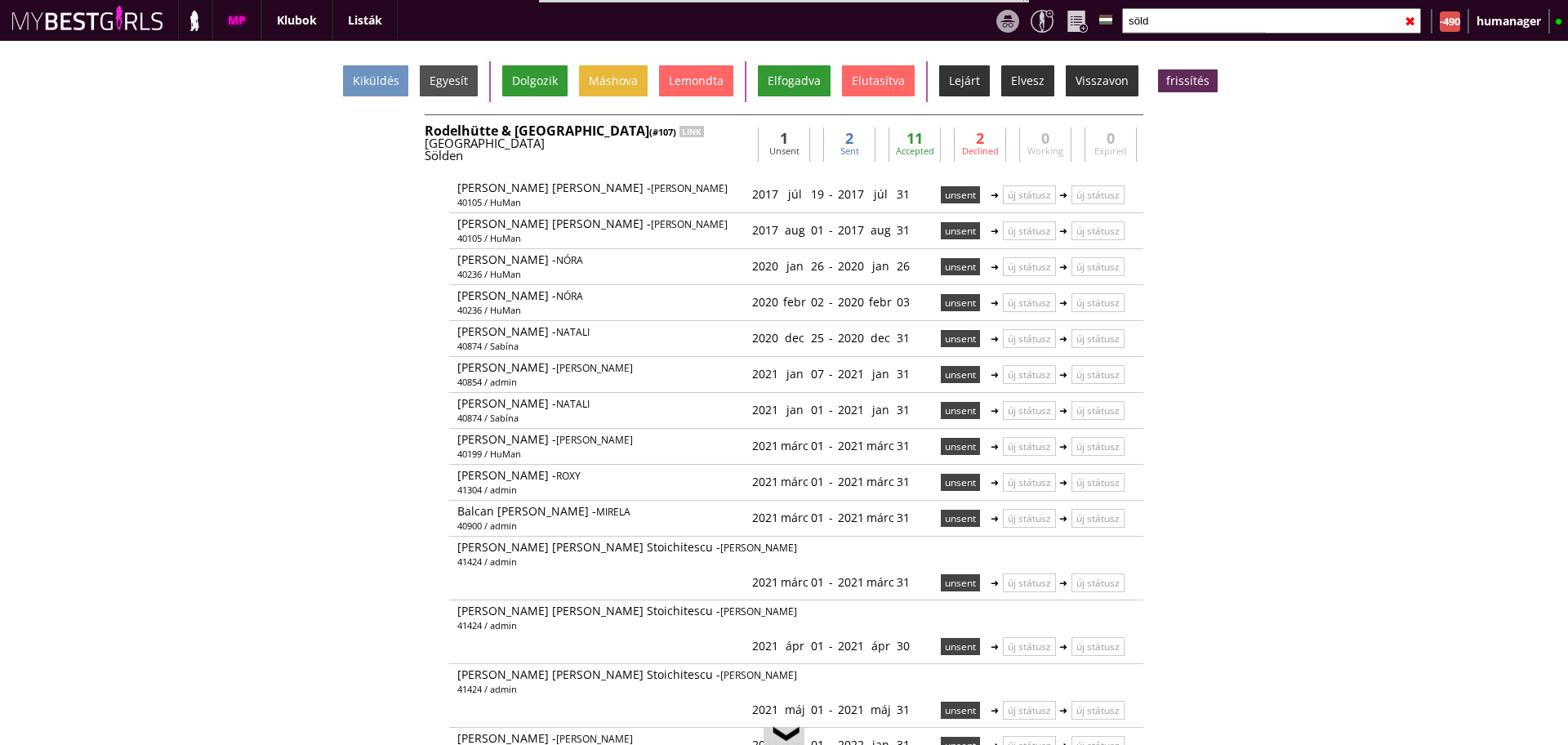
click at [703, 133] on div "Rodelhütte & Hasenhütte (#107) LINK" at bounding box center [588, 130] width 327 height 13
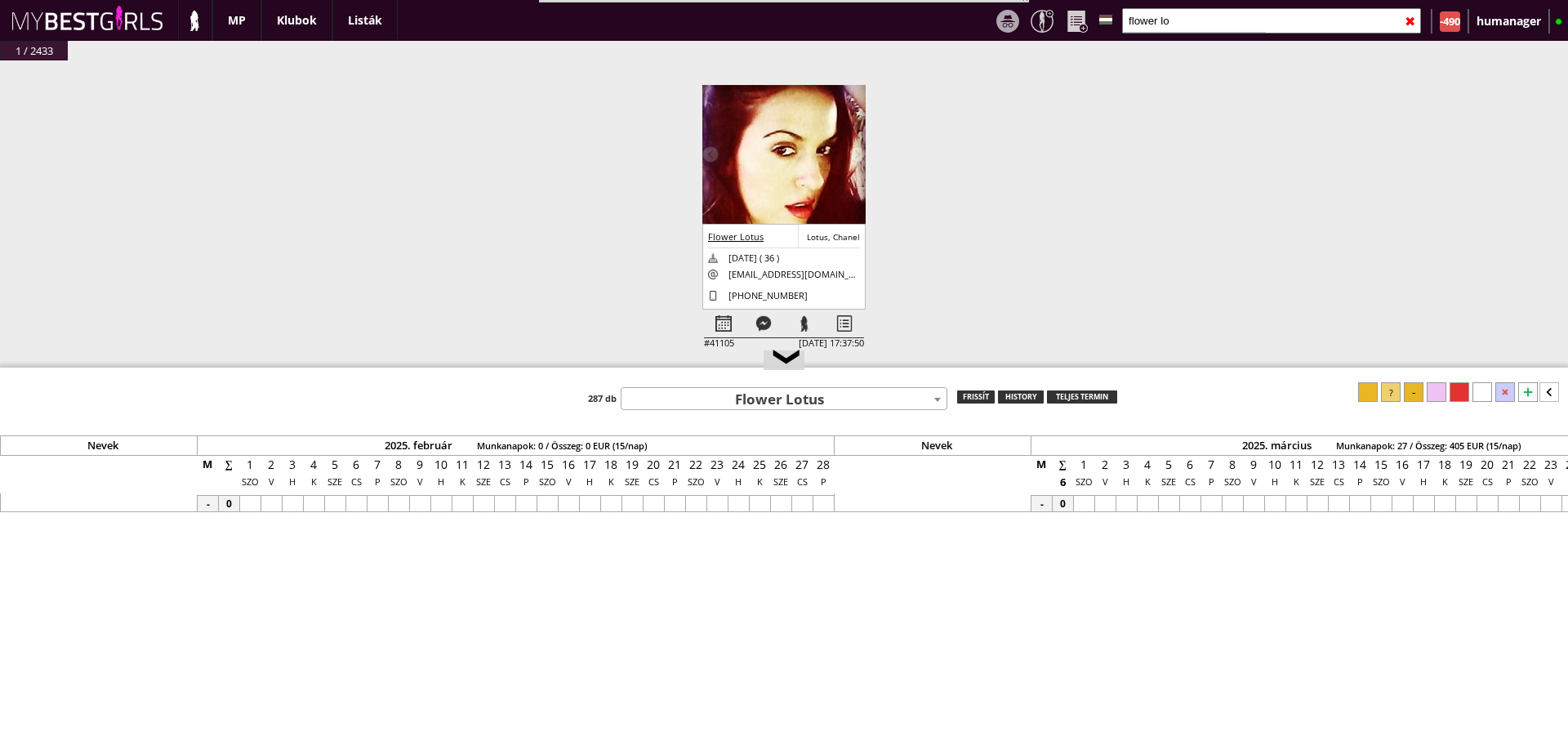
scroll to position [0, 6561]
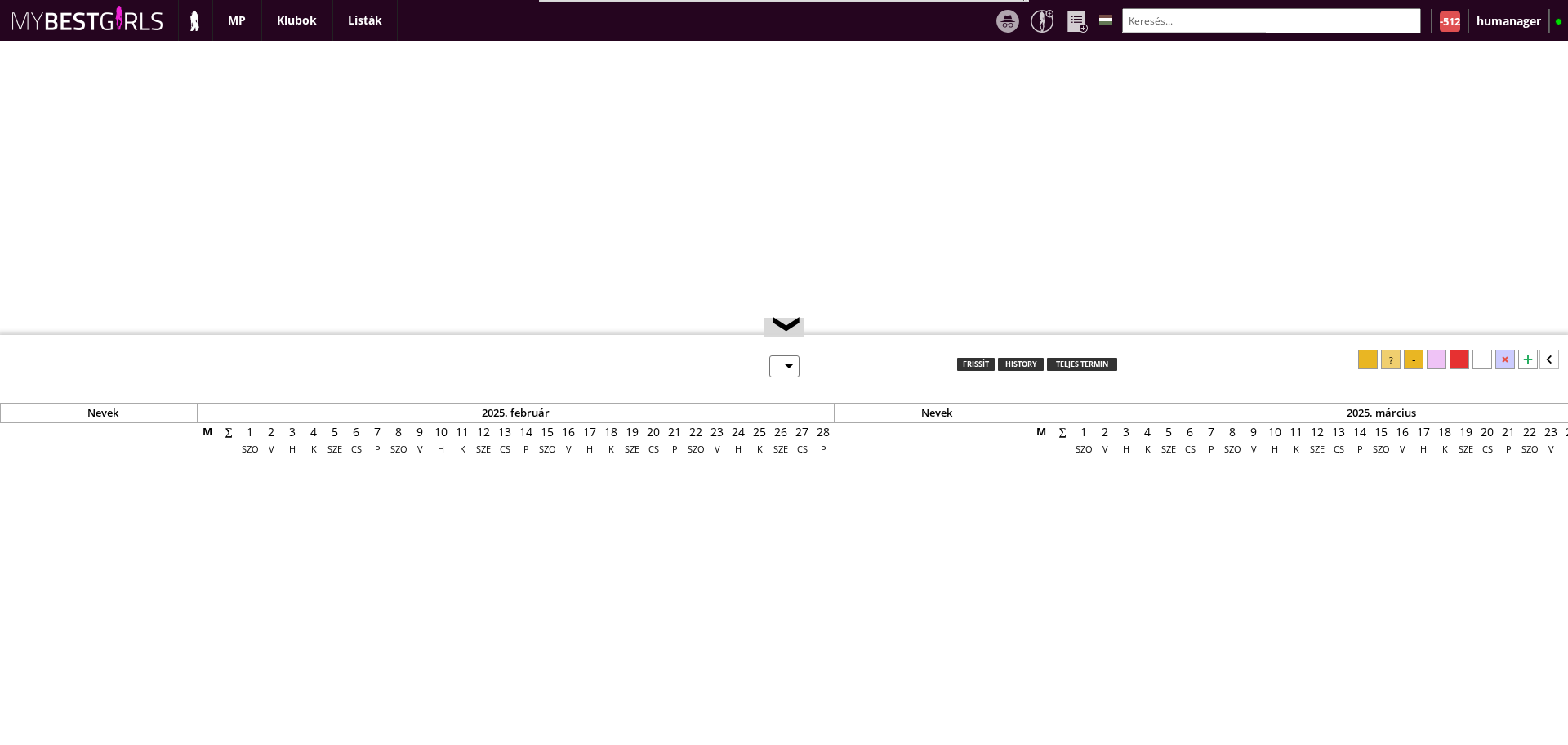
select select "0"
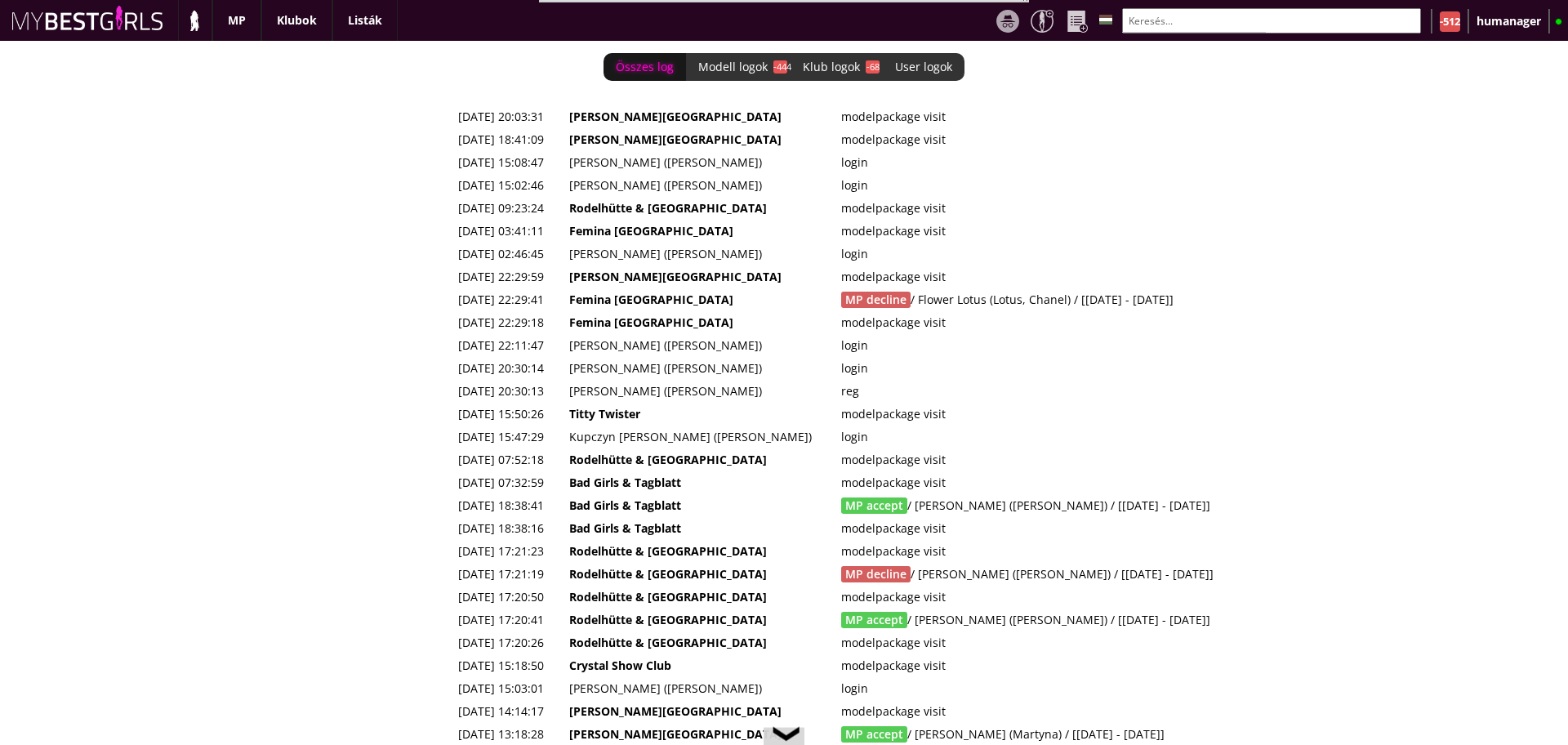
scroll to position [0, 6583]
